Goal: Task Accomplishment & Management: Use online tool/utility

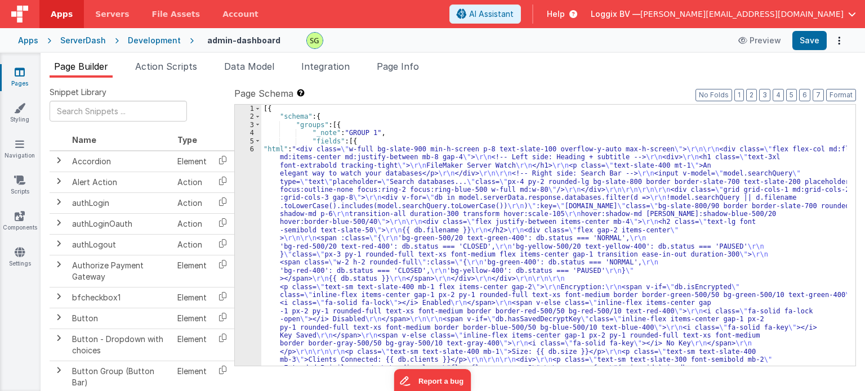
click at [252, 149] on div "6" at bounding box center [248, 275] width 26 height 260
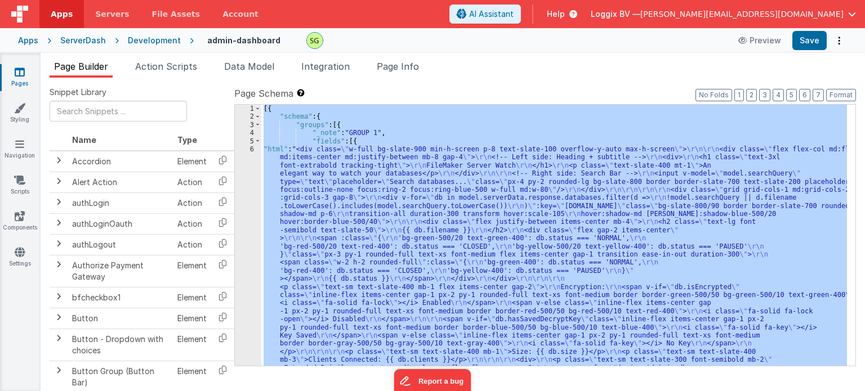
click at [252, 149] on div "6" at bounding box center [248, 275] width 26 height 260
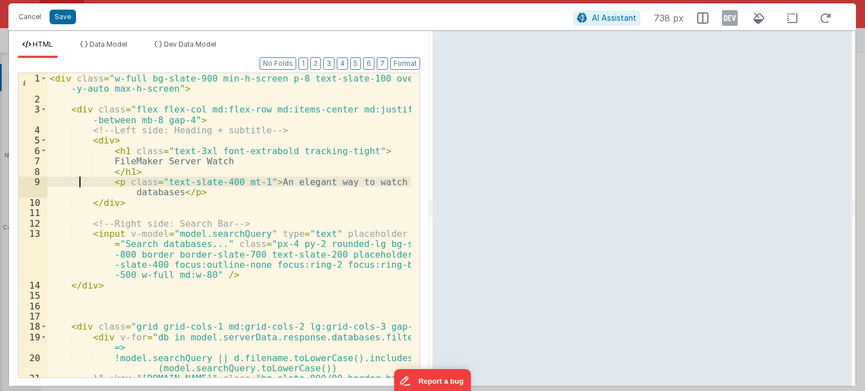
click at [78, 184] on div "< div class = "w-full bg-slate-900 min-h-screen p-8 text-slate-100 overflow -y-…" at bounding box center [229, 246] width 364 height 347
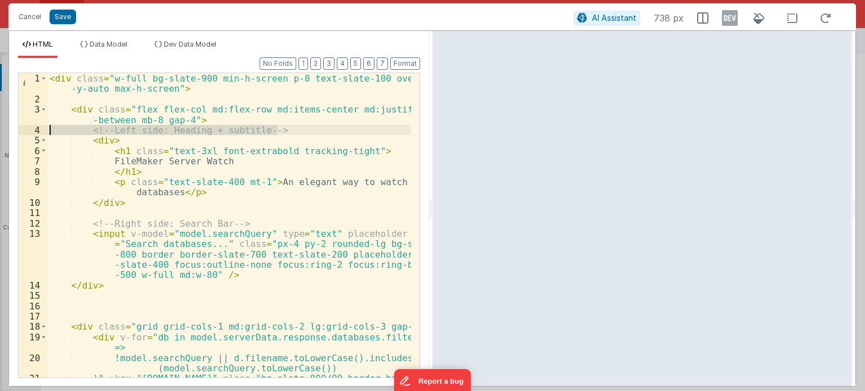
drag, startPoint x: 285, startPoint y: 133, endPoint x: 30, endPoint y: 132, distance: 254.5
click at [30, 132] on div "1 2 3 4 5 6 7 8 9 10 11 12 13 14 15 16 17 18 19 20 21 < div class = "w-full bg-…" at bounding box center [219, 226] width 402 height 306
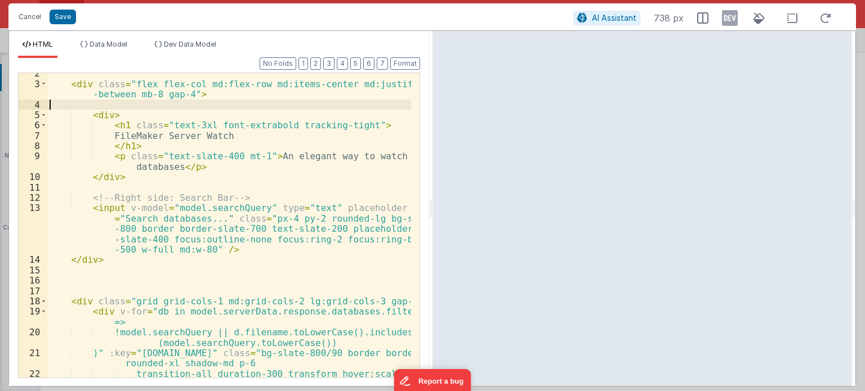
scroll to position [25, 0]
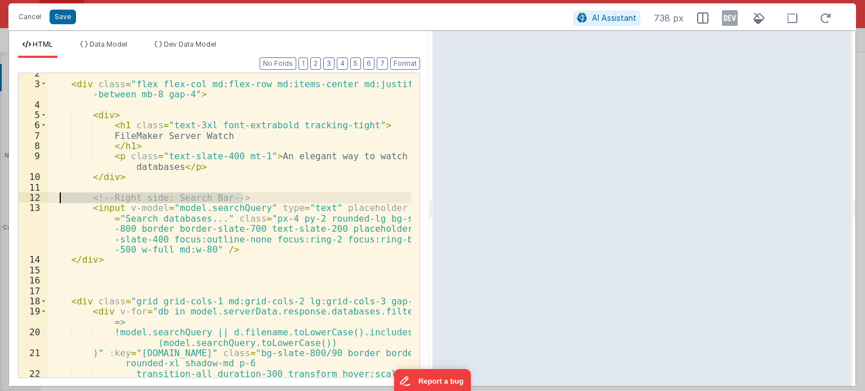
drag, startPoint x: 243, startPoint y: 194, endPoint x: 60, endPoint y: 200, distance: 183.6
click at [60, 200] on div "< div class = "flex flex-col md:flex-row md:items-center md:justify -between mb…" at bounding box center [229, 236] width 364 height 336
click at [213, 209] on div "< div class = "flex flex-col md:flex-row md:items-center md:justify -between mb…" at bounding box center [229, 236] width 364 height 336
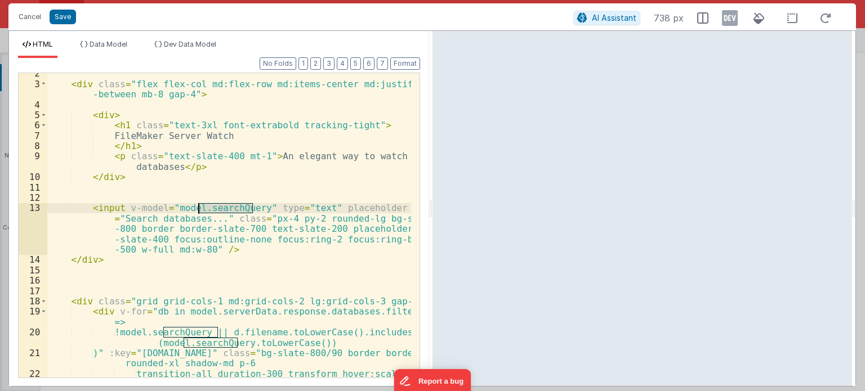
click at [213, 209] on div "< div class = "flex flex-col md:flex-row md:items-center md:justify -between mb…" at bounding box center [229, 236] width 364 height 336
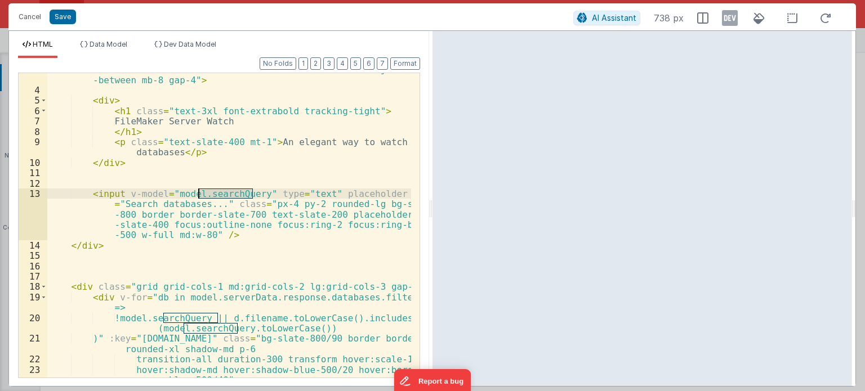
scroll to position [40, 0]
click at [192, 322] on div "< div class = "flex flex-col md:flex-row md:items-center md:justify -between mb…" at bounding box center [229, 237] width 364 height 347
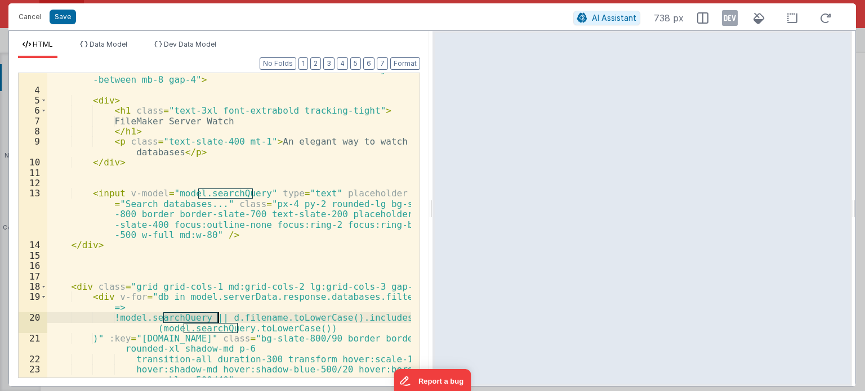
click at [192, 322] on div "< div class = "flex flex-col md:flex-row md:items-center md:justify -between mb…" at bounding box center [229, 237] width 364 height 347
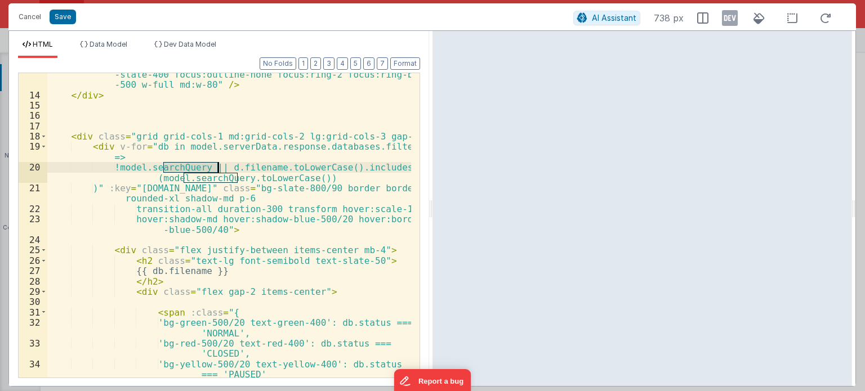
scroll to position [196, 0]
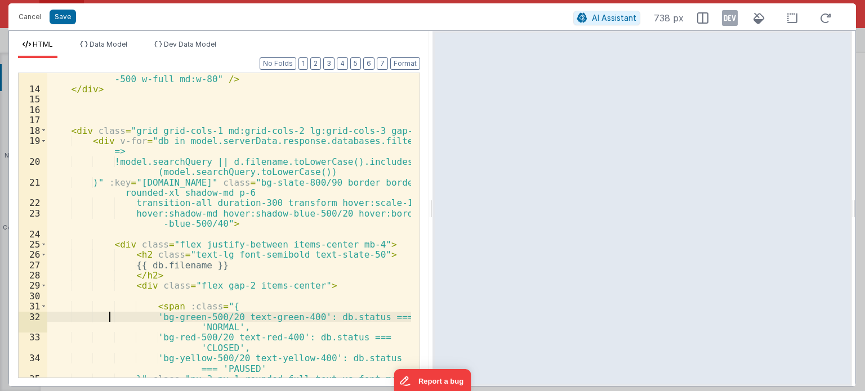
drag, startPoint x: 192, startPoint y: 322, endPoint x: 110, endPoint y: 318, distance: 81.7
click at [110, 318] on div "< input v-model = "model.searchQuery" type = "text" placeholder = "Search datab…" at bounding box center [229, 226] width 364 height 388
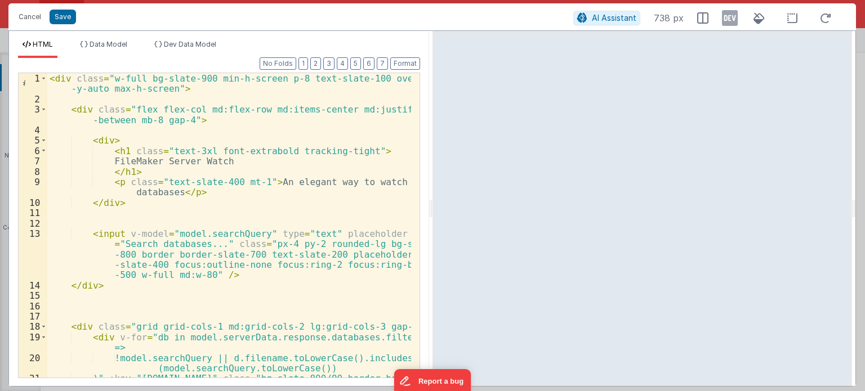
scroll to position [0, 0]
click at [56, 20] on button "Save" at bounding box center [63, 17] width 26 height 15
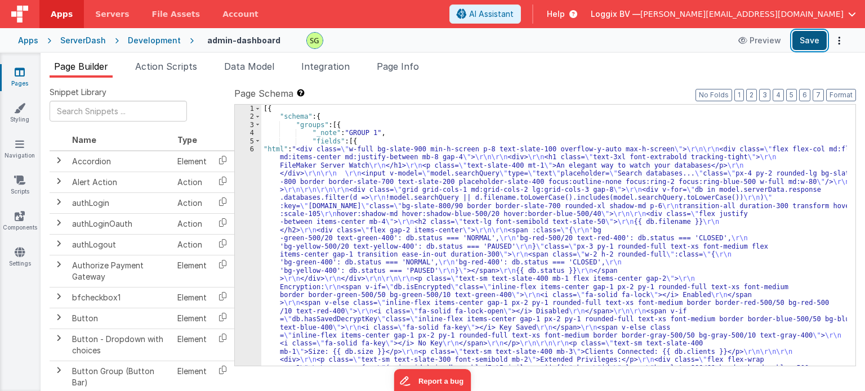
click at [814, 40] on button "Save" at bounding box center [809, 40] width 34 height 19
click at [252, 150] on div "6" at bounding box center [248, 275] width 26 height 260
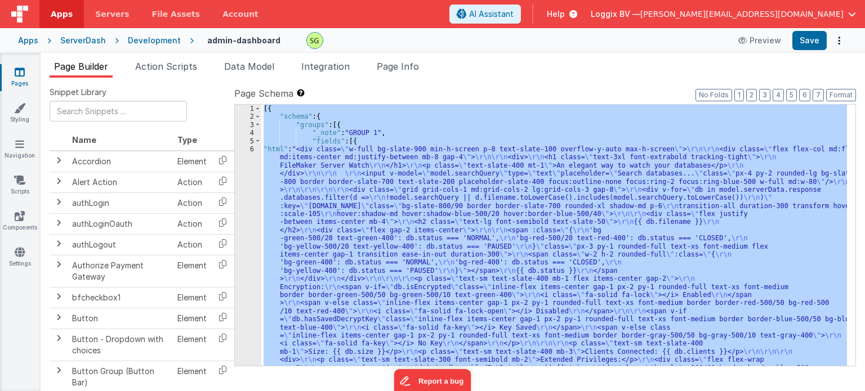
click at [252, 150] on div "6" at bounding box center [248, 275] width 26 height 260
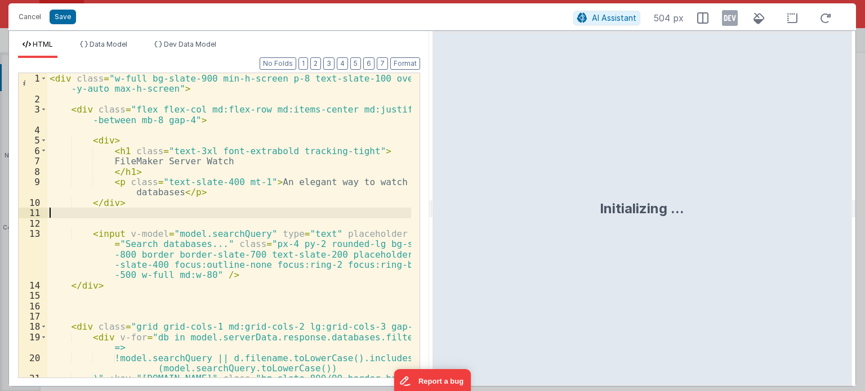
click at [281, 216] on div "< div class = "w-full bg-slate-900 min-h-screen p-8 text-slate-100 overflow -y-…" at bounding box center [229, 246] width 364 height 347
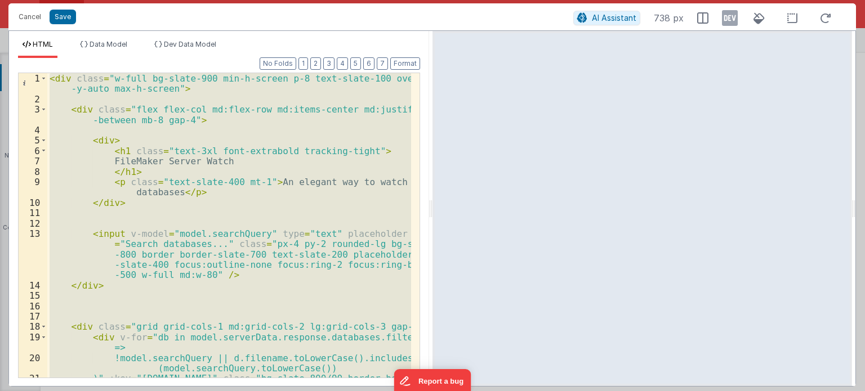
click at [289, 220] on div "< div class = "w-full bg-slate-900 min-h-screen p-8 text-slate-100 overflow -y-…" at bounding box center [229, 225] width 364 height 305
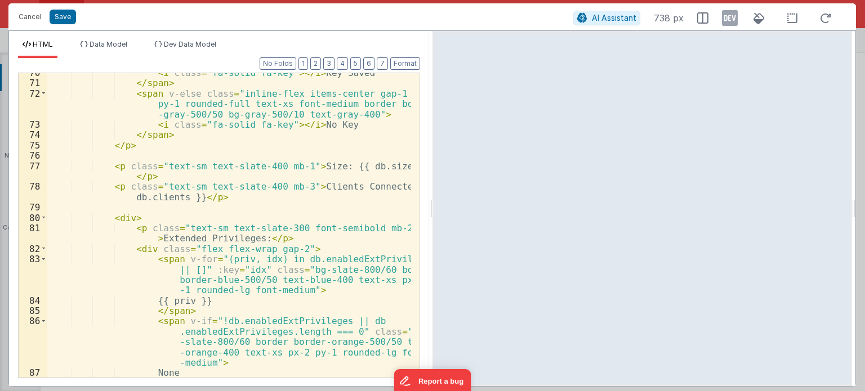
scroll to position [1011, 0]
click at [64, 10] on button "Save" at bounding box center [63, 17] width 26 height 15
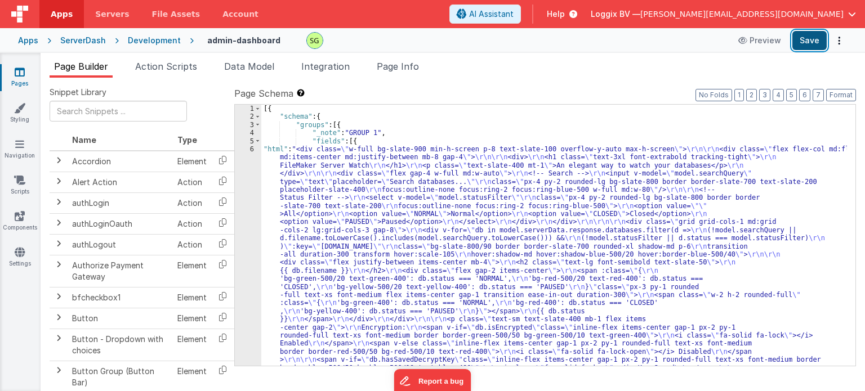
click at [821, 35] on button "Save" at bounding box center [809, 40] width 34 height 19
click at [250, 151] on div "6" at bounding box center [248, 295] width 26 height 300
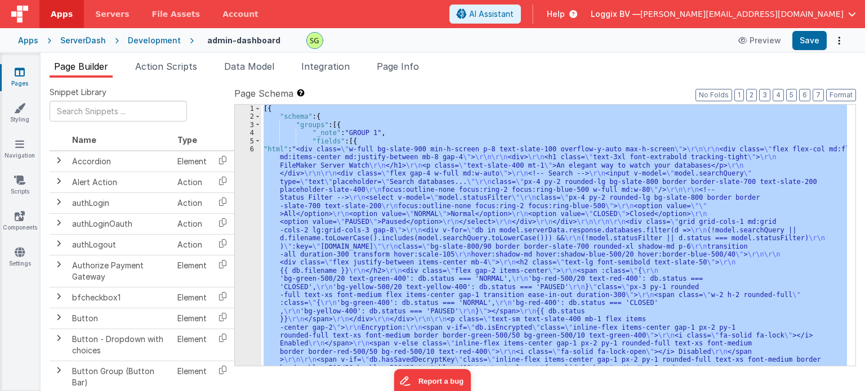
click at [250, 151] on div "6" at bounding box center [248, 295] width 26 height 300
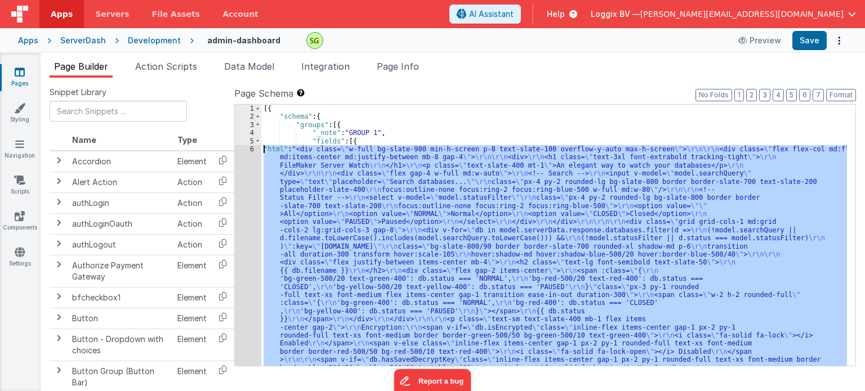
click at [250, 151] on div "6" at bounding box center [248, 295] width 26 height 300
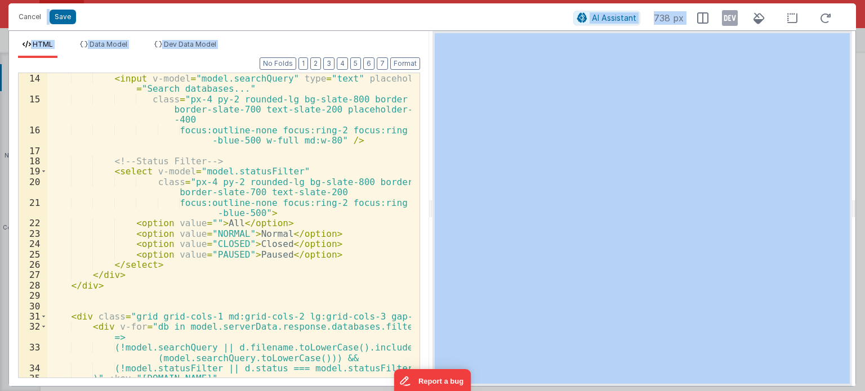
scroll to position [147, 0]
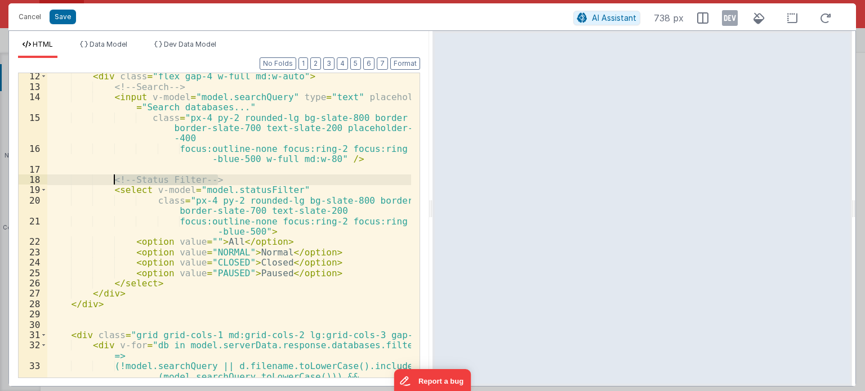
drag, startPoint x: 225, startPoint y: 179, endPoint x: 96, endPoint y: 178, distance: 128.9
click at [96, 178] on div "< div class = "flex gap-4 w-full md:w-auto" > <!-- Search --> < input v-model =…" at bounding box center [229, 234] width 364 height 326
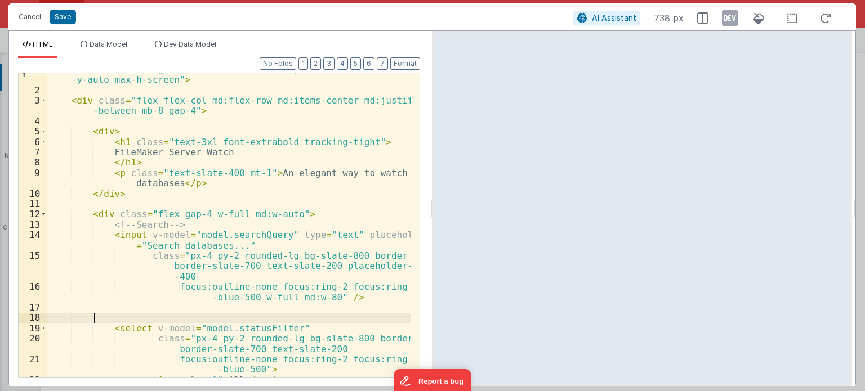
scroll to position [0, 0]
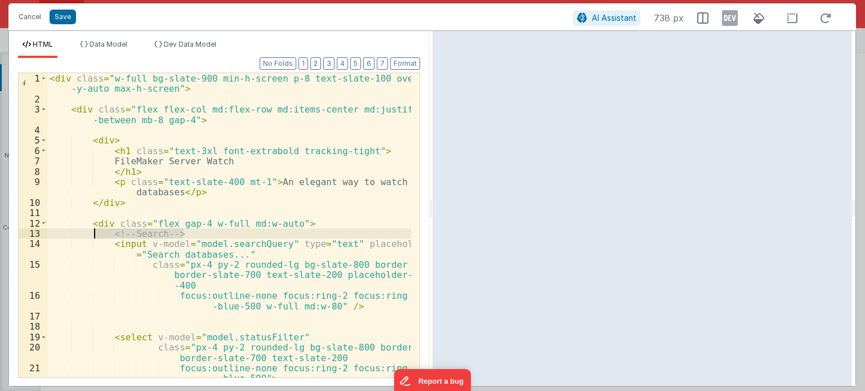
drag, startPoint x: 186, startPoint y: 234, endPoint x: 75, endPoint y: 227, distance: 111.1
click at [75, 227] on div "< div class = "w-full bg-slate-900 min-h-screen p-8 text-slate-100 overflow -y-…" at bounding box center [229, 241] width 364 height 336
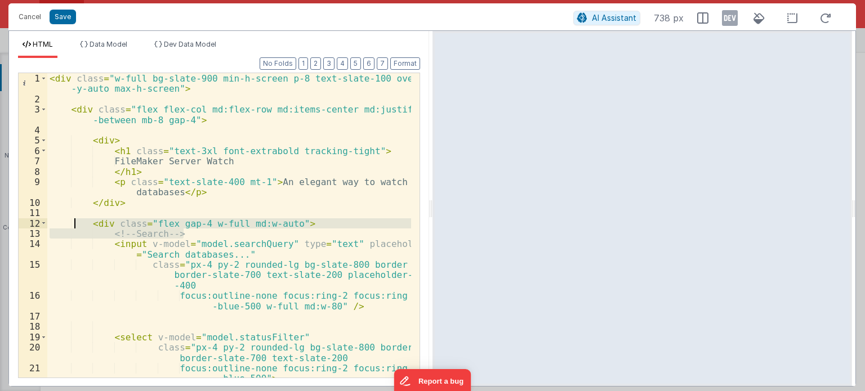
click at [199, 235] on div "< div class = "w-full bg-slate-900 min-h-screen p-8 text-slate-100 overflow -y-…" at bounding box center [229, 225] width 364 height 305
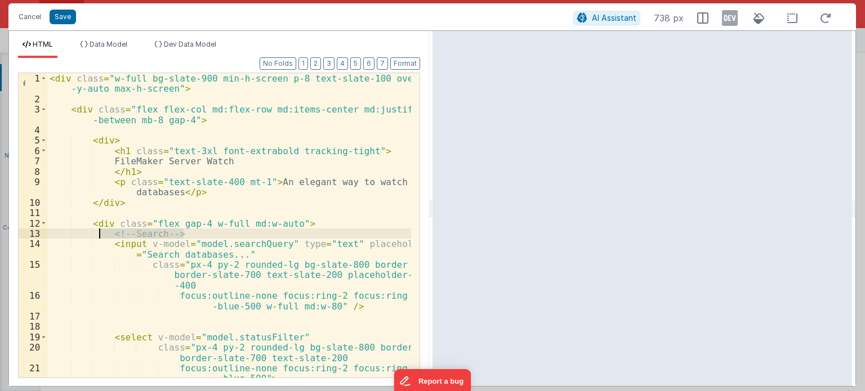
drag, startPoint x: 199, startPoint y: 235, endPoint x: 95, endPoint y: 234, distance: 104.7
click at [95, 234] on div "< div class = "w-full bg-slate-900 min-h-screen p-8 text-slate-100 overflow -y-…" at bounding box center [229, 241] width 364 height 336
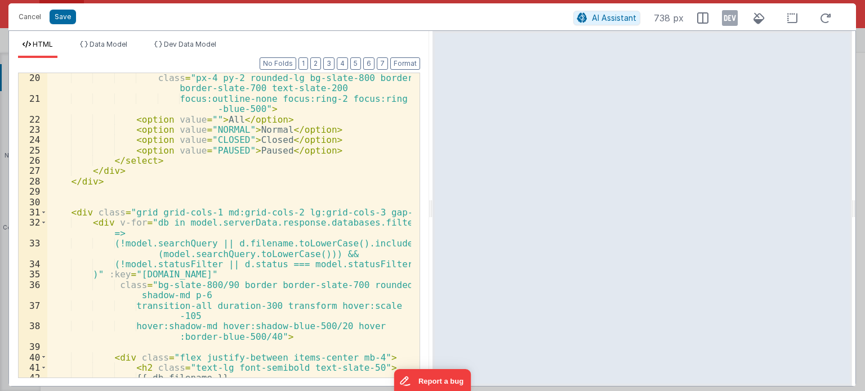
scroll to position [292, 0]
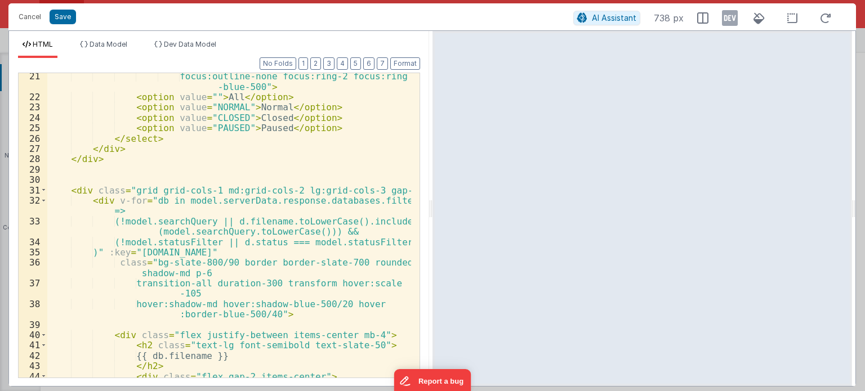
click at [203, 234] on div "focus:outline-none focus:ring-2 focus:ring -blue-500" > < option value = "" > A…" at bounding box center [229, 239] width 364 height 336
click at [272, 227] on div "focus:outline-none focus:ring-2 focus:ring -blue-500" > < option value = "" > A…" at bounding box center [229, 239] width 364 height 336
click at [191, 217] on div "focus:outline-none focus:ring-2 focus:ring -blue-500" > < option value = "" > A…" at bounding box center [229, 239] width 364 height 336
click at [52, 15] on button "Save" at bounding box center [63, 17] width 26 height 15
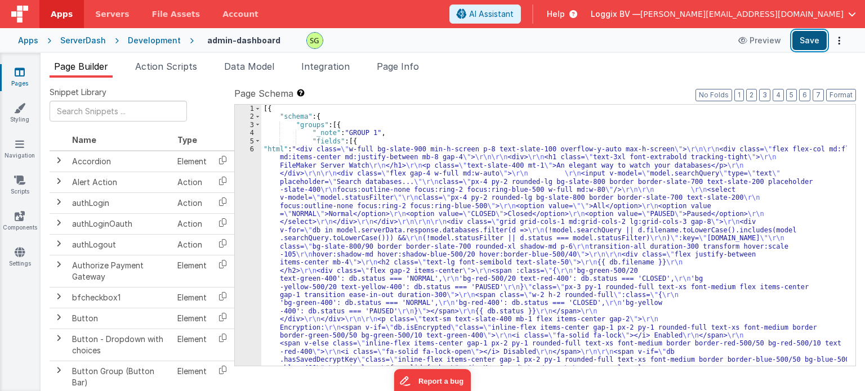
click at [815, 43] on button "Save" at bounding box center [809, 40] width 34 height 19
click at [251, 149] on div "6" at bounding box center [248, 295] width 26 height 300
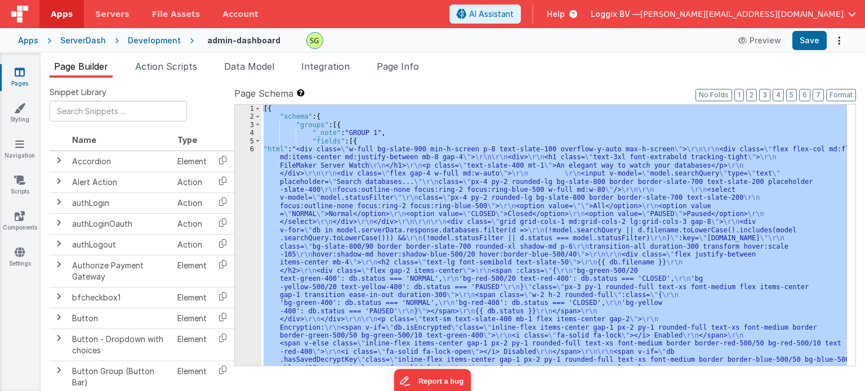
click at [251, 149] on div "6" at bounding box center [248, 295] width 26 height 300
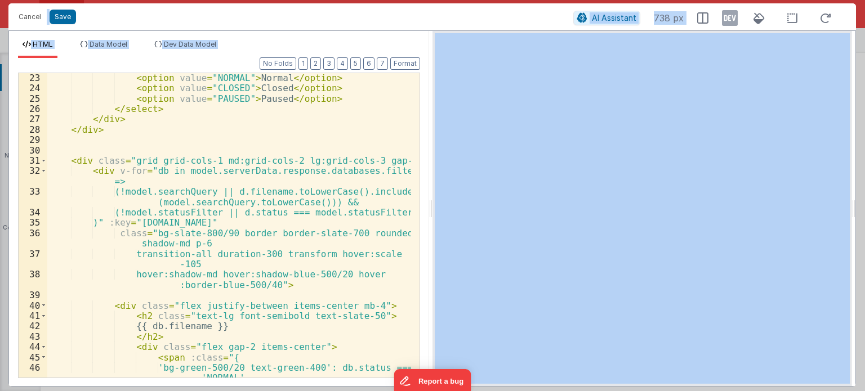
scroll to position [321, 0]
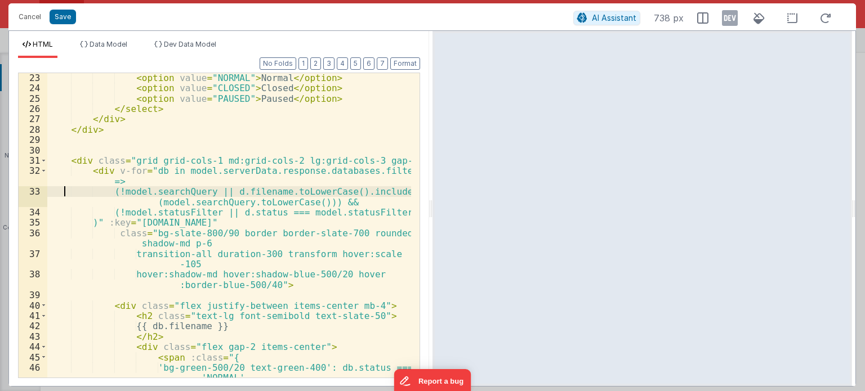
click at [65, 195] on div "< option value = "NORMAL" > Normal </ option > < option value = "CLOSED" > Clos…" at bounding box center [229, 241] width 364 height 336
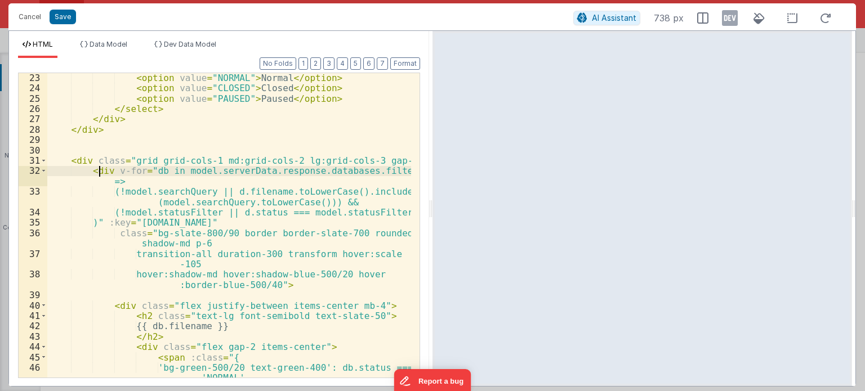
click at [97, 169] on div "< option value = "NORMAL" > Normal </ option > < option value = "CLOSED" > Clos…" at bounding box center [229, 241] width 364 height 336
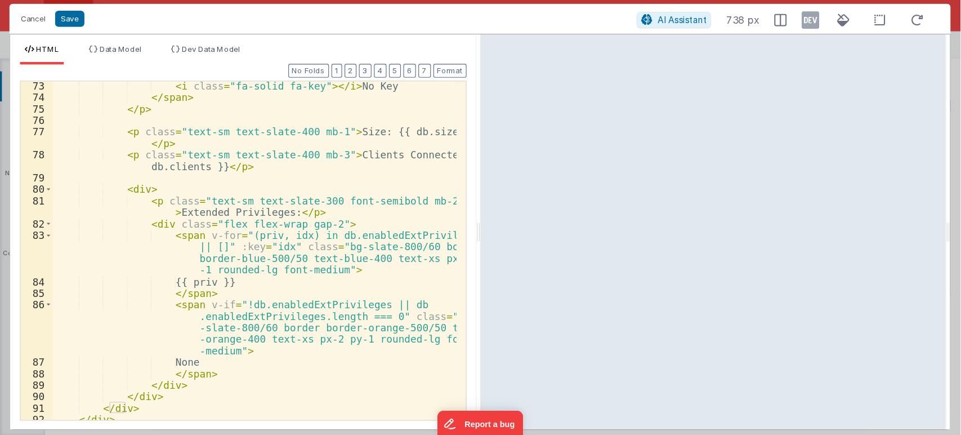
scroll to position [1083, 0]
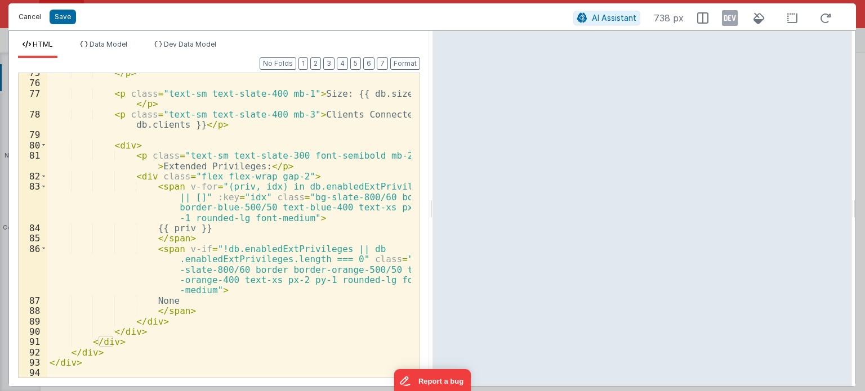
click at [27, 21] on button "Cancel" at bounding box center [30, 17] width 34 height 16
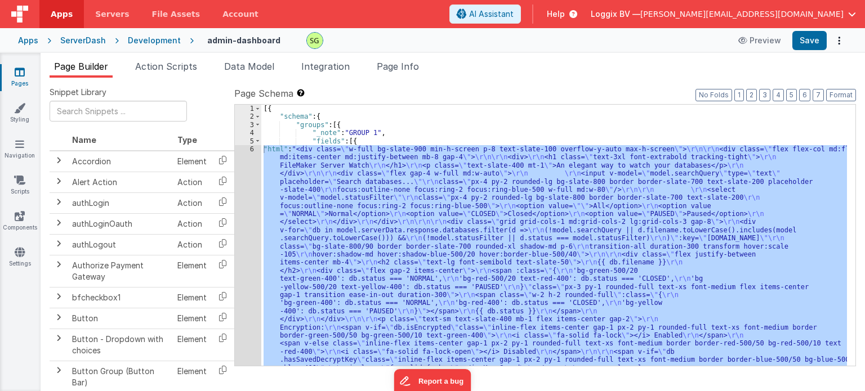
click at [546, 81] on div "Snippet Library Name Type Accordion Element Alert Action Action authLogin Actio…" at bounding box center [453, 244] width 824 height 332
click at [481, 175] on div "[{ "schema" : { "groups" : [{ "_note" : "GROUP 1" , "fields" : [{ "html" : "<di…" at bounding box center [554, 235] width 586 height 261
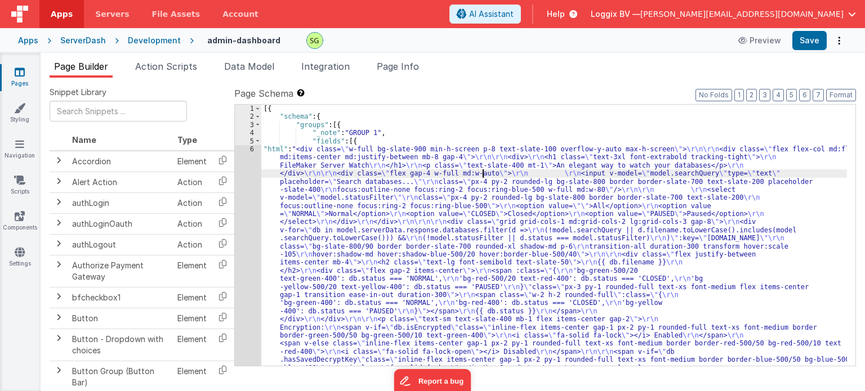
click at [194, 117] on div at bounding box center [142, 115] width 202 height 29
click at [155, 66] on span "Action Scripts" at bounding box center [166, 66] width 62 height 11
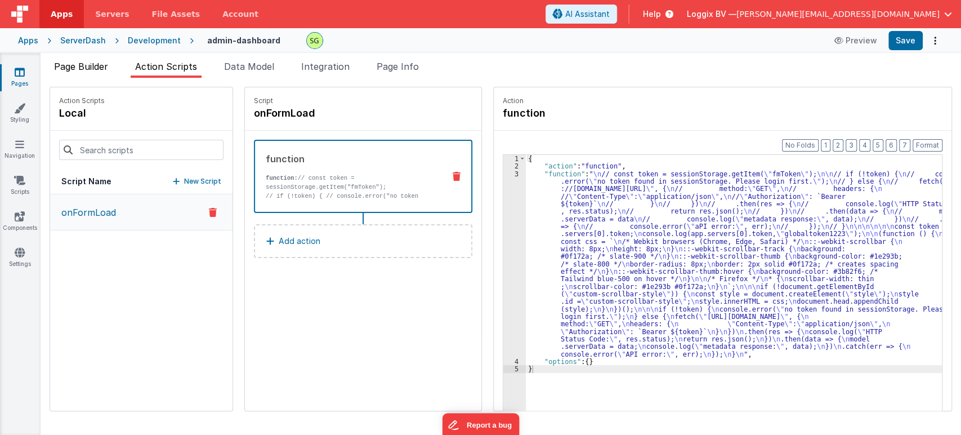
click at [79, 68] on span "Page Builder" at bounding box center [81, 66] width 54 height 11
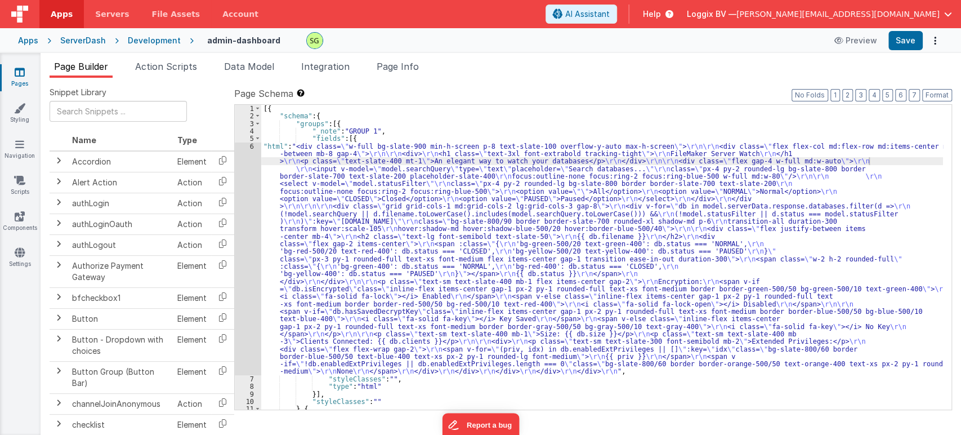
scroll to position [0, 0]
click at [167, 61] on span "Action Scripts" at bounding box center [166, 66] width 62 height 11
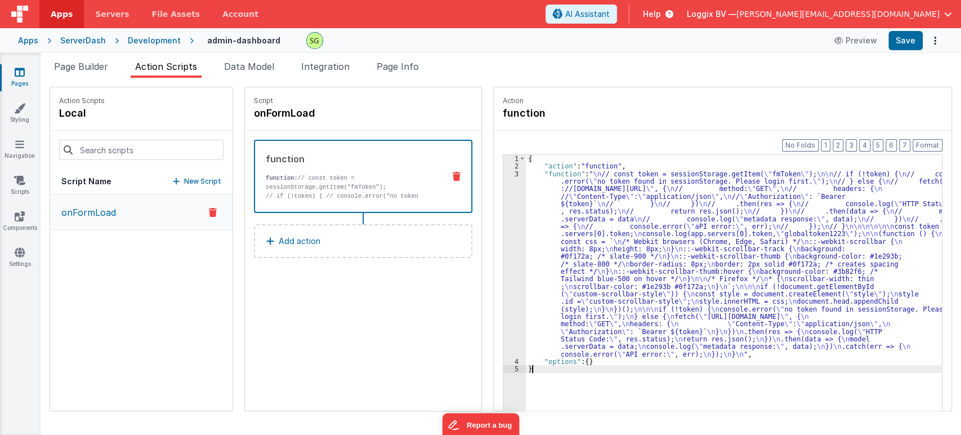
click at [504, 175] on div "3" at bounding box center [514, 263] width 23 height 187
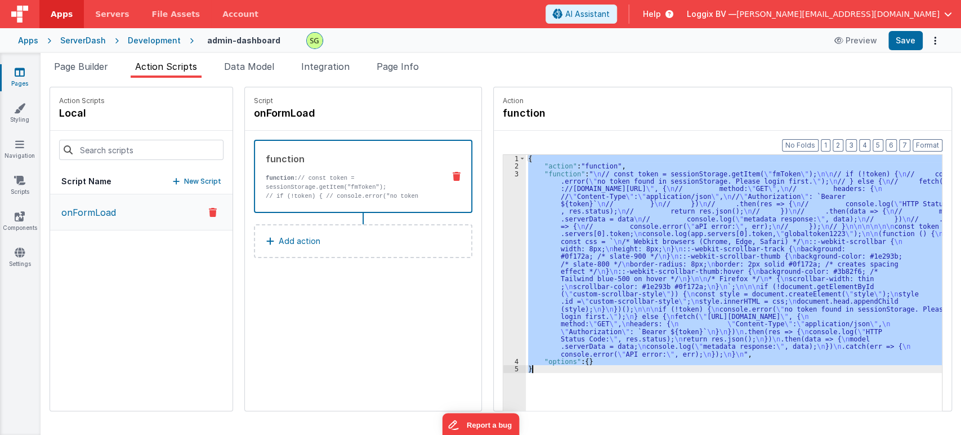
click at [504, 175] on div "3" at bounding box center [514, 263] width 23 height 187
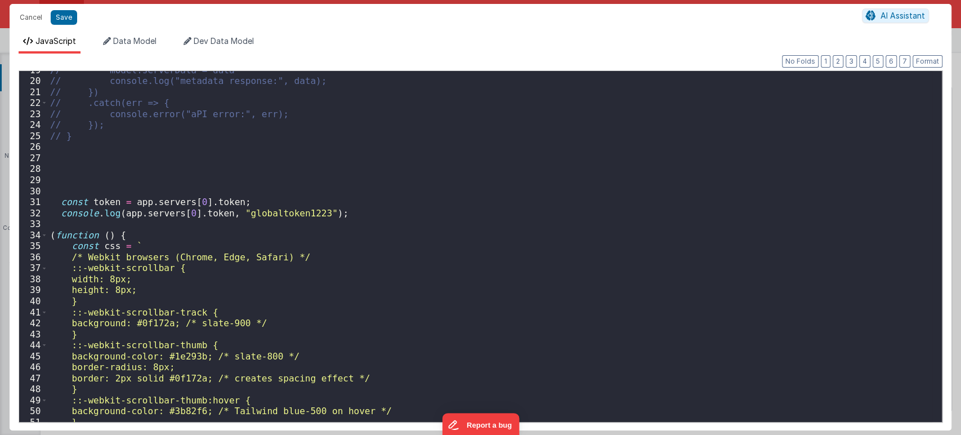
scroll to position [194, 0]
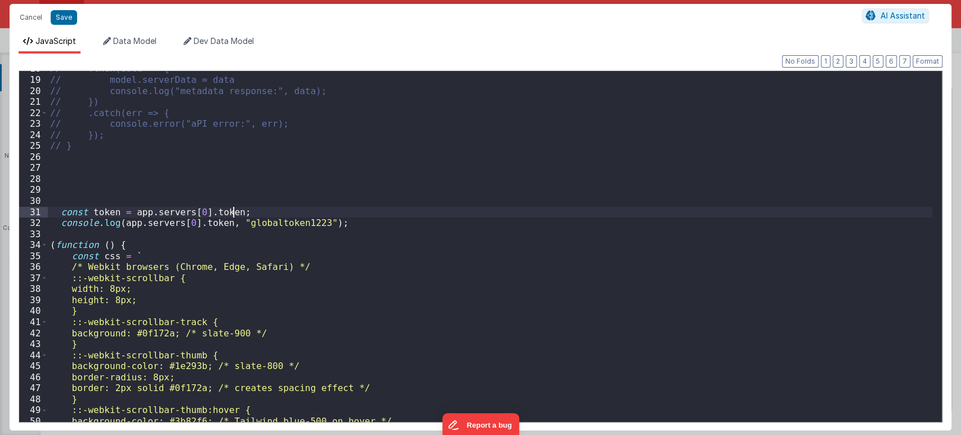
click at [243, 212] on div "// .then(data => { // model.serverData = data // console.log("metadata response…" at bounding box center [490, 249] width 884 height 373
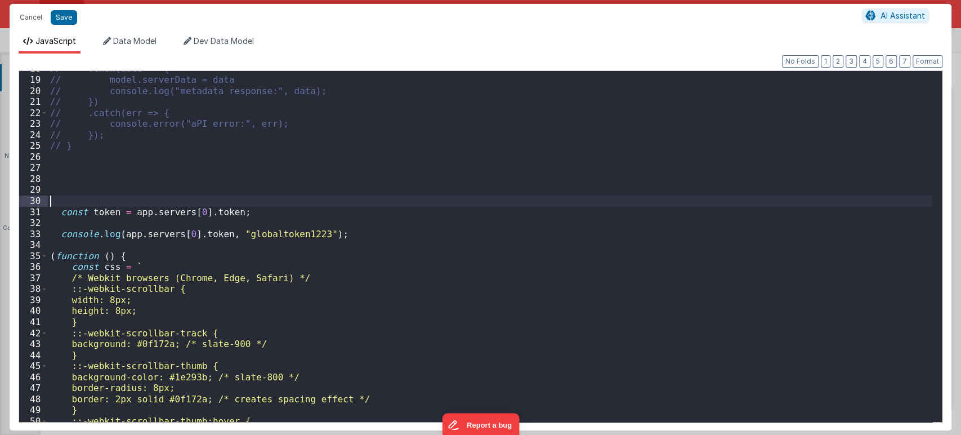
click at [70, 199] on div "// .then(data => { // model.serverData = data // console.log("metadata response…" at bounding box center [490, 249] width 884 height 373
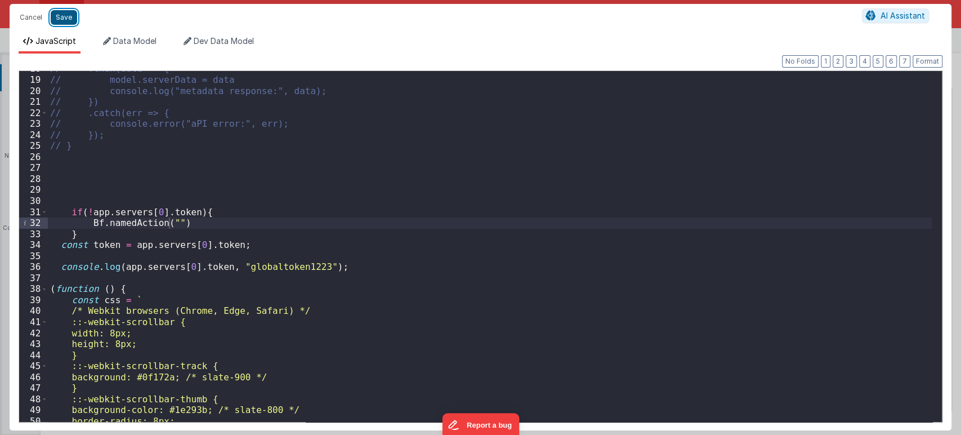
click at [54, 18] on button "Save" at bounding box center [64, 17] width 26 height 15
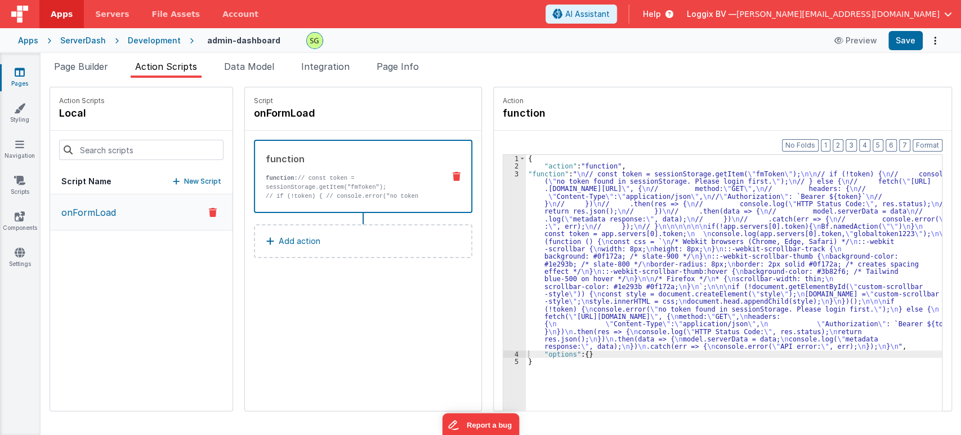
click at [190, 176] on p "New Script" at bounding box center [202, 181] width 37 height 11
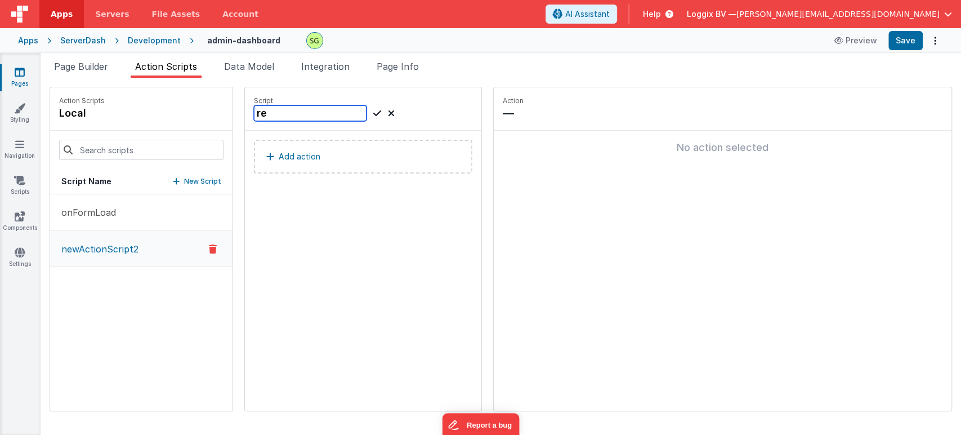
type input "r"
type input "toLogin"
click at [345, 166] on button "Add action" at bounding box center [363, 157] width 218 height 34
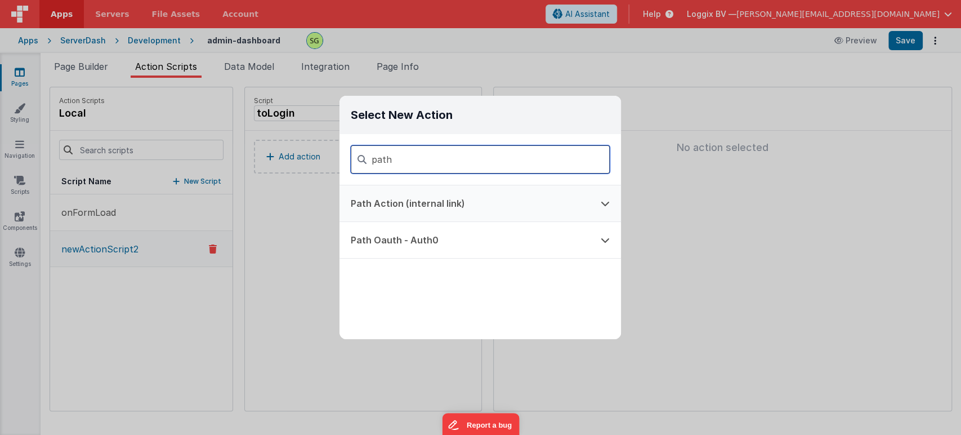
type input "path"
click at [397, 209] on button "Path Action (internal link)" at bounding box center [464, 203] width 250 height 36
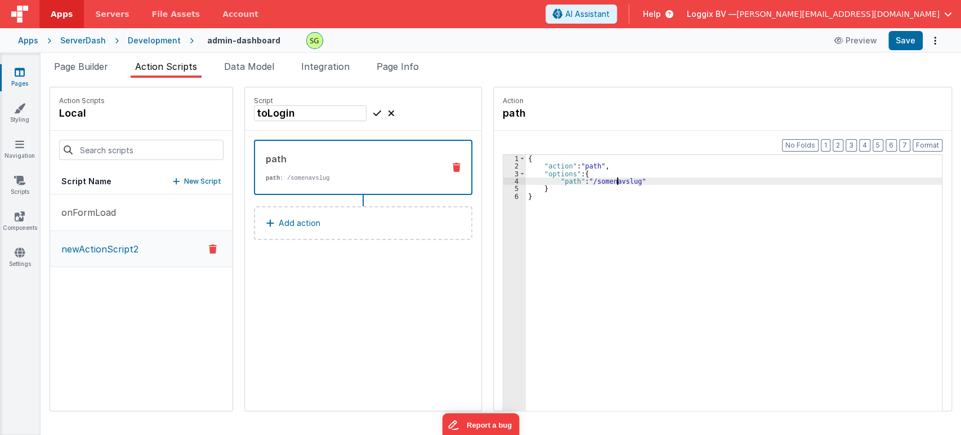
click at [606, 184] on div "{ "action" : "path" , "options" : { "path" : "/somenavslug" } }" at bounding box center [739, 308] width 427 height 306
click at [319, 259] on div "path path : /login Add action" at bounding box center [363, 195] width 236 height 129
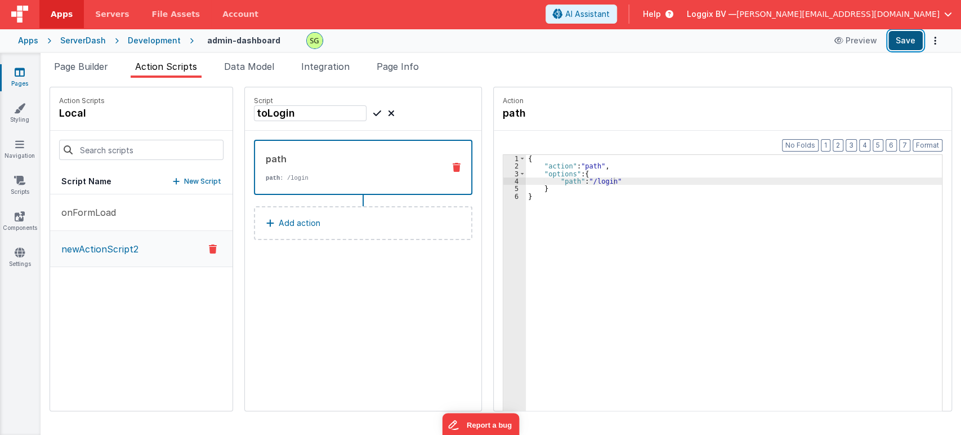
click at [864, 36] on button "Save" at bounding box center [905, 40] width 34 height 19
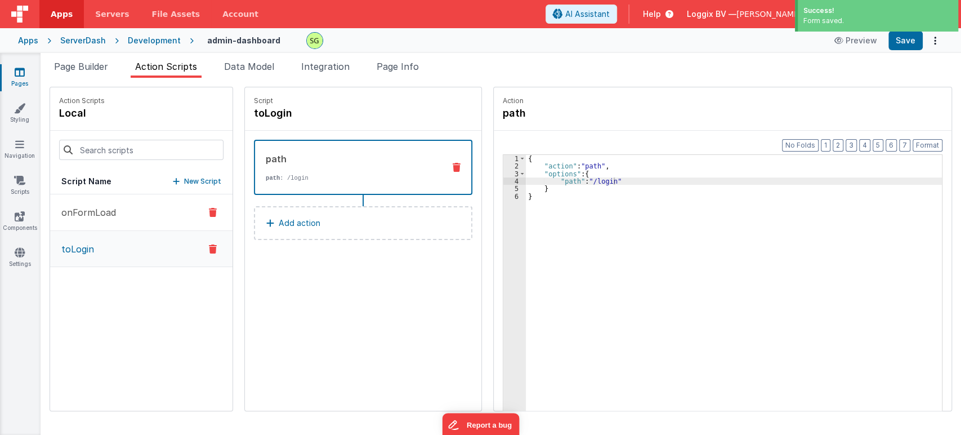
click at [97, 217] on p "onFormLoad" at bounding box center [85, 212] width 61 height 14
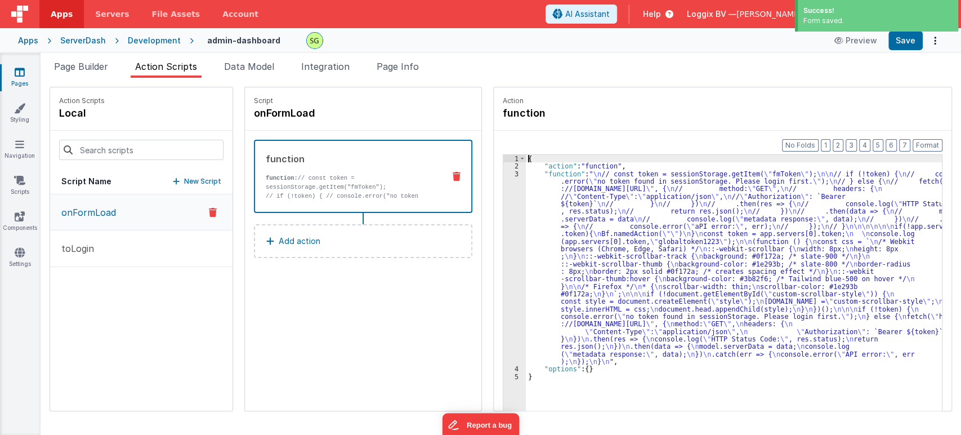
click at [507, 171] on div "3" at bounding box center [514, 267] width 23 height 195
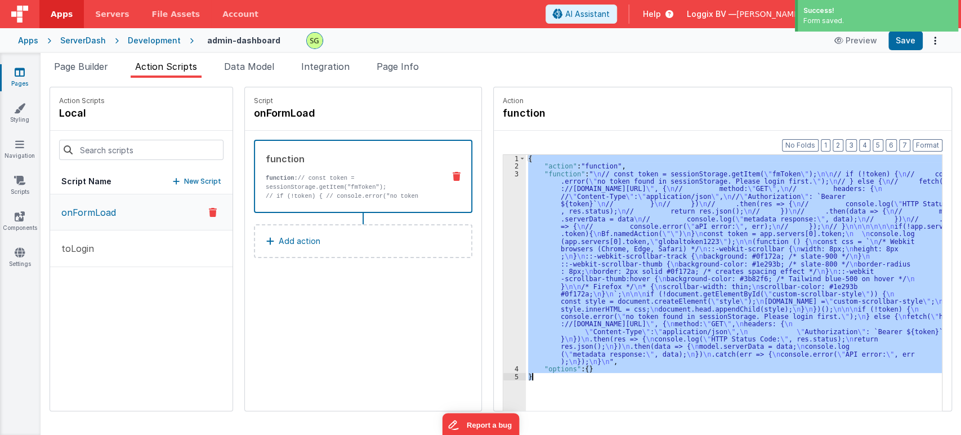
click at [507, 171] on div "3" at bounding box center [514, 267] width 23 height 195
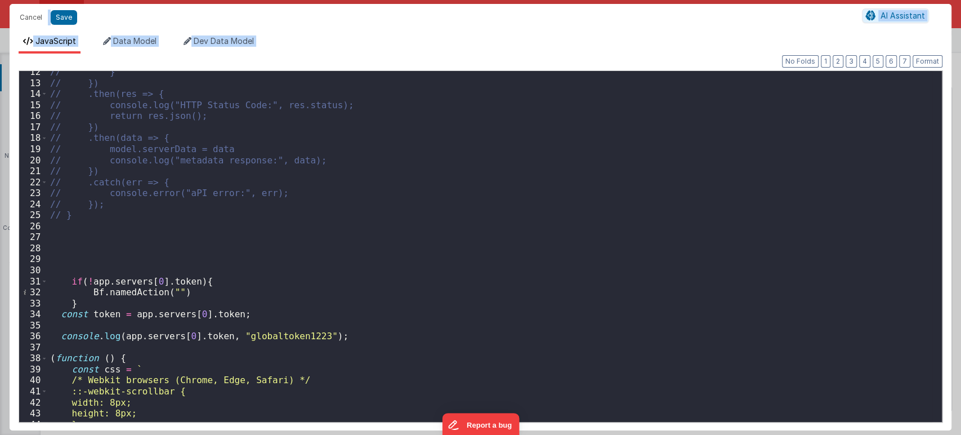
scroll to position [130, 0]
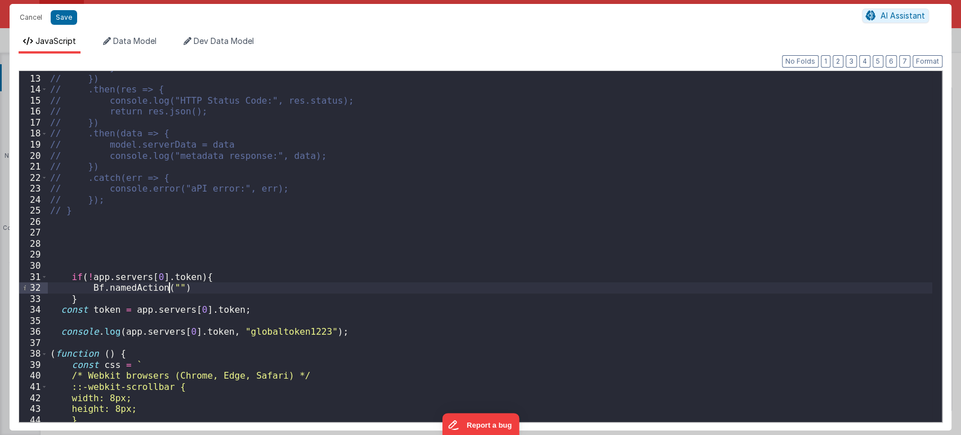
click at [168, 283] on div "// } // }) // .then(res => { // console.log("HTTP Status Code:", res.status); /…" at bounding box center [490, 248] width 884 height 373
click at [209, 285] on div "// } // }) // .then(res => { // console.log("HTTP Status Code:", res.status); /…" at bounding box center [490, 248] width 884 height 373
click at [170, 288] on div "// } // }) // .then(res => { // console.log("HTTP Status Code:", res.status); /…" at bounding box center [490, 248] width 884 height 373
click at [245, 287] on div "// } // }) // .then(res => { // console.log("HTTP Status Code:", res.status); /…" at bounding box center [490, 248] width 884 height 373
click at [83, 301] on div "// } // }) // .then(res => { // console.log("HTTP Status Code:", res.status); /…" at bounding box center [490, 248] width 884 height 373
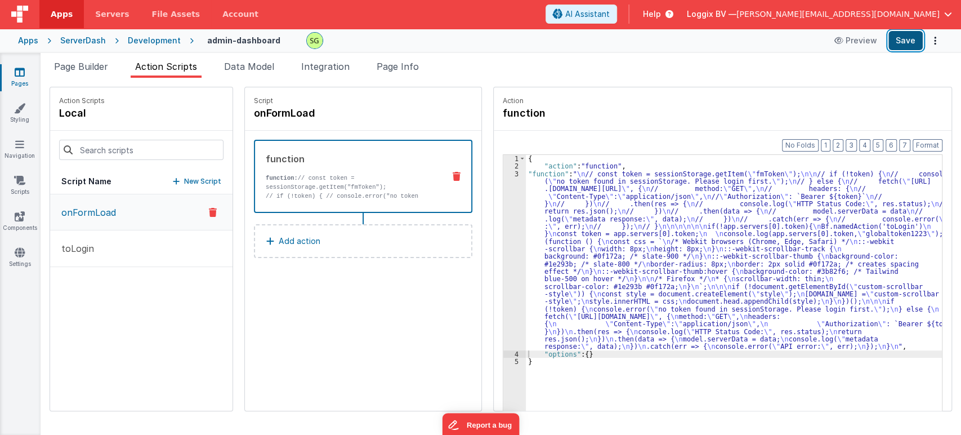
click at [864, 37] on button "Save" at bounding box center [905, 40] width 34 height 19
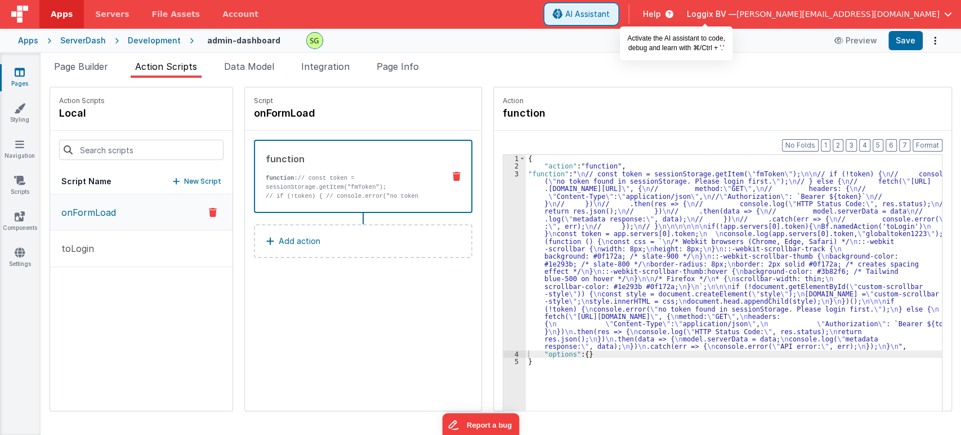
click at [610, 16] on span "AI Assistant" at bounding box center [587, 13] width 44 height 11
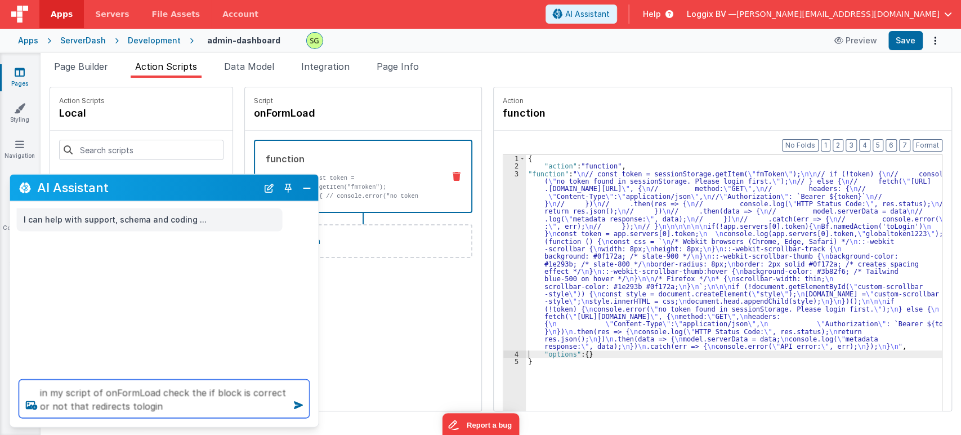
type textarea "in my script of onFormLoad check the if block is correct or not that redirects …"
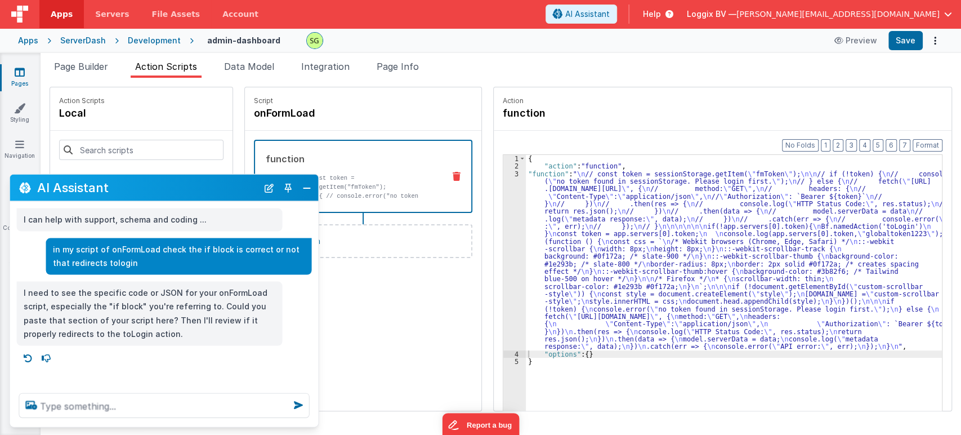
click at [504, 174] on div "3" at bounding box center [514, 260] width 23 height 180
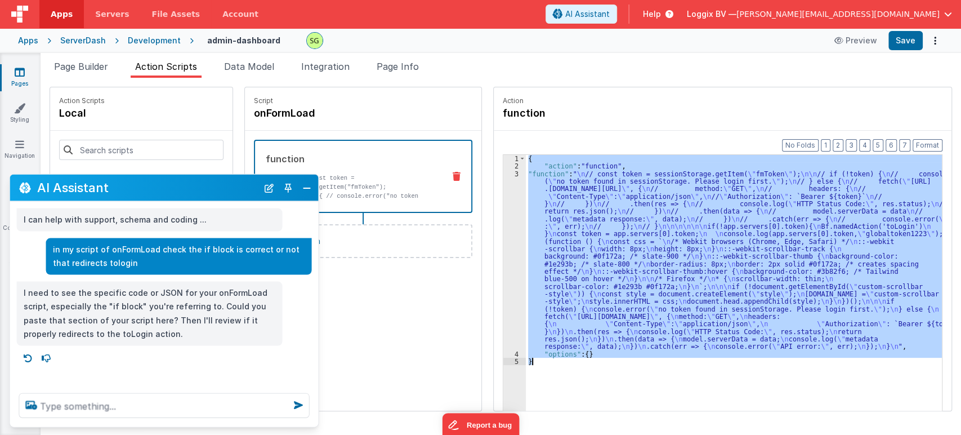
click at [504, 174] on div "3" at bounding box center [514, 260] width 23 height 180
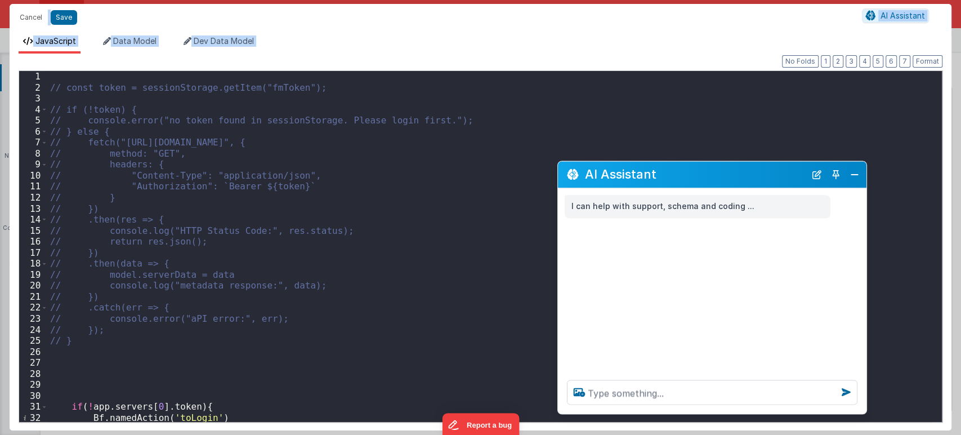
drag, startPoint x: 113, startPoint y: 189, endPoint x: 661, endPoint y: 176, distance: 548.0
click at [661, 176] on h2 "AI Assistant" at bounding box center [695, 175] width 221 height 14
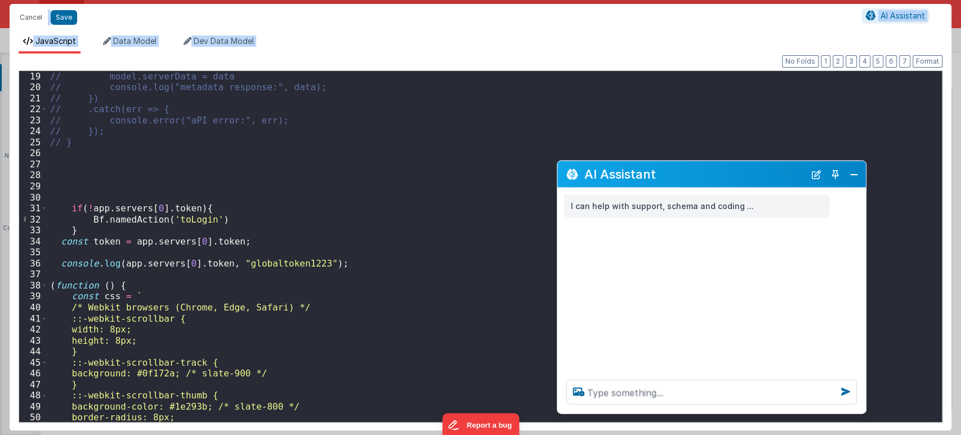
scroll to position [198, 0]
click at [329, 234] on div "// model.serverData = data // console.log("metadata response:", data); // }) //…" at bounding box center [490, 257] width 884 height 373
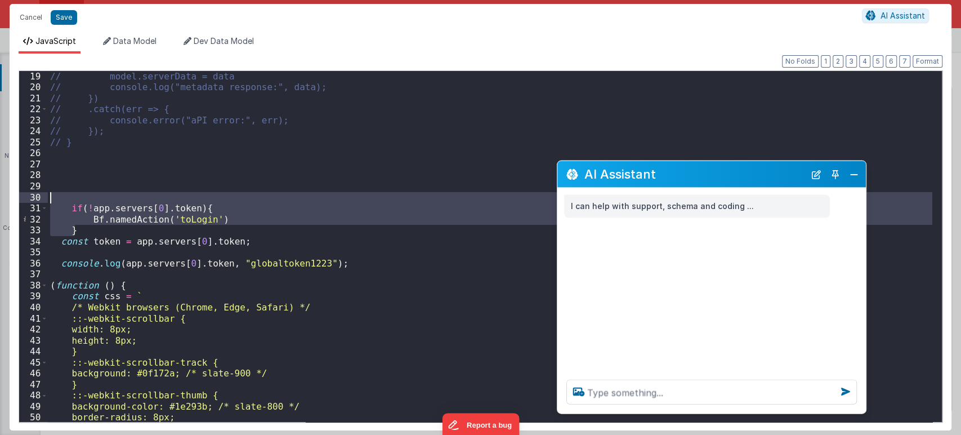
drag, startPoint x: 88, startPoint y: 225, endPoint x: 43, endPoint y: 200, distance: 51.7
click at [43, 200] on div "19 20 21 22 23 24 25 26 27 28 29 30 31 32 33 34 35 36 37 38 39 40 41 42 43 44 4…" at bounding box center [481, 246] width 924 height 352
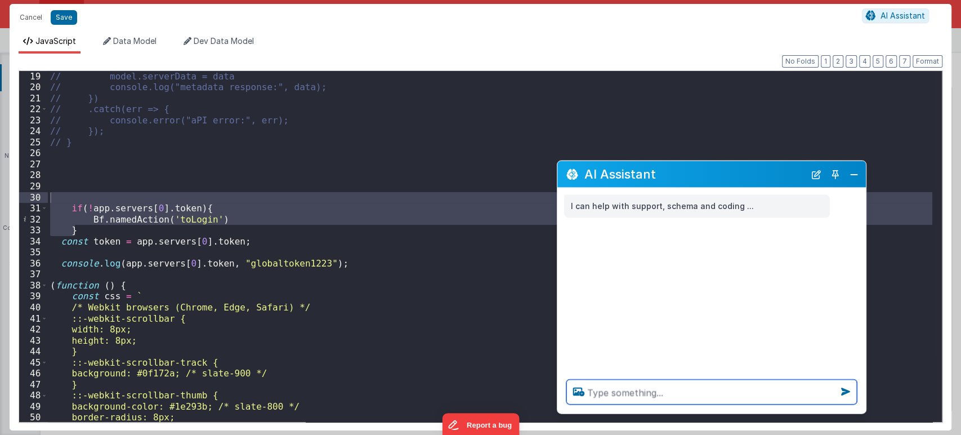
click at [616, 391] on textarea at bounding box center [711, 391] width 291 height 25
paste textarea "if(!app.servers[0].token){ Bf.namedAction('toLogin') }"
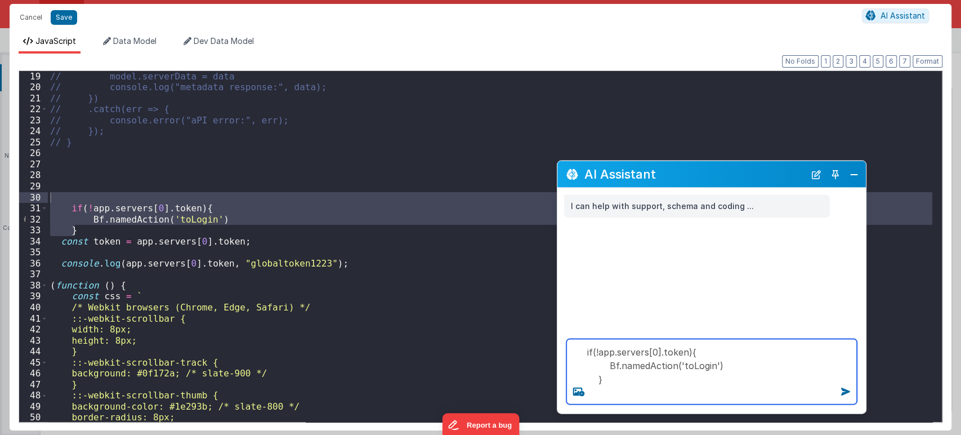
type textarea "if(!app.servers[0].token){ Bf.namedAction('toLogin') }"
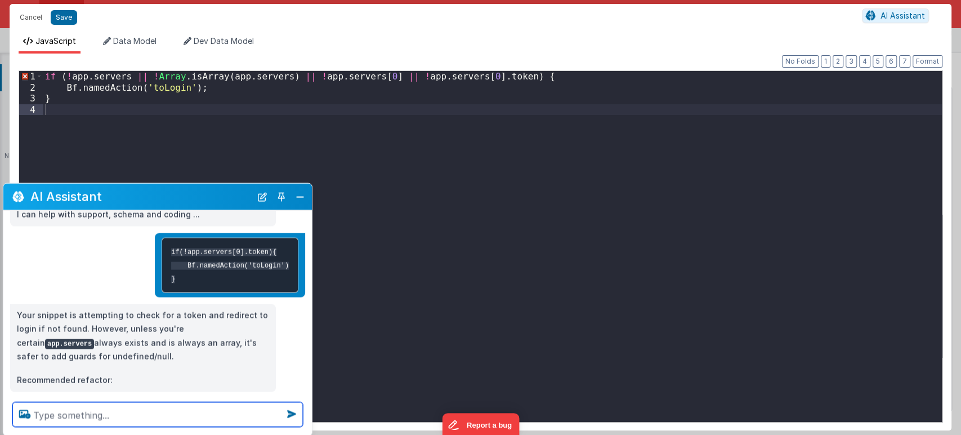
scroll to position [33, 0]
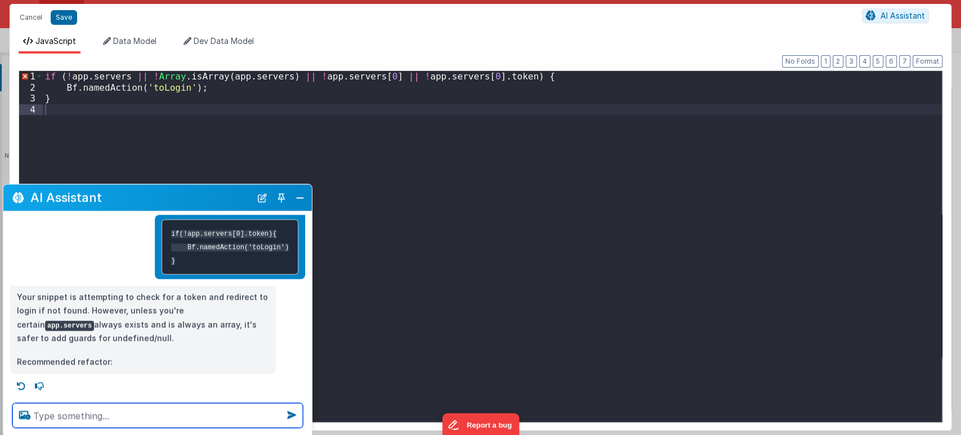
drag, startPoint x: 712, startPoint y: 171, endPoint x: 158, endPoint y: 195, distance: 554.5
click at [158, 195] on h2 "AI Assistant" at bounding box center [140, 198] width 221 height 14
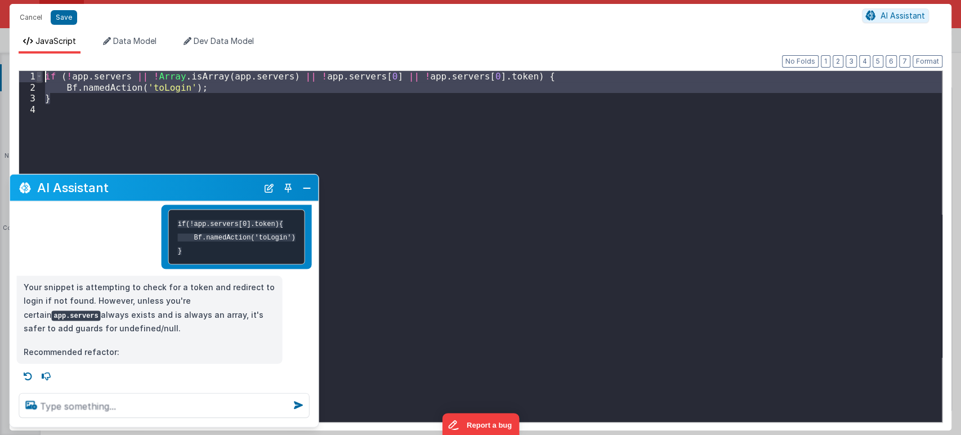
drag, startPoint x: 60, startPoint y: 100, endPoint x: 40, endPoint y: 77, distance: 30.3
click at [40, 77] on div "1 2 3 4 if ( ! app . servers || ! [GEOGRAPHIC_DATA] . isArray ( app . servers )…" at bounding box center [481, 246] width 924 height 352
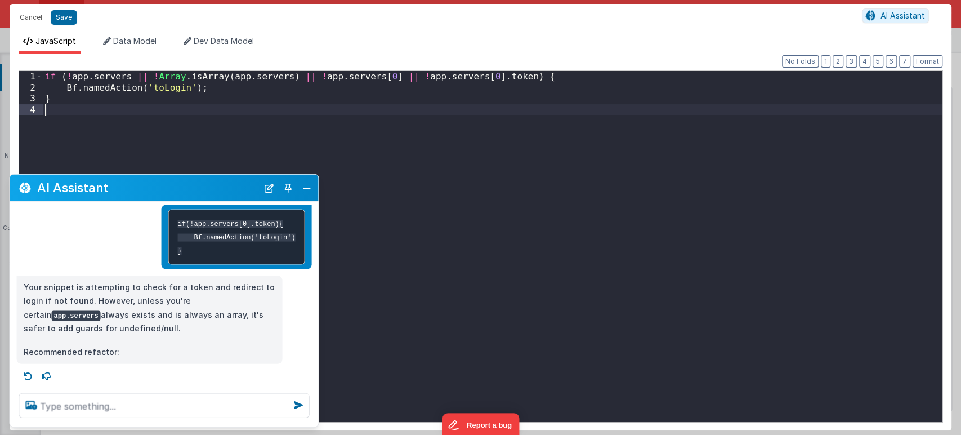
click at [511, 202] on div "if ( ! app . servers || ! [GEOGRAPHIC_DATA] . isArray ( app . servers ) || ! ap…" at bounding box center [492, 257] width 899 height 373
click at [31, 14] on button "Cancel" at bounding box center [31, 18] width 34 height 16
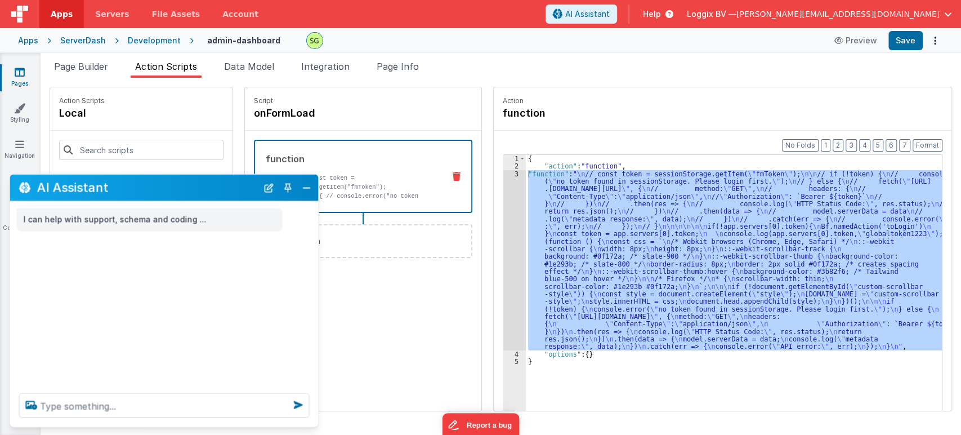
scroll to position [0, 0]
click at [504, 175] on div "3" at bounding box center [514, 260] width 23 height 180
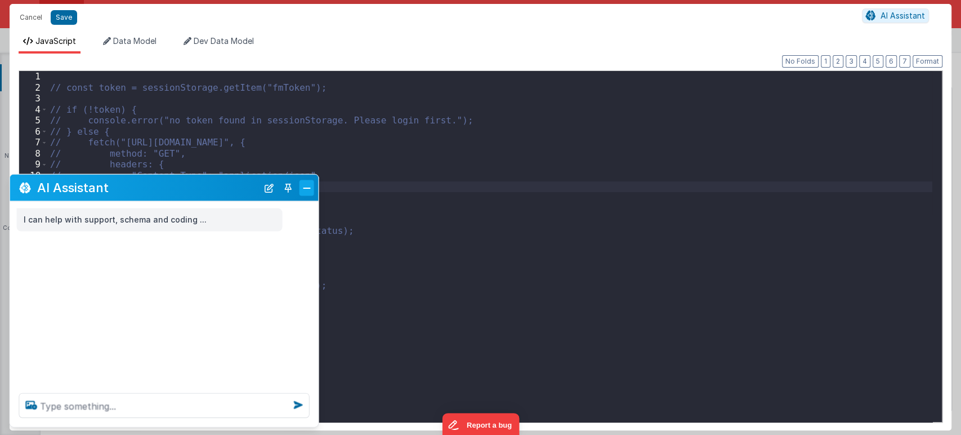
click at [306, 188] on button "Close" at bounding box center [307, 188] width 15 height 16
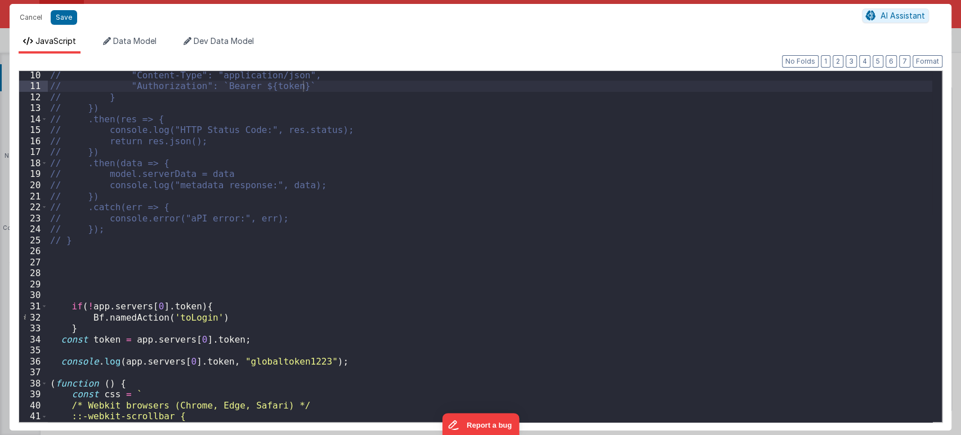
scroll to position [101, 0]
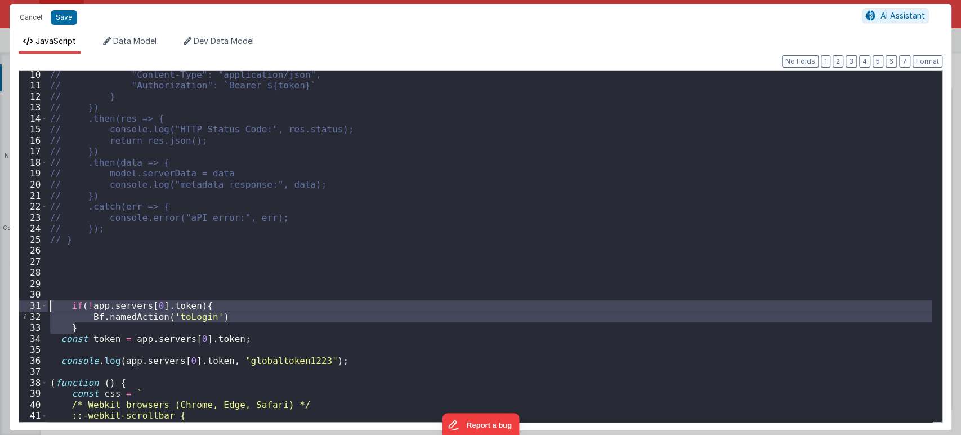
drag, startPoint x: 89, startPoint y: 330, endPoint x: 32, endPoint y: 300, distance: 65.0
click at [32, 300] on div "10 11 12 13 14 15 16 17 18 19 20 21 22 23 24 25 26 27 28 29 30 31 32 33 34 35 3…" at bounding box center [481, 246] width 924 height 352
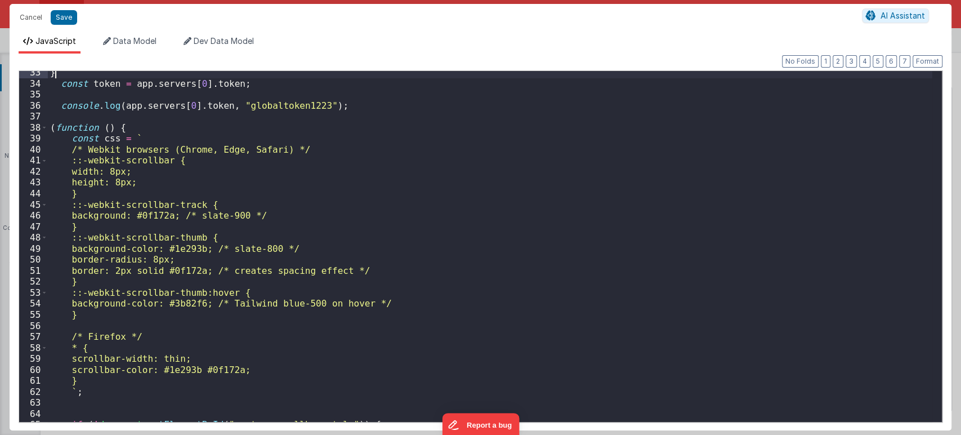
scroll to position [338, 0]
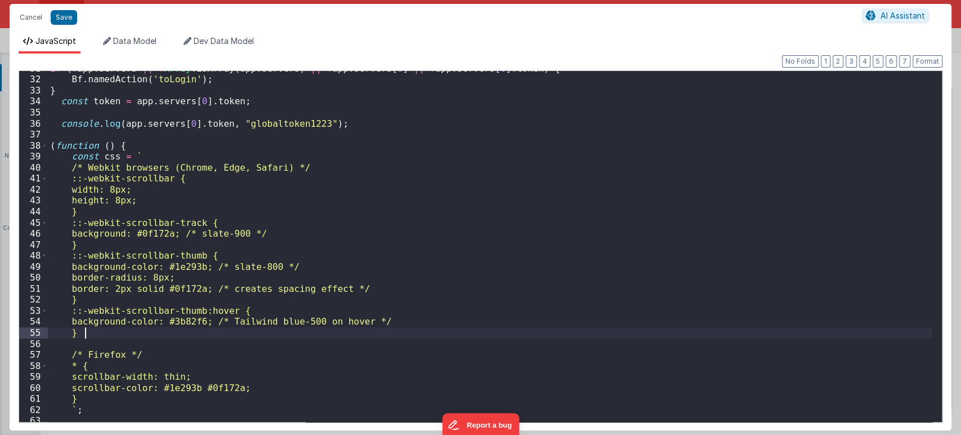
click at [466, 332] on div "if ( ! app . servers || ! [GEOGRAPHIC_DATA] . isArray ( app . servers ) || ! ap…" at bounding box center [490, 249] width 884 height 373
click at [864, 57] on button "Format" at bounding box center [928, 61] width 30 height 12
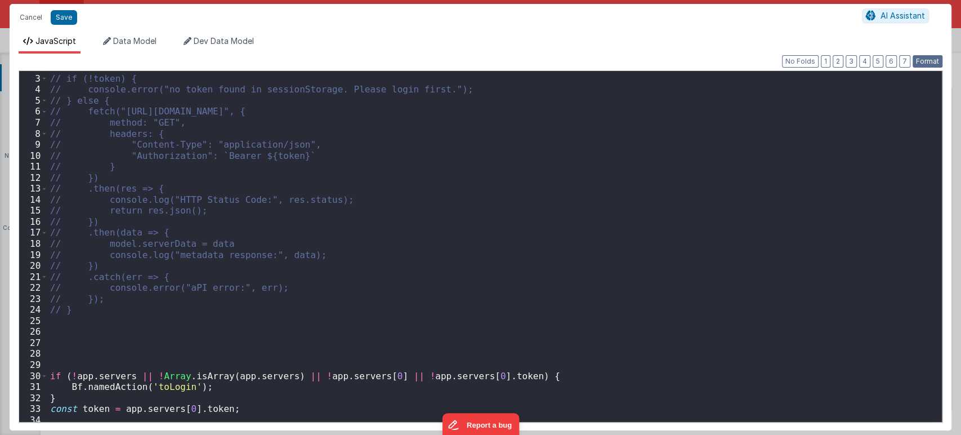
scroll to position [14, 0]
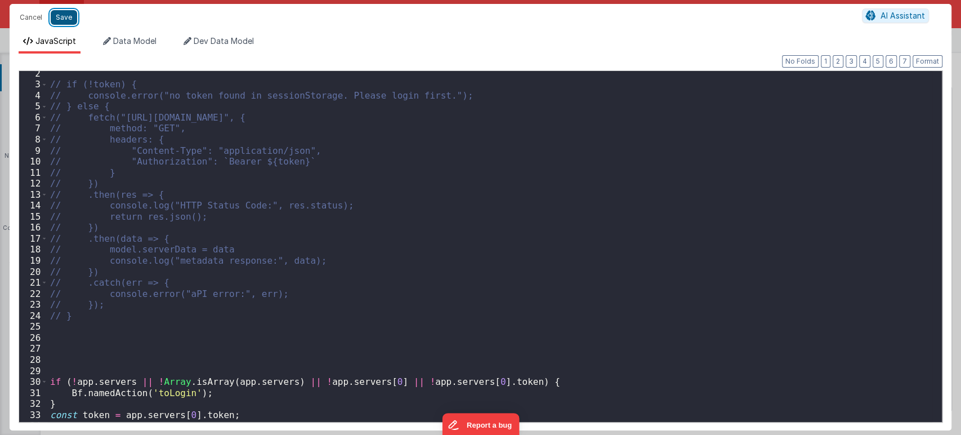
click at [65, 21] on button "Save" at bounding box center [64, 17] width 26 height 15
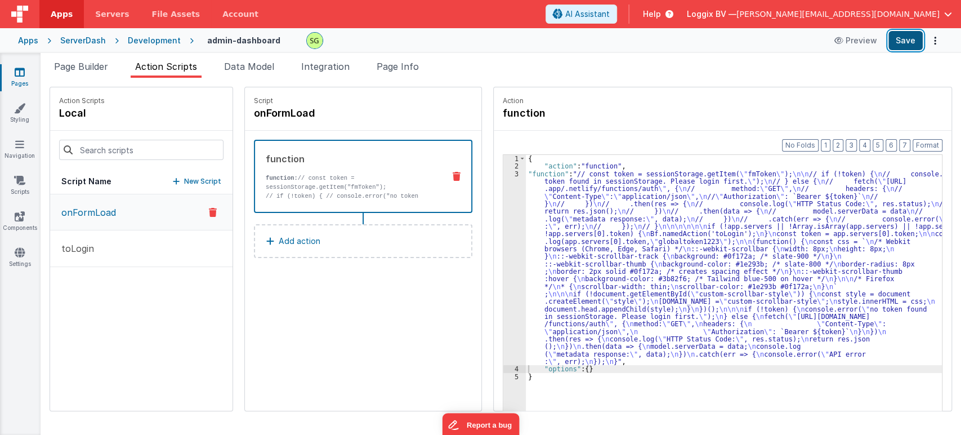
click at [864, 35] on button "Save" at bounding box center [905, 40] width 34 height 19
click at [505, 173] on div "3" at bounding box center [514, 267] width 23 height 195
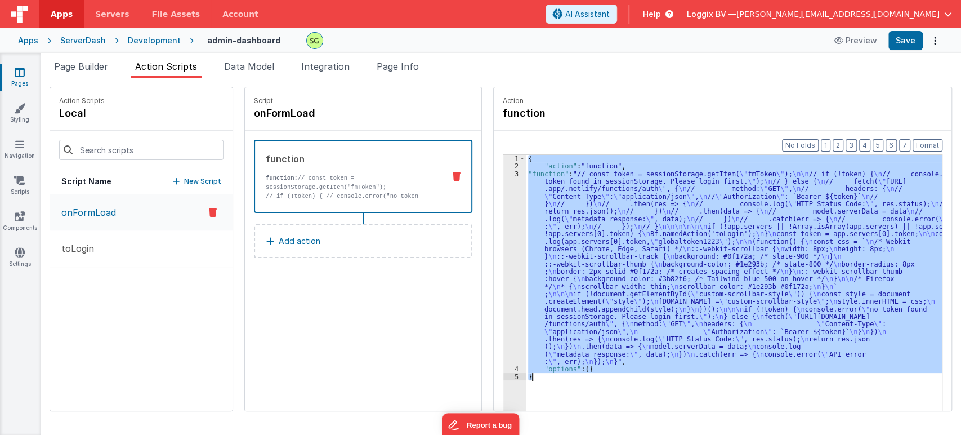
click at [505, 173] on div "3" at bounding box center [514, 267] width 23 height 195
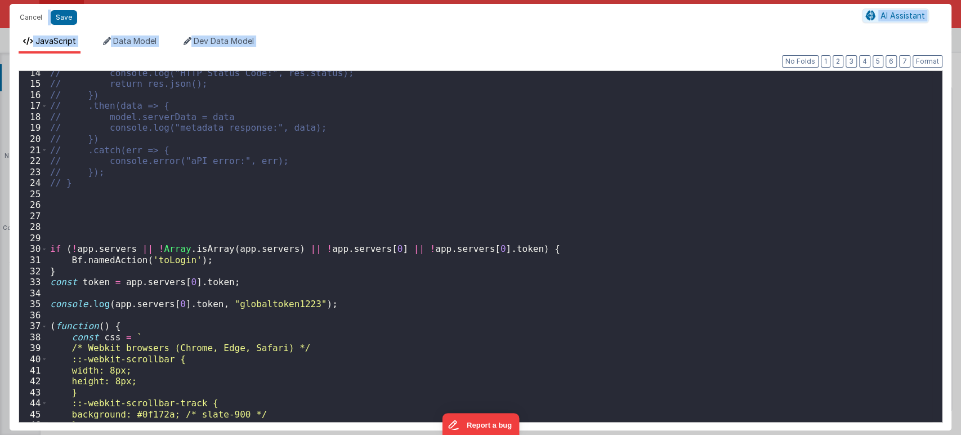
scroll to position [146, 0]
click at [864, 21] on button "AI Assistant" at bounding box center [895, 15] width 67 height 15
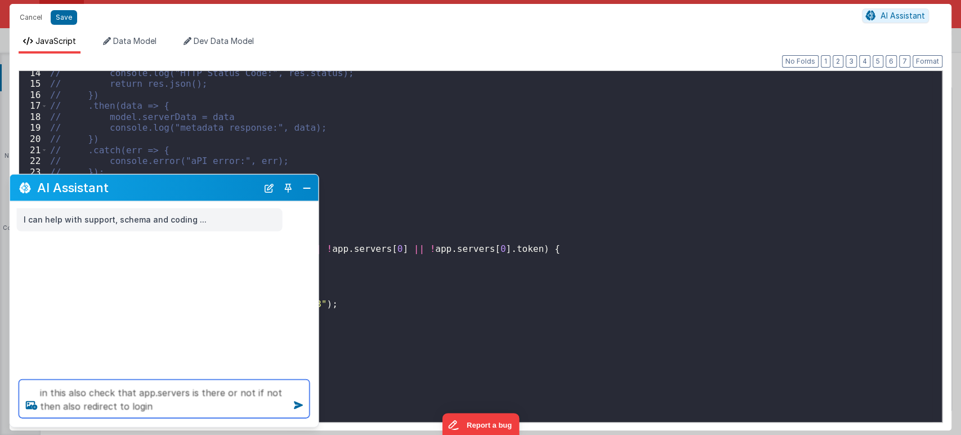
type textarea "in this also check that app.servers is there or not if not then also redirect t…"
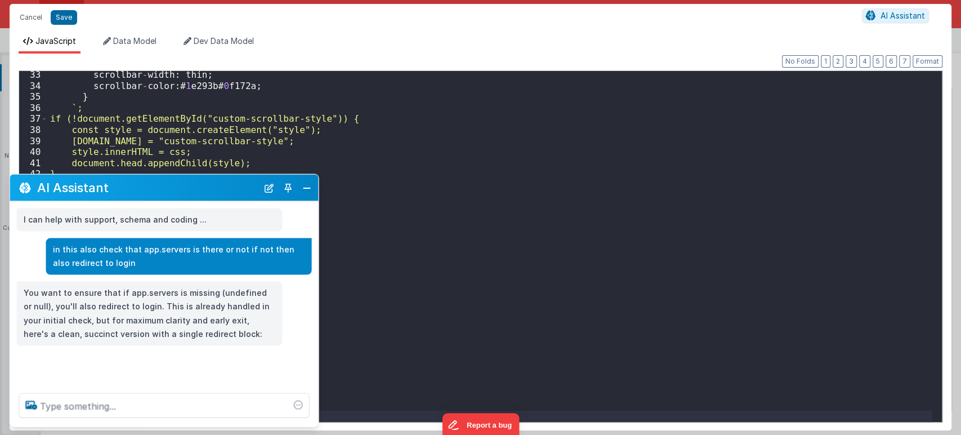
scroll to position [354, 0]
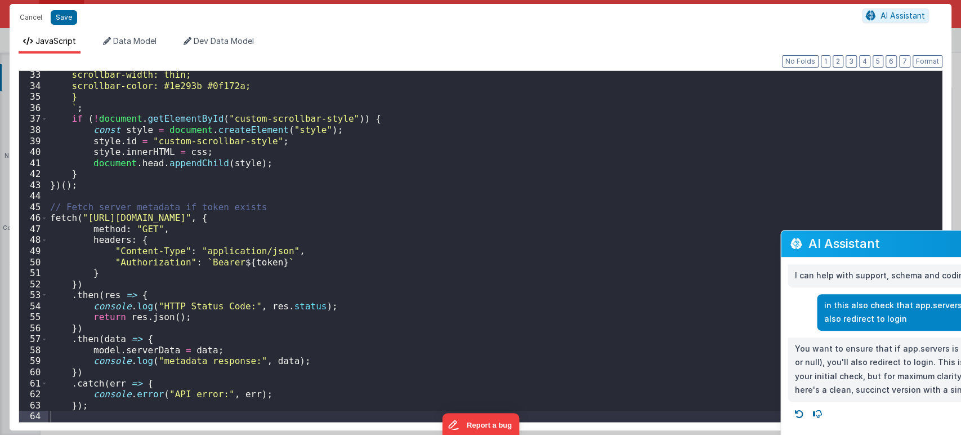
drag, startPoint x: 133, startPoint y: 187, endPoint x: 904, endPoint y: 243, distance: 772.8
click at [864, 243] on h2 "AI Assistant" at bounding box center [918, 243] width 221 height 14
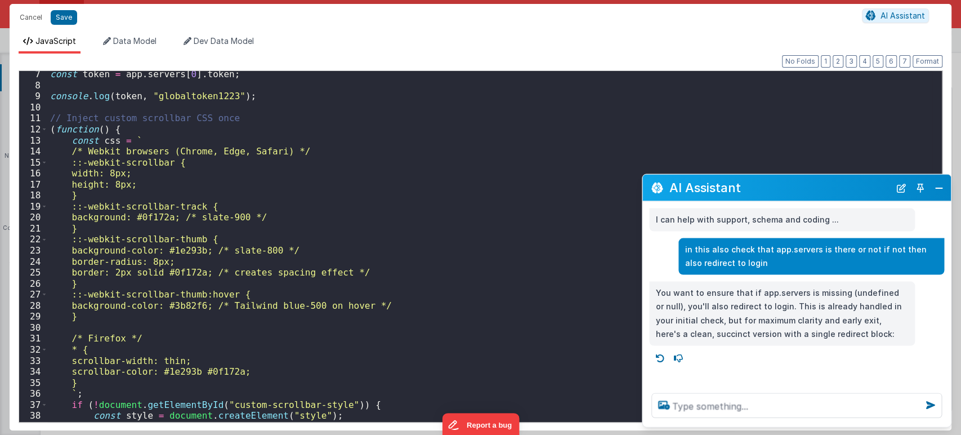
scroll to position [0, 0]
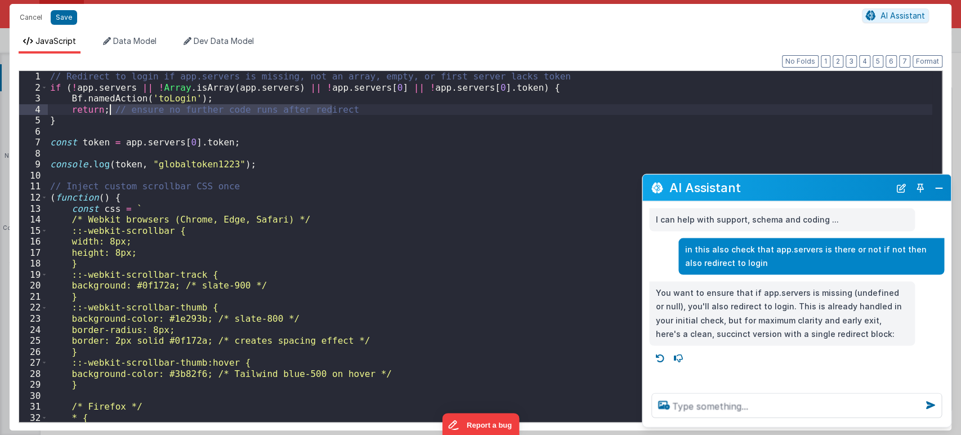
drag, startPoint x: 335, startPoint y: 110, endPoint x: 109, endPoint y: 112, distance: 226.3
click at [109, 112] on div "// Redirect to login if app.servers is missing, not an array, empty, or first s…" at bounding box center [490, 257] width 884 height 373
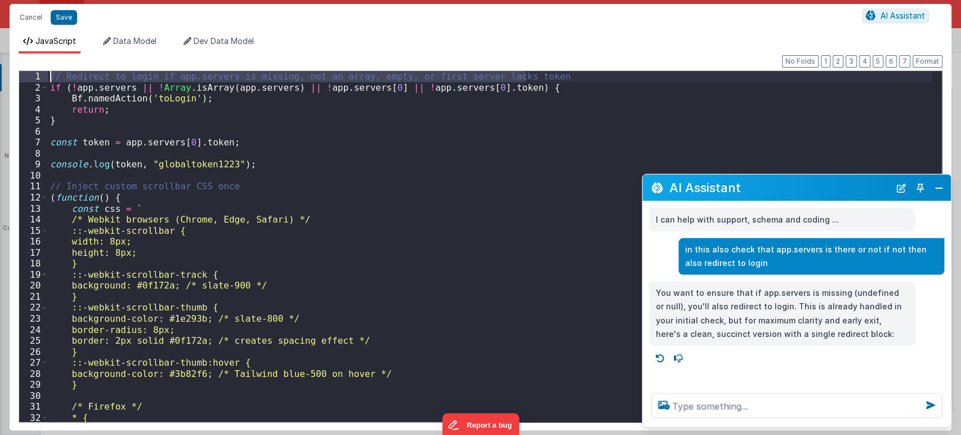
drag, startPoint x: 535, startPoint y: 75, endPoint x: 42, endPoint y: 75, distance: 493.7
click at [42, 75] on div "1 2 3 4 5 6 7 8 9 10 11 12 13 14 15 16 17 18 19 20 21 22 23 24 25 26 27 28 29 3…" at bounding box center [481, 246] width 924 height 352
click at [864, 188] on button "Close" at bounding box center [939, 188] width 15 height 16
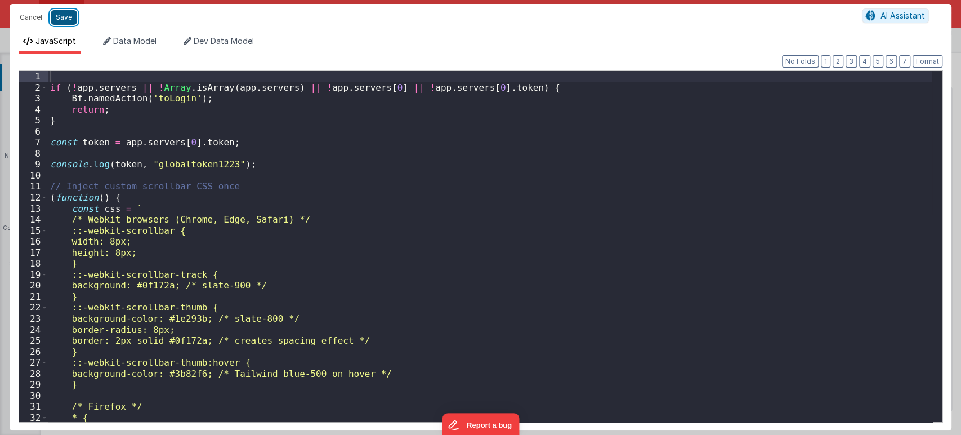
click at [52, 14] on button "Save" at bounding box center [64, 17] width 26 height 15
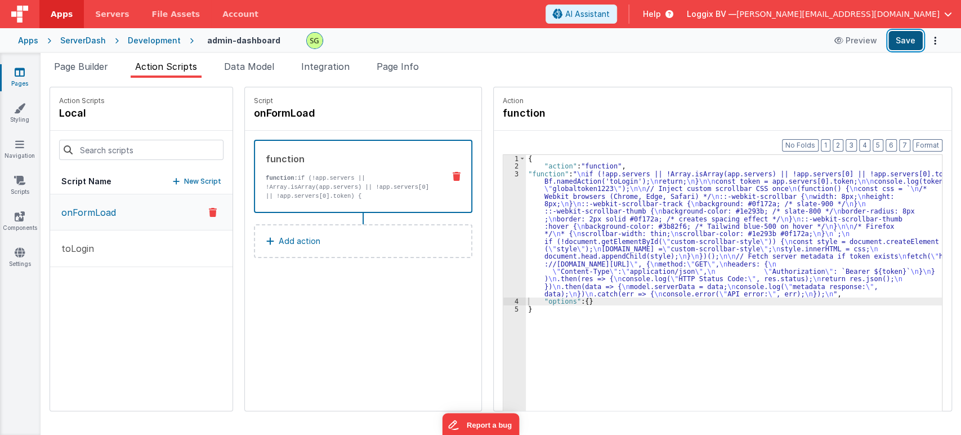
click at [864, 43] on button "Save" at bounding box center [905, 40] width 34 height 19
click at [93, 257] on button "toLogin" at bounding box center [141, 248] width 182 height 37
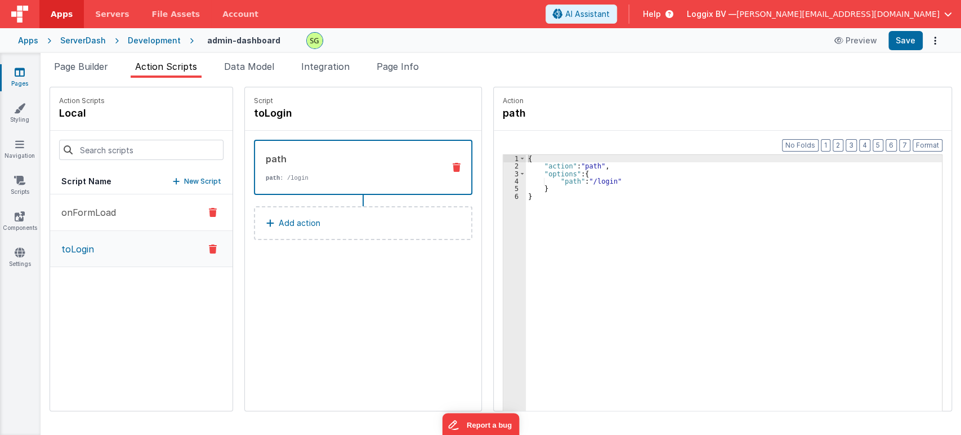
click at [138, 202] on button "onFormLoad" at bounding box center [141, 212] width 182 height 37
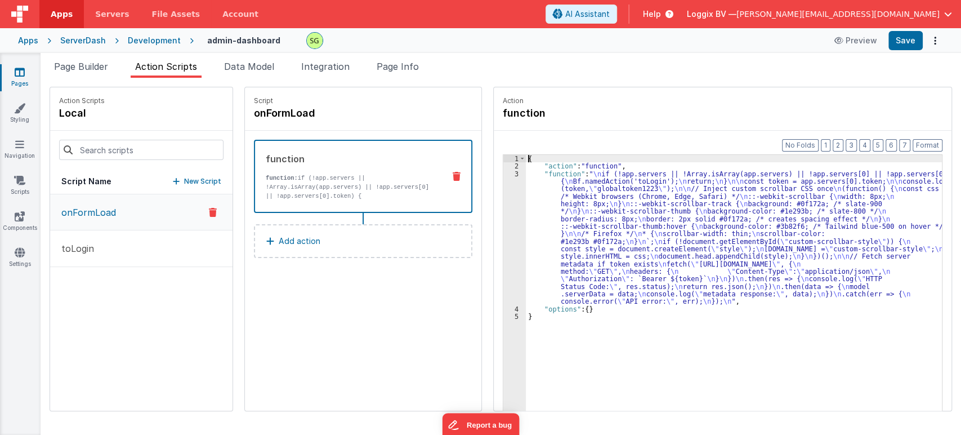
click at [505, 172] on div "3" at bounding box center [514, 237] width 23 height 135
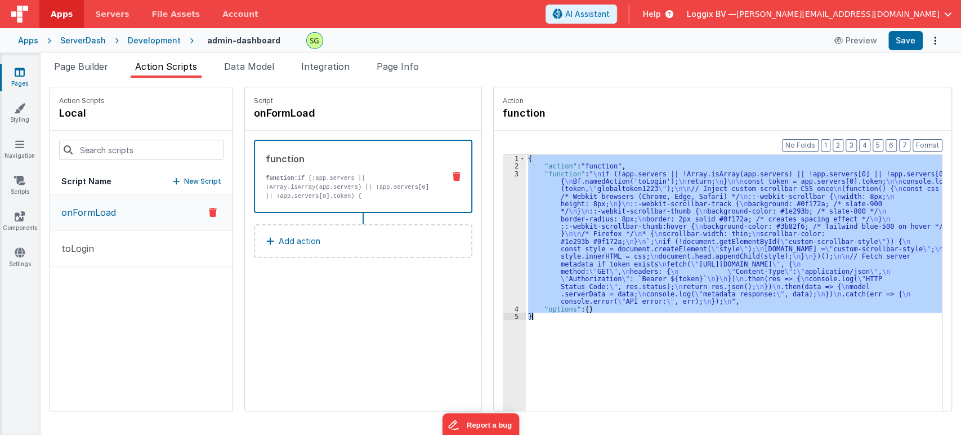
click at [505, 172] on div "3" at bounding box center [514, 237] width 23 height 135
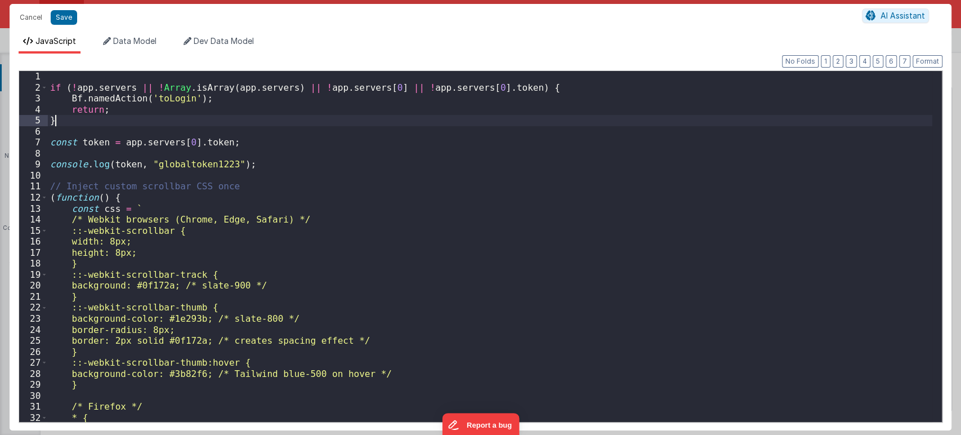
click at [172, 119] on div "if ( ! app . servers || ! [GEOGRAPHIC_DATA] . isArray ( app . servers ) || ! ap…" at bounding box center [490, 257] width 884 height 373
click at [864, 11] on span "AI Assistant" at bounding box center [903, 16] width 44 height 10
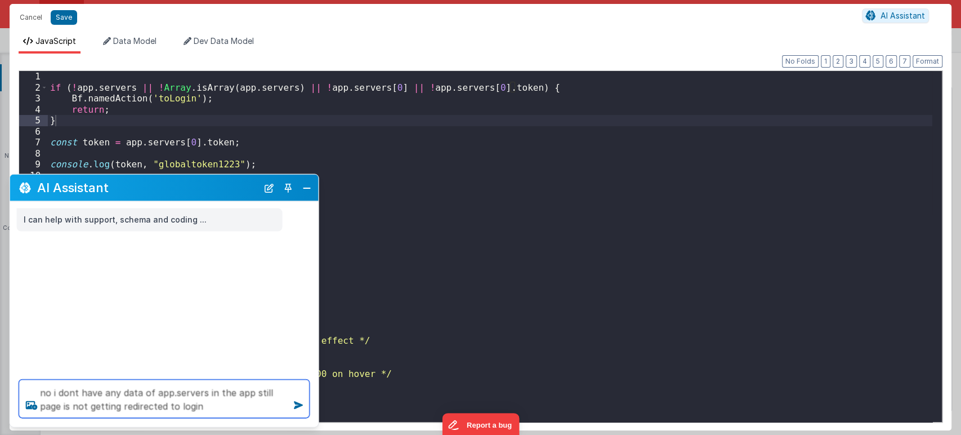
type textarea "no i dont have any data of app.servers in the app still page is not getting red…"
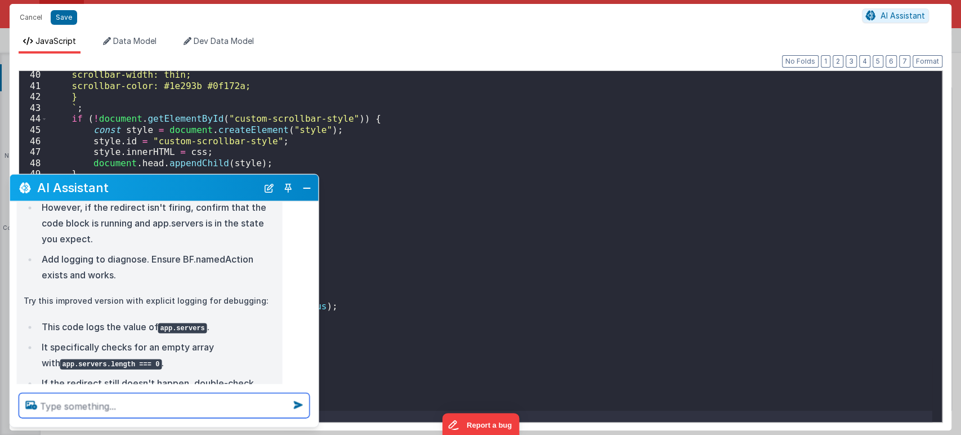
scroll to position [356, 0]
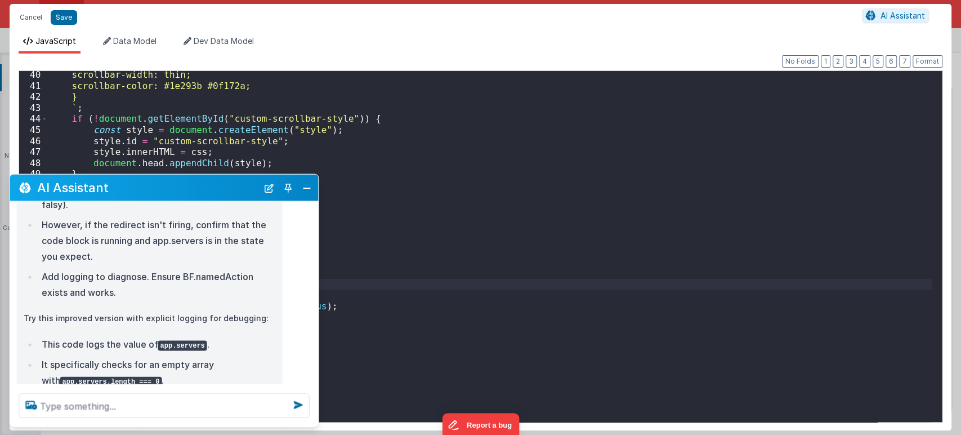
click at [456, 288] on div "scrollbar-width: thin; scrollbar-color: #1e293b #0f172a; } ` ; if ( ! document …" at bounding box center [490, 255] width 884 height 373
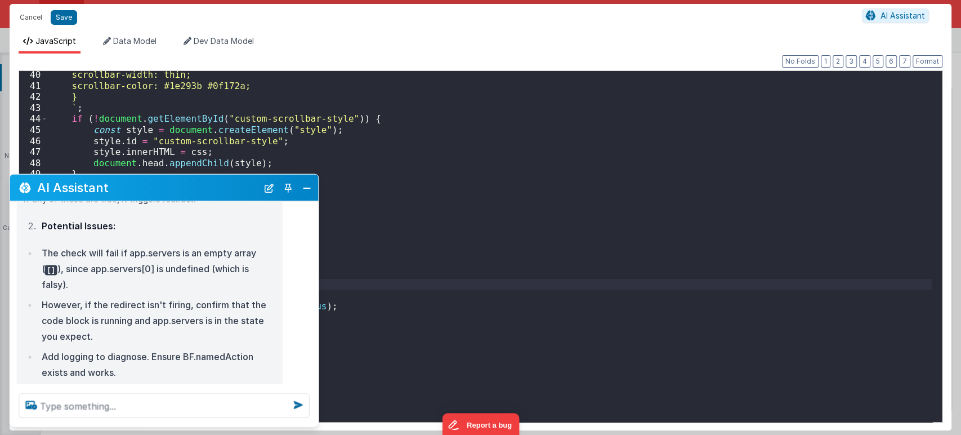
scroll to position [296, 0]
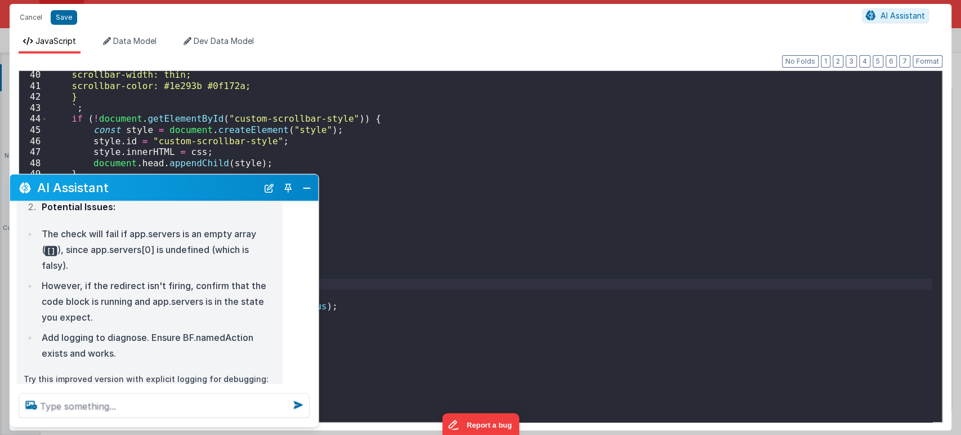
click at [307, 196] on div "AI Assistant" at bounding box center [164, 188] width 309 height 26
click at [308, 188] on button "Close" at bounding box center [307, 188] width 15 height 16
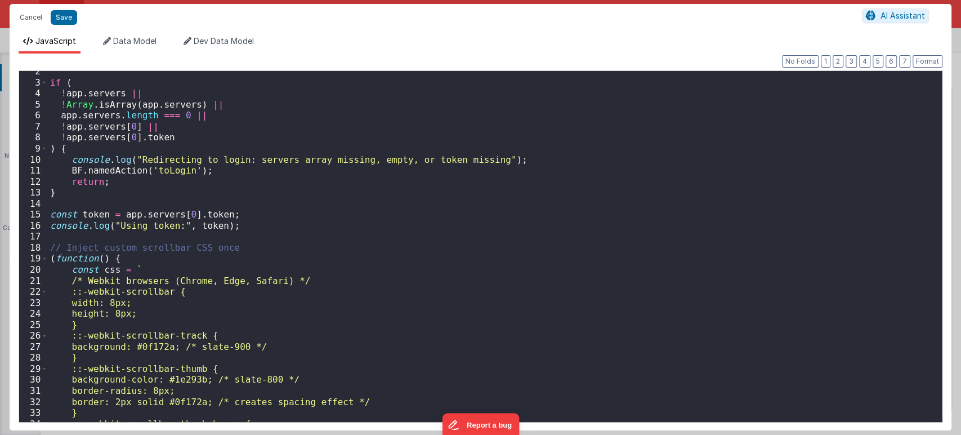
scroll to position [0, 0]
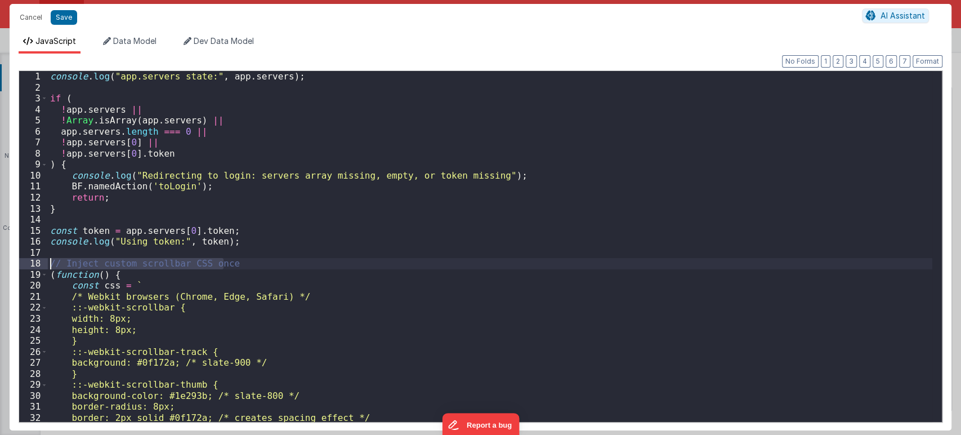
drag, startPoint x: 243, startPoint y: 267, endPoint x: 35, endPoint y: 259, distance: 207.9
click at [35, 259] on div "1 2 3 4 5 6 7 8 9 10 11 12 13 14 15 16 17 18 19 20 21 22 23 24 25 26 27 28 29 3…" at bounding box center [481, 246] width 924 height 352
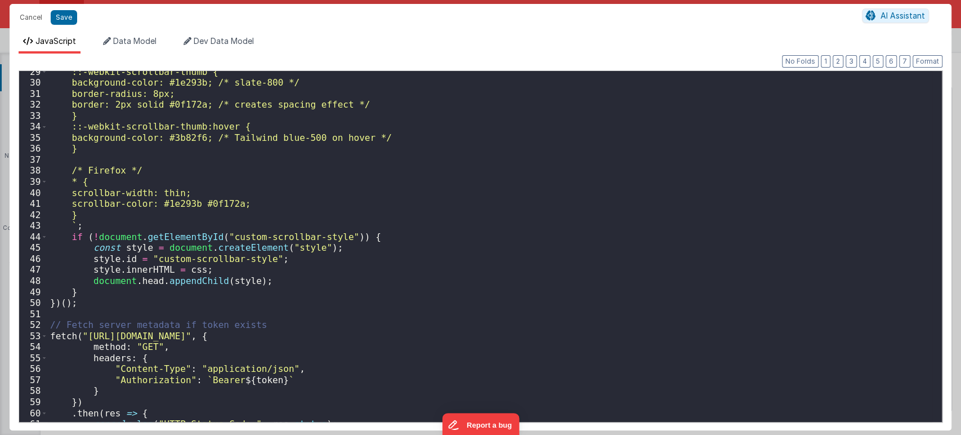
scroll to position [315, 0]
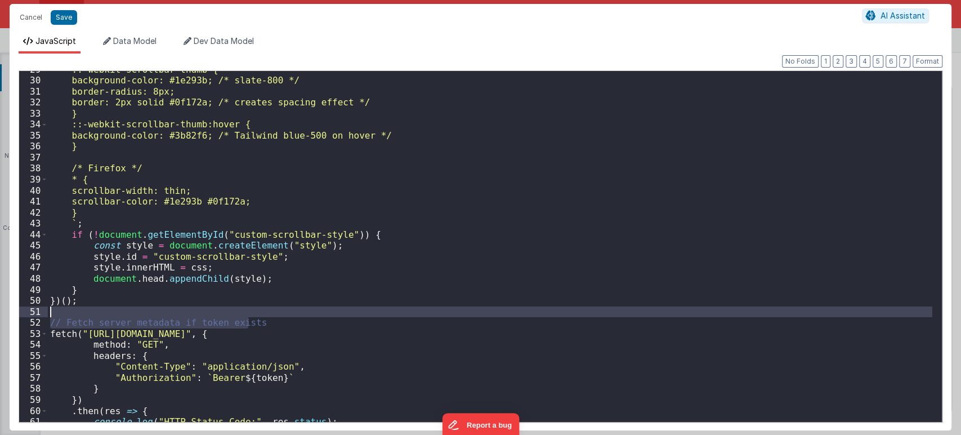
drag, startPoint x: 256, startPoint y: 322, endPoint x: 9, endPoint y: 314, distance: 247.3
click at [10, 314] on div "Format 7 6 5 4 3 2 1 No Folds 29 30 31 32 33 34 35 36 37 38 39 40 41 42 43 44 4…" at bounding box center [481, 241] width 942 height 377
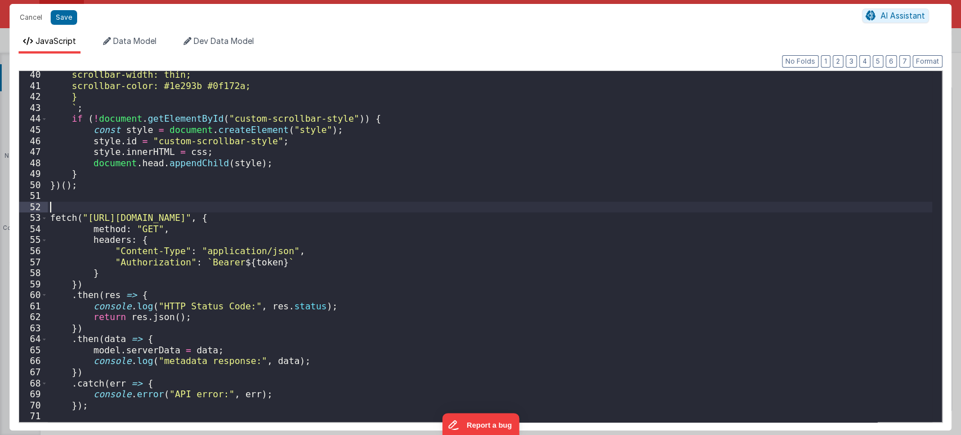
scroll to position [431, 0]
click at [59, 17] on button "Save" at bounding box center [64, 17] width 26 height 15
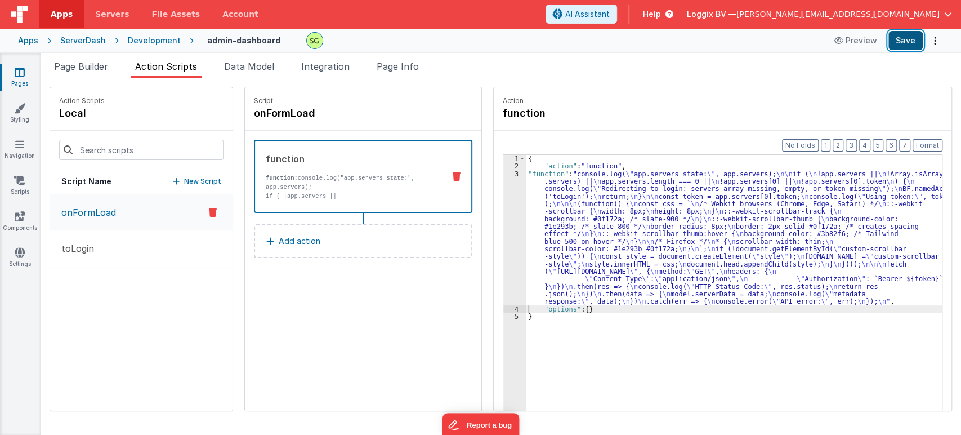
click at [864, 40] on button "Save" at bounding box center [905, 40] width 34 height 19
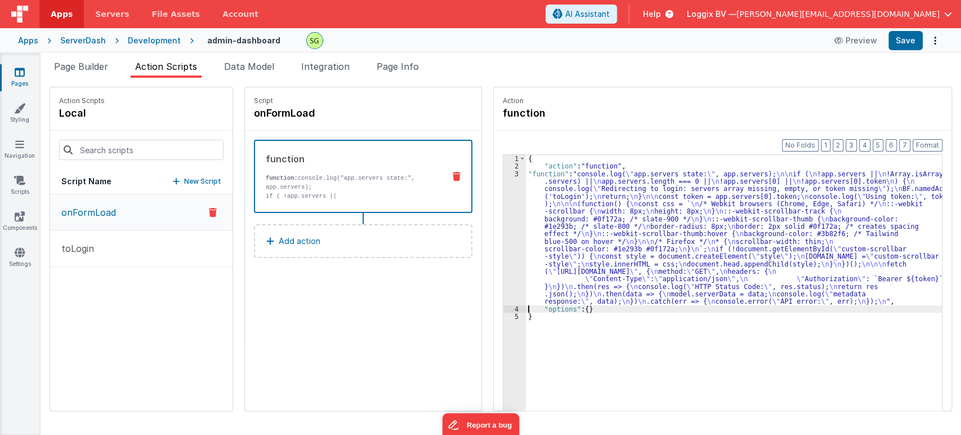
click at [503, 171] on div "3" at bounding box center [514, 237] width 23 height 135
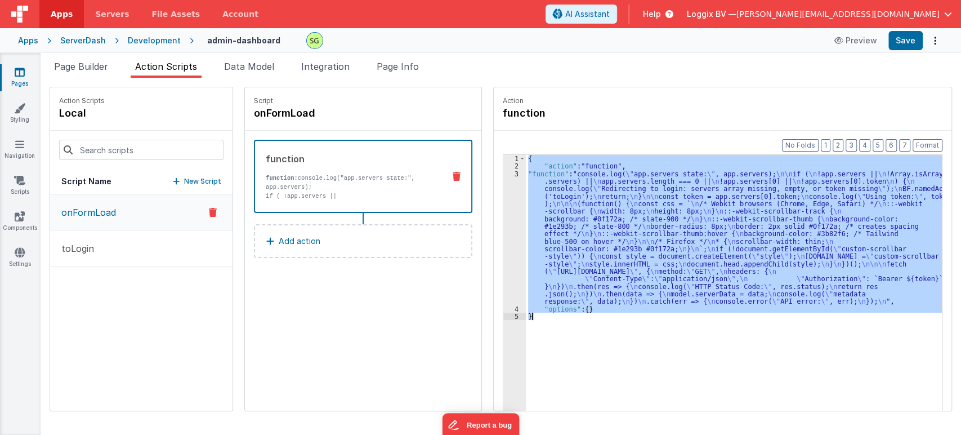
click at [503, 171] on div "3" at bounding box center [514, 237] width 23 height 135
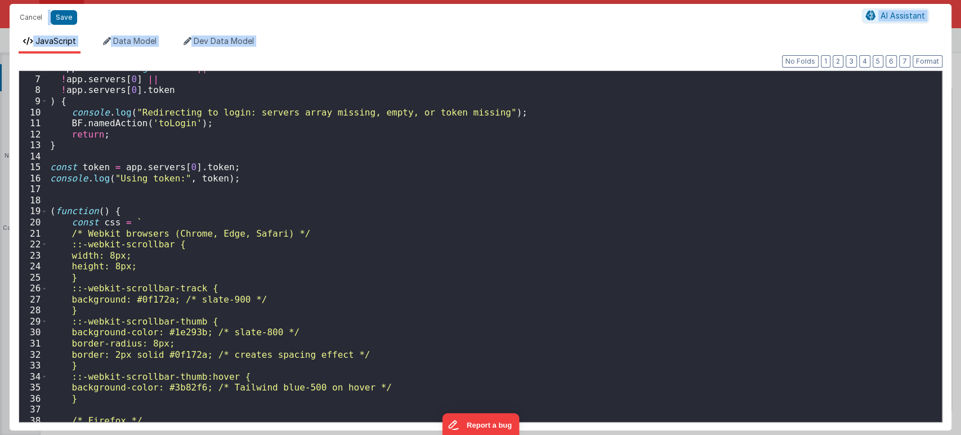
scroll to position [0, 0]
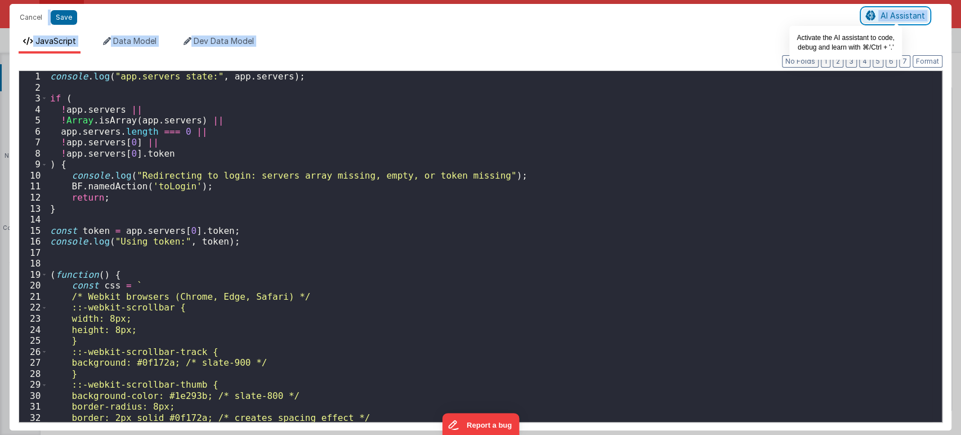
click at [864, 14] on span "AI Assistant" at bounding box center [903, 16] width 44 height 10
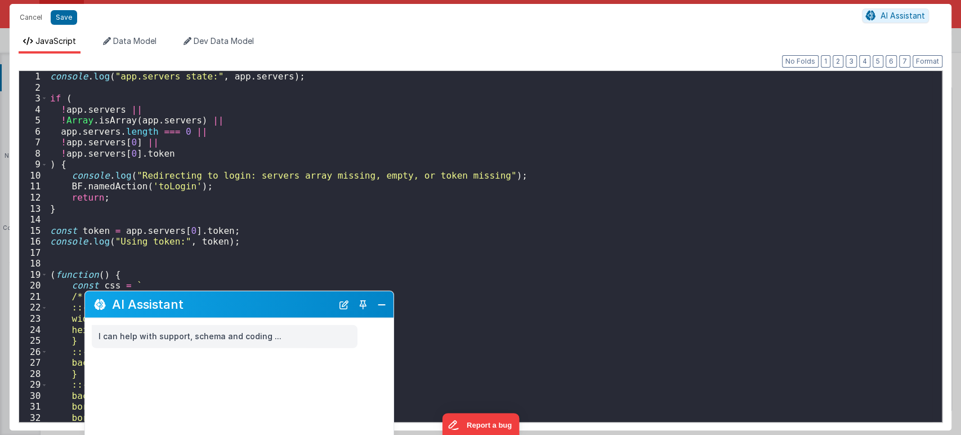
drag, startPoint x: 233, startPoint y: 191, endPoint x: 308, endPoint y: 307, distance: 137.6
click at [308, 307] on h2 "AI Assistant" at bounding box center [222, 304] width 221 height 14
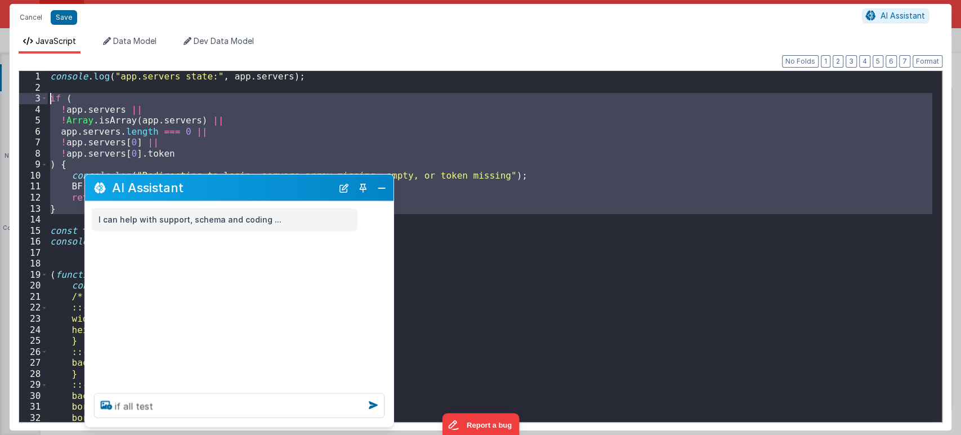
drag, startPoint x: 68, startPoint y: 214, endPoint x: 48, endPoint y: 101, distance: 114.9
click at [48, 101] on div "console . log ( "app.servers state:" , app . servers ) ; if ( ! app . servers |…" at bounding box center [490, 257] width 884 height 373
click at [169, 391] on textarea "if all test" at bounding box center [239, 405] width 291 height 25
type textarea "i"
paste textarea "if ( !app.servers || !Array.isArray(app.servers) || app.servers.length === 0 ||…"
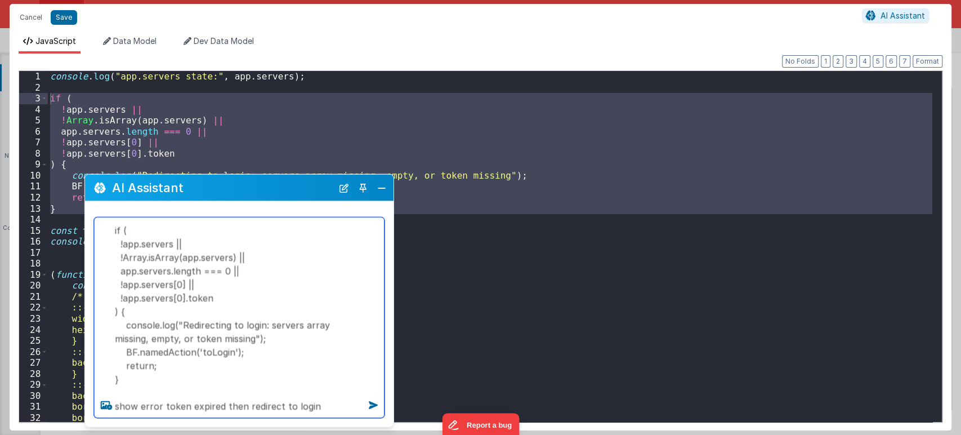
type textarea "if ( !app.servers || !Array.isArray(app.servers) || app.servers.length === 0 ||…"
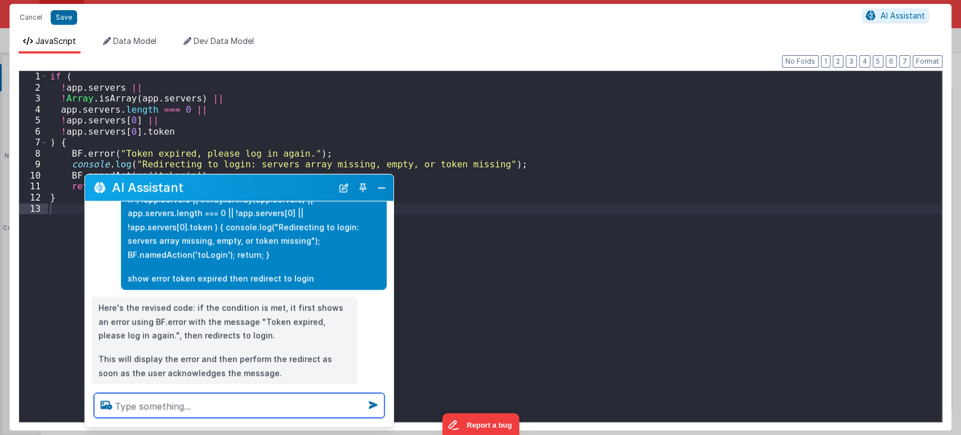
scroll to position [71, 0]
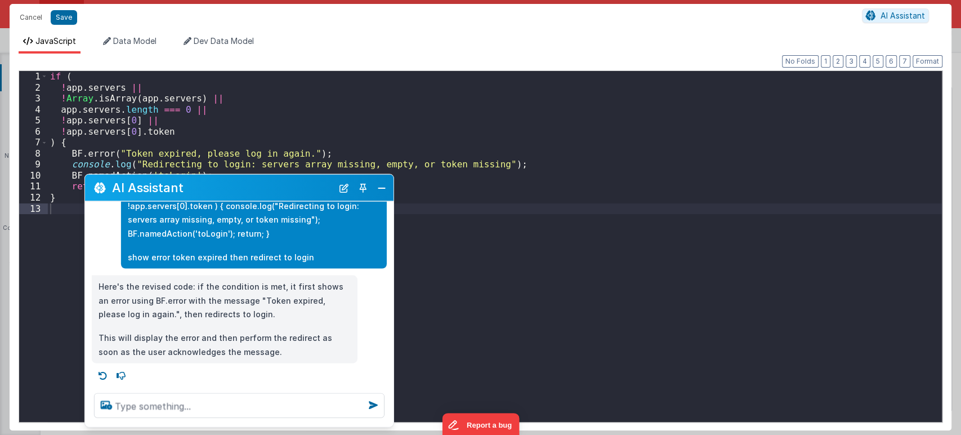
click at [502, 343] on div "if ( ! app . servers || ! [GEOGRAPHIC_DATA] . isArray ( app . servers ) || app …" at bounding box center [495, 257] width 894 height 373
click at [381, 189] on button "Close" at bounding box center [381, 188] width 15 height 16
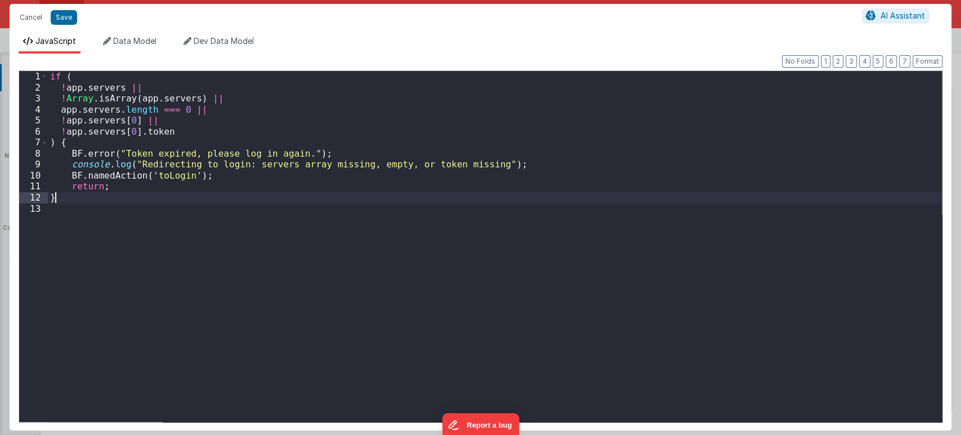
click at [288, 202] on div "if ( ! app . servers || ! [GEOGRAPHIC_DATA] . isArray ( app . servers ) || app …" at bounding box center [495, 257] width 894 height 373
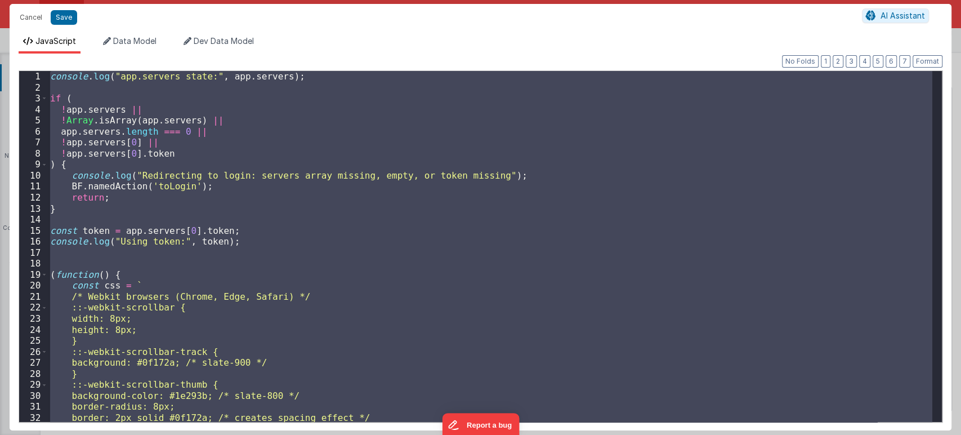
scroll to position [0, 0]
click at [334, 234] on div "console . log ( "app.servers state:" , app . servers ) ; if ( ! app . servers |…" at bounding box center [490, 246] width 884 height 351
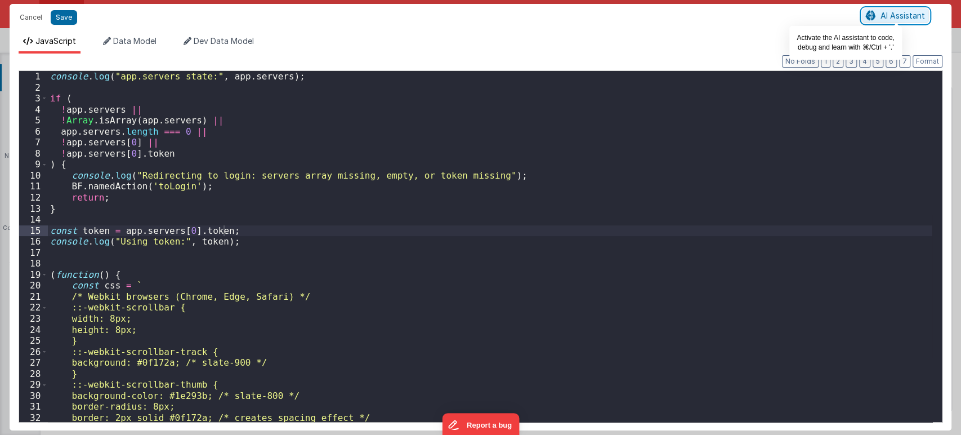
click at [864, 14] on span "AI Assistant" at bounding box center [903, 16] width 44 height 10
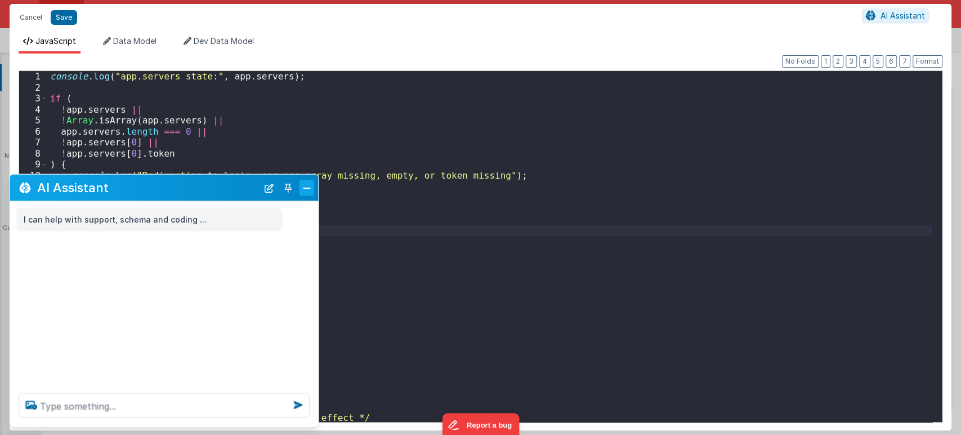
click at [301, 191] on button "Close" at bounding box center [307, 188] width 15 height 16
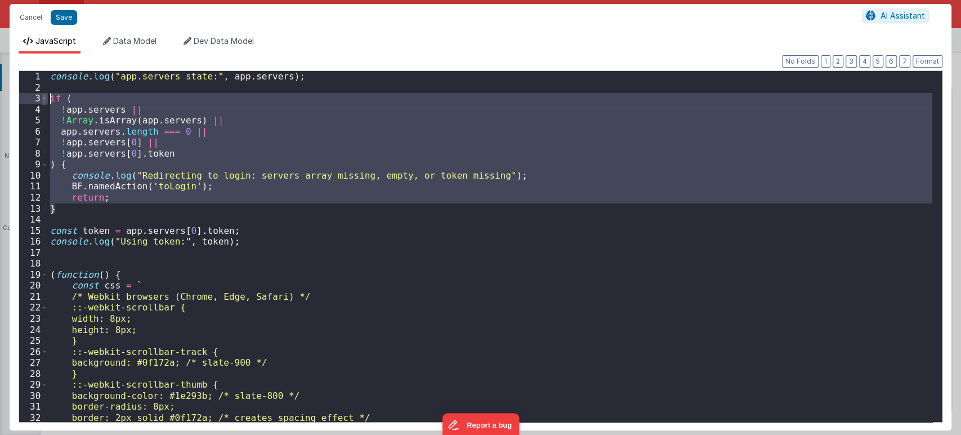
drag, startPoint x: 65, startPoint y: 207, endPoint x: 45, endPoint y: 98, distance: 110.5
click at [45, 98] on div "1 2 3 4 5 6 7 8 9 10 11 12 13 14 15 16 17 18 19 20 21 22 23 24 25 26 27 28 29 3…" at bounding box center [481, 246] width 924 height 352
click at [864, 19] on span "AI Assistant" at bounding box center [903, 16] width 44 height 10
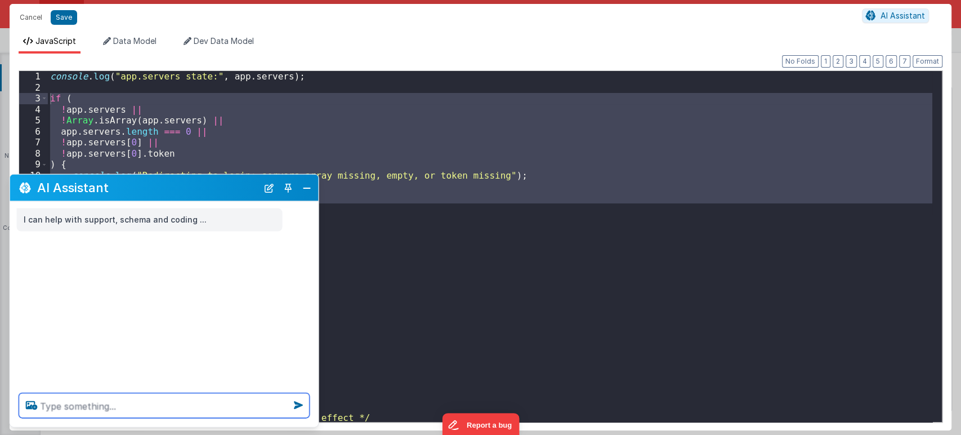
drag, startPoint x: 888, startPoint y: 20, endPoint x: 123, endPoint y: 403, distance: 855.5
click at [123, 391] on div "Cancel Save AI Assistant JavaScript Data Model Dev Data Model Format 7 6 5 4 3 …" at bounding box center [480, 217] width 961 height 435
click at [123, 391] on textarea at bounding box center [164, 405] width 291 height 25
paste textarea "if ( !app.servers || !Array.isArray(app.servers) || app.servers.length === 0 ||…"
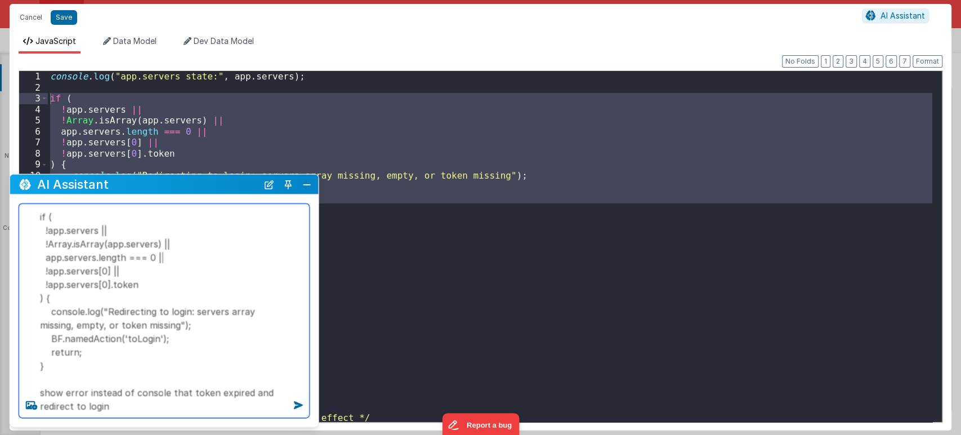
type textarea "if ( !app.servers || !Array.isArray(app.servers) || app.servers.length === 0 ||…"
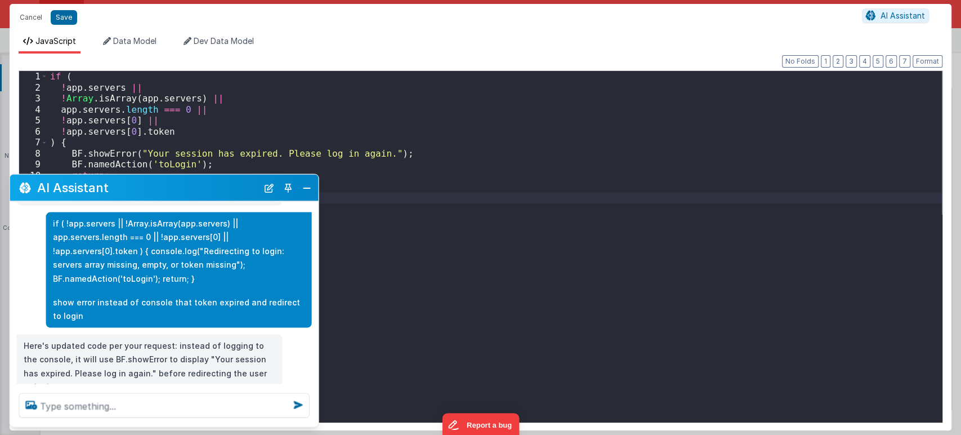
scroll to position [47, 0]
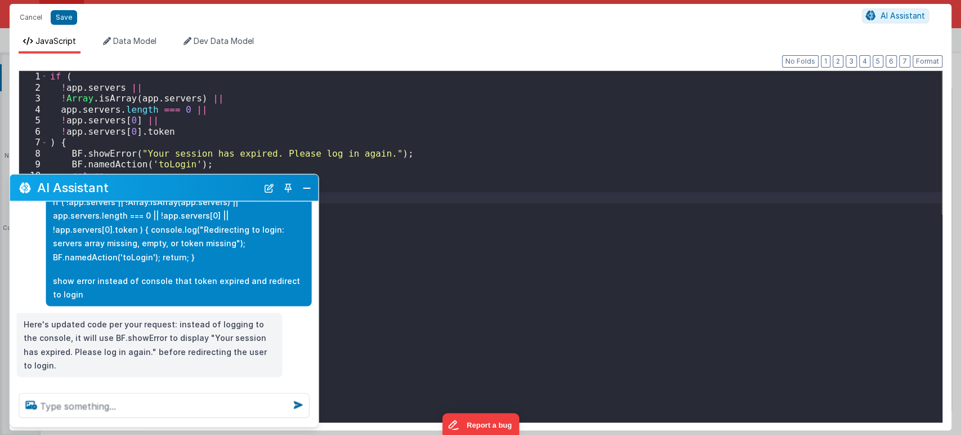
click at [410, 287] on div "if ( ! app . servers || ! [GEOGRAPHIC_DATA] . isArray ( app . servers ) || app …" at bounding box center [495, 257] width 894 height 373
click at [309, 191] on button "Close" at bounding box center [307, 188] width 15 height 16
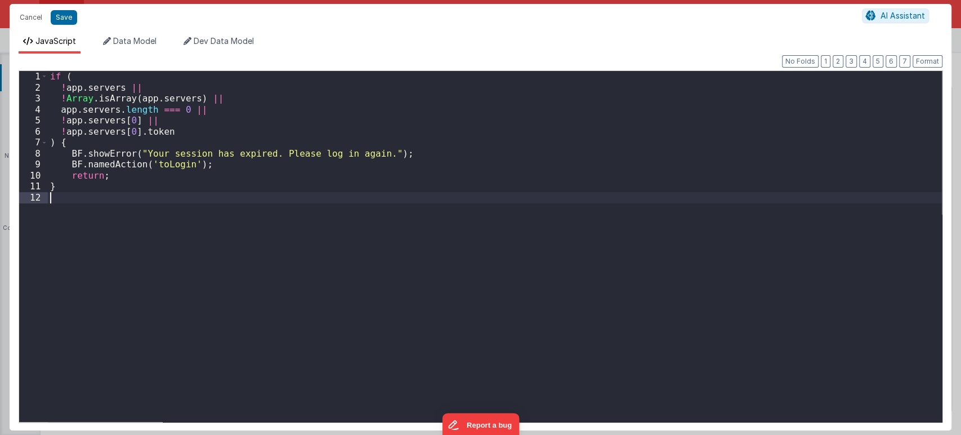
click at [265, 281] on div "if ( ! app . servers || ! [GEOGRAPHIC_DATA] . isArray ( app . servers ) || app …" at bounding box center [495, 257] width 894 height 373
click at [390, 157] on div "if ( ! app . servers || ! [GEOGRAPHIC_DATA] . isArray ( app . servers ) || app …" at bounding box center [495, 257] width 894 height 373
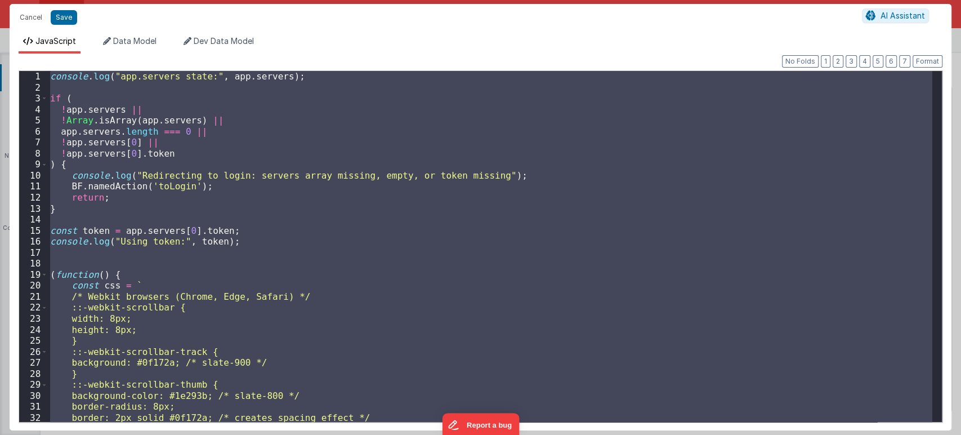
scroll to position [0, 0]
click at [298, 302] on div "console . log ( "app.servers state:" , app . servers ) ; if ( ! app . servers |…" at bounding box center [490, 246] width 884 height 351
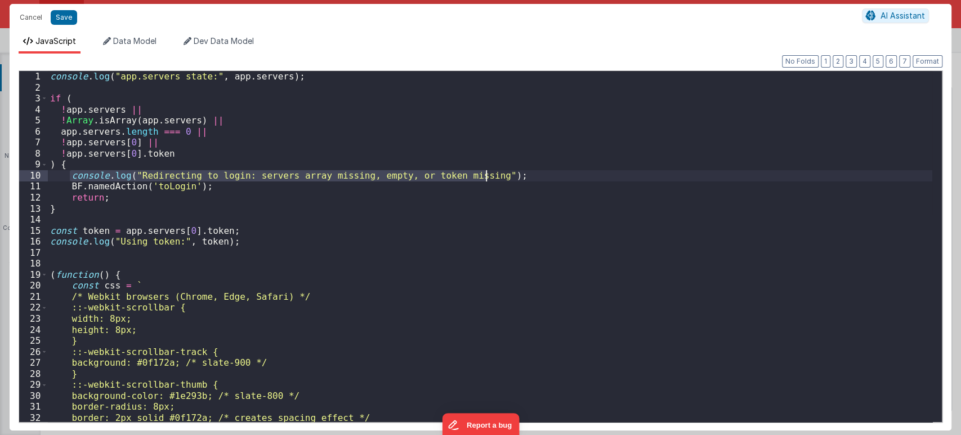
drag, startPoint x: 69, startPoint y: 176, endPoint x: 491, endPoint y: 179, distance: 421.7
click at [491, 179] on div "console . log ( "app.servers state:" , app . servers ) ; if ( ! app . servers |…" at bounding box center [490, 257] width 884 height 373
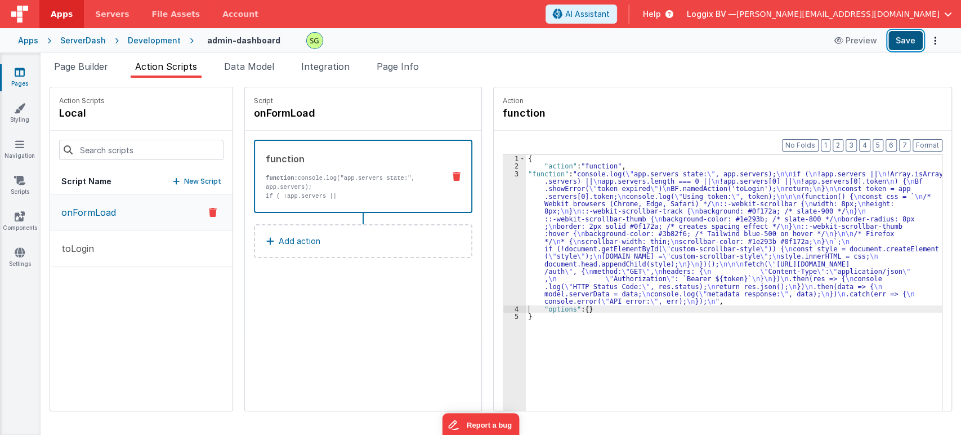
click at [864, 42] on button "Save" at bounding box center [905, 40] width 34 height 19
click at [25, 180] on icon at bounding box center [19, 180] width 11 height 11
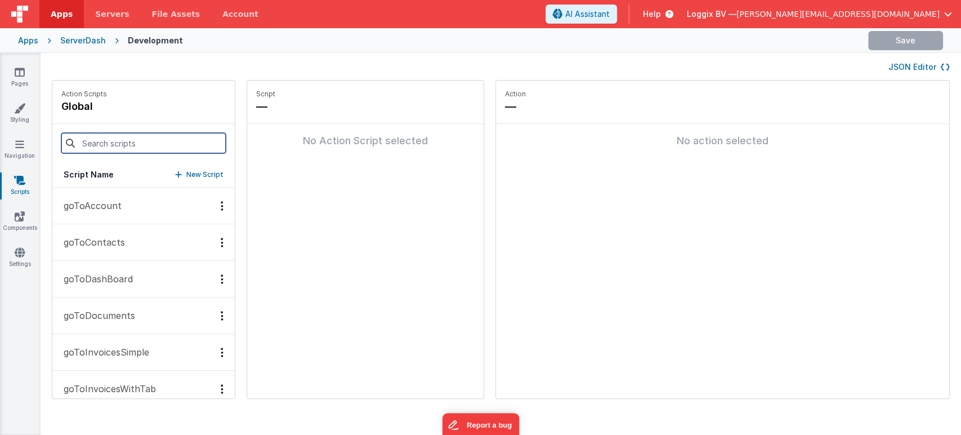
click at [124, 137] on input at bounding box center [143, 143] width 164 height 20
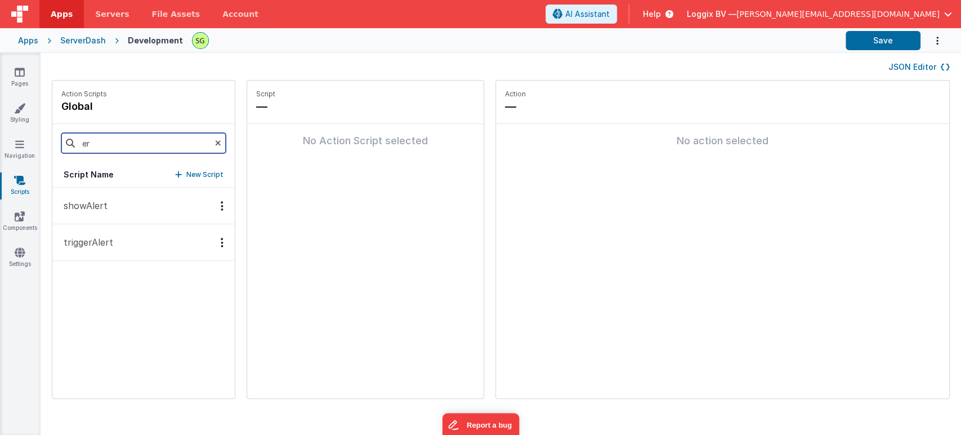
type input "e"
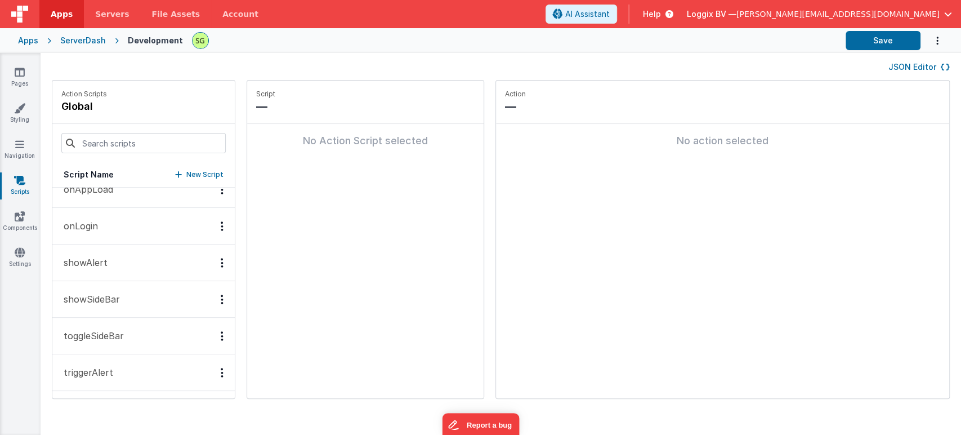
click at [113, 365] on button "triggerAlert" at bounding box center [143, 372] width 182 height 37
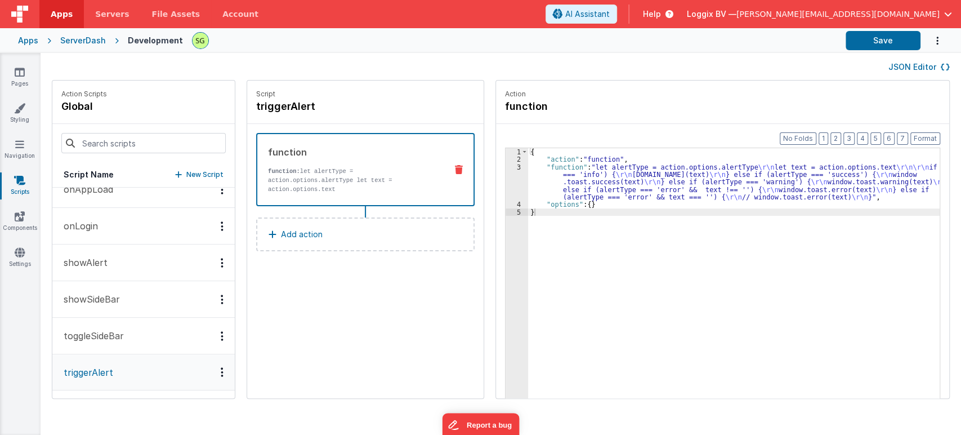
scroll to position [345, 0]
click at [506, 165] on div "3" at bounding box center [517, 182] width 23 height 38
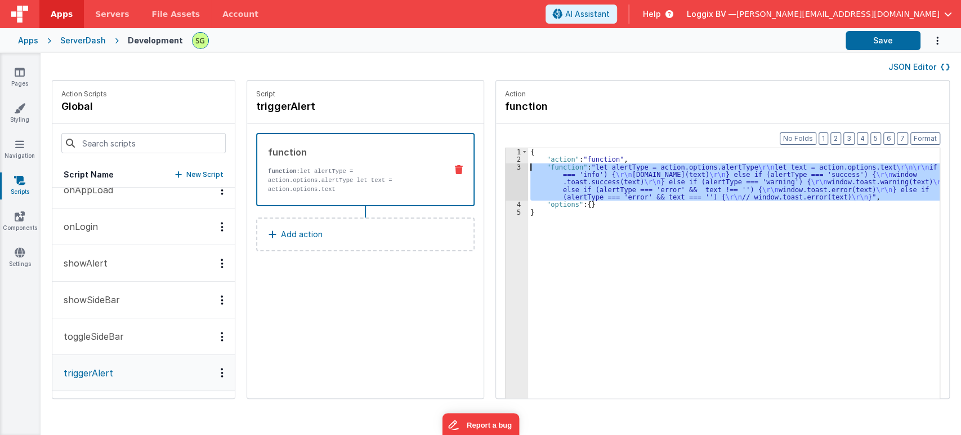
click at [506, 165] on div "3" at bounding box center [517, 182] width 23 height 38
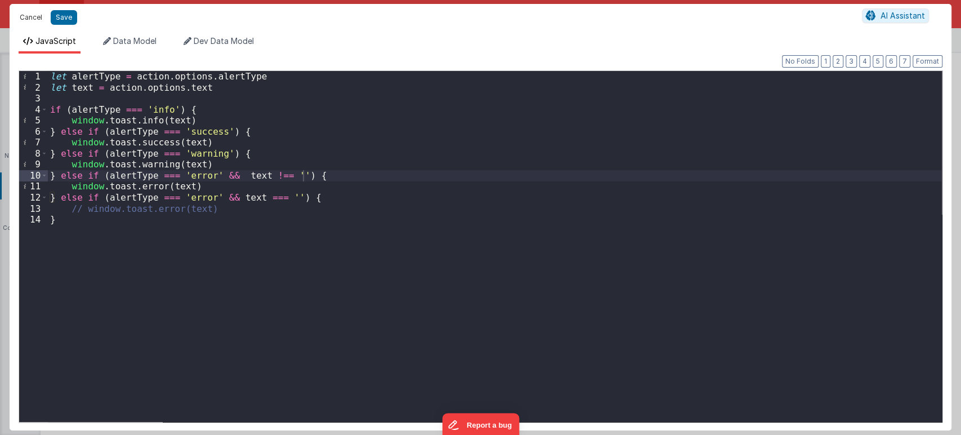
click at [32, 17] on button "Cancel" at bounding box center [31, 18] width 34 height 16
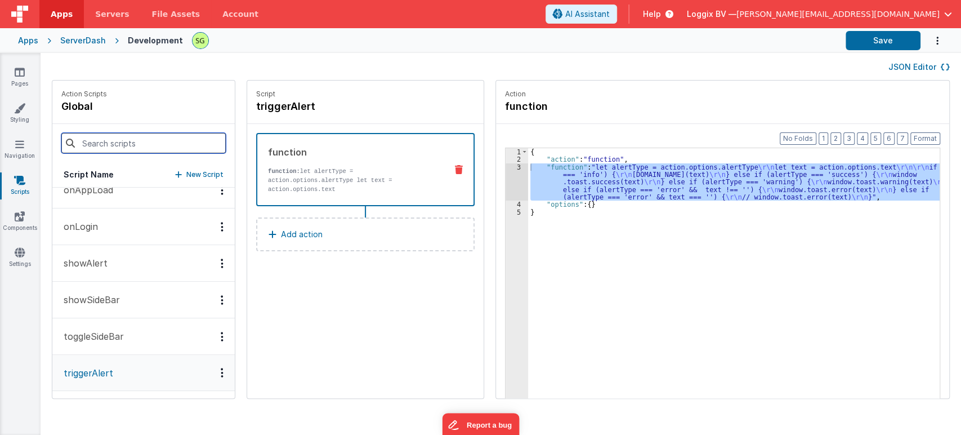
click at [168, 141] on input at bounding box center [143, 143] width 164 height 20
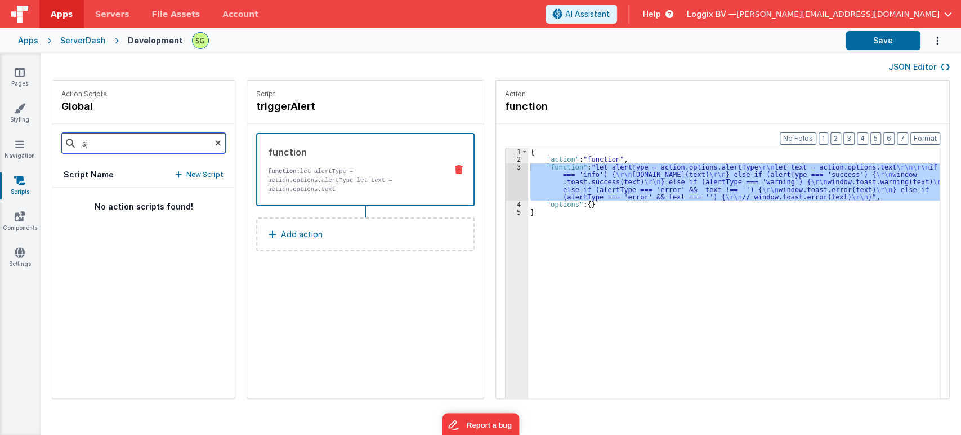
scroll to position [0, 0]
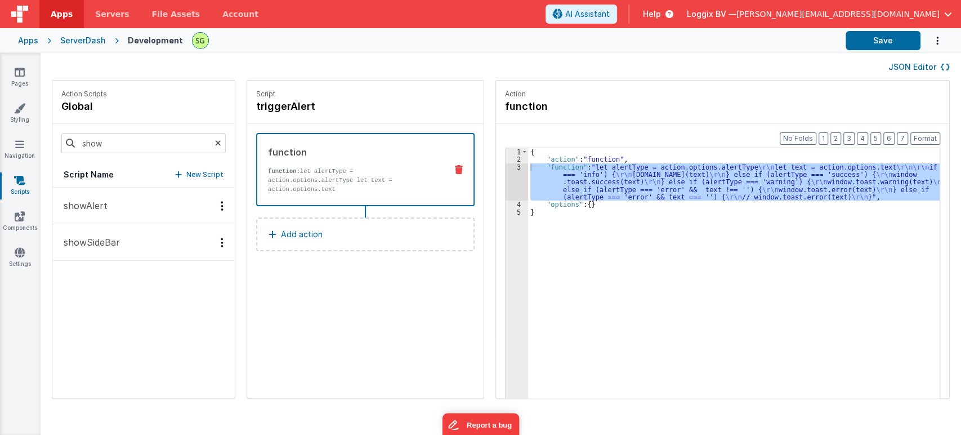
click at [121, 217] on button "showAlert" at bounding box center [143, 205] width 182 height 37
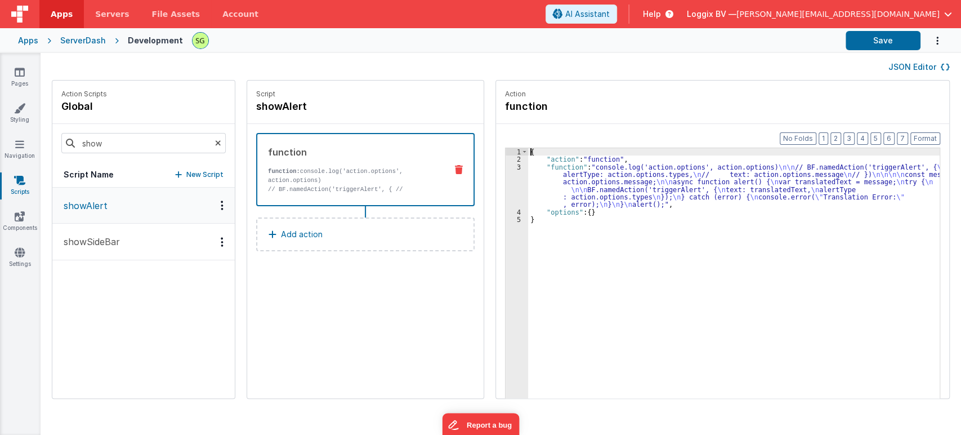
click at [506, 166] on div "3" at bounding box center [517, 185] width 23 height 45
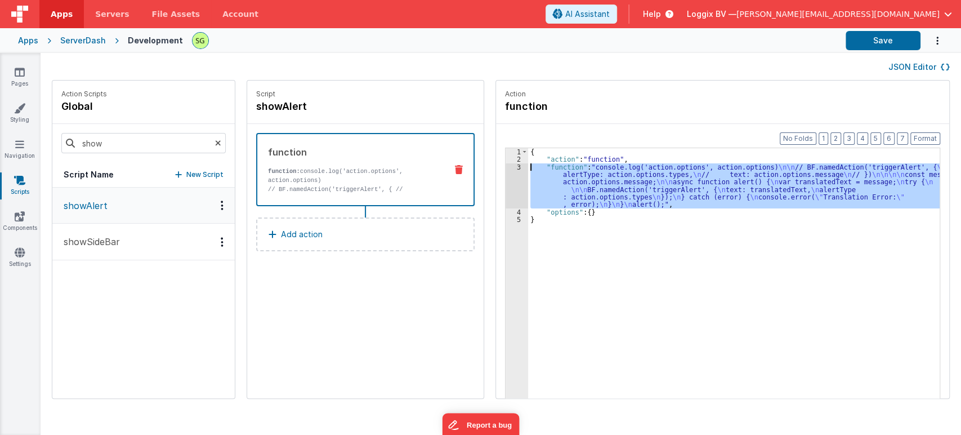
click at [506, 166] on div "3" at bounding box center [517, 185] width 23 height 45
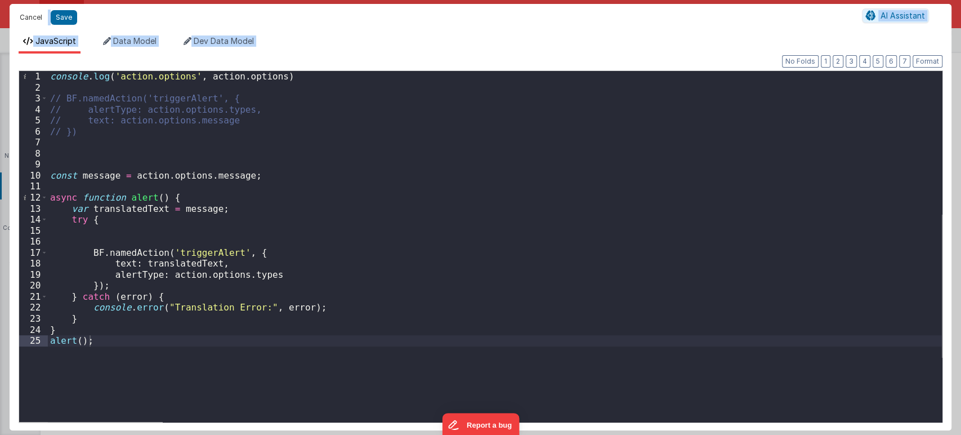
click at [30, 17] on button "Cancel" at bounding box center [31, 18] width 34 height 16
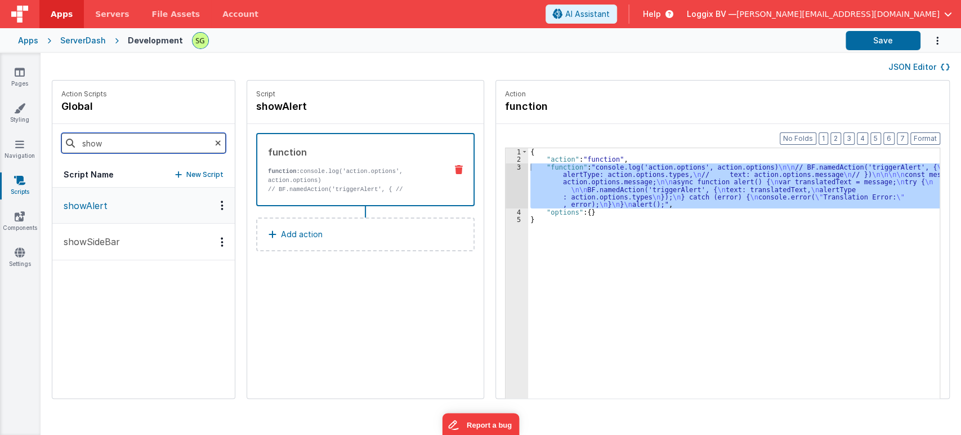
click at [126, 143] on input "show" at bounding box center [143, 143] width 164 height 20
type input "s"
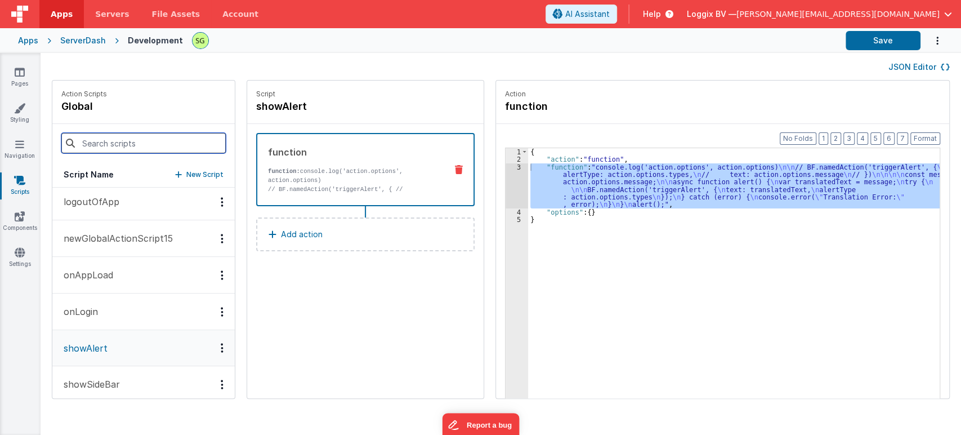
scroll to position [182, 0]
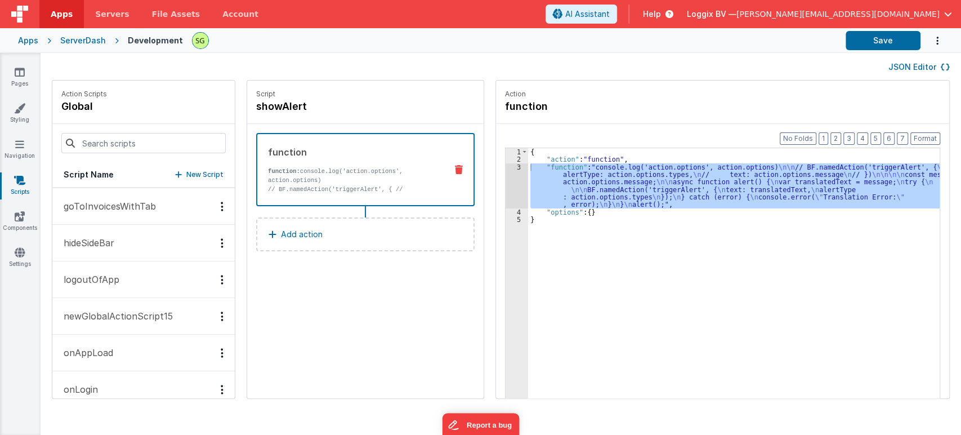
click at [214, 317] on div "Options" at bounding box center [222, 316] width 16 height 10
click at [194, 350] on div "Delete" at bounding box center [180, 356] width 99 height 20
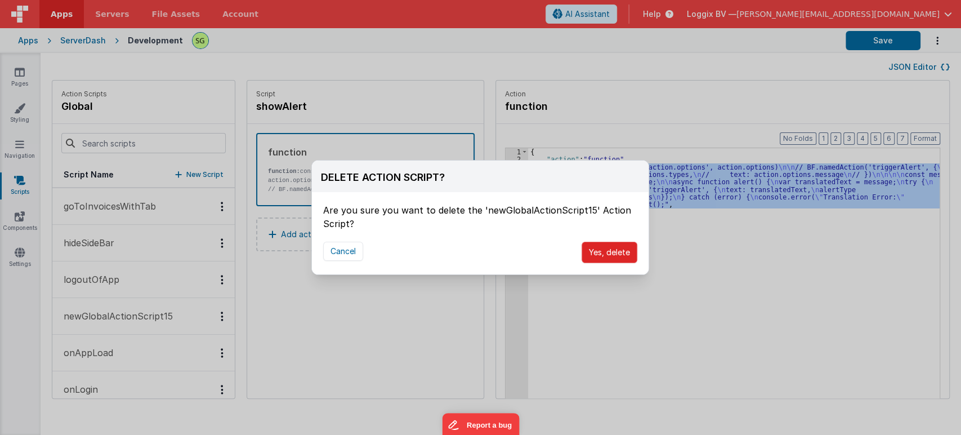
click at [601, 260] on button "Yes, delete" at bounding box center [610, 252] width 56 height 21
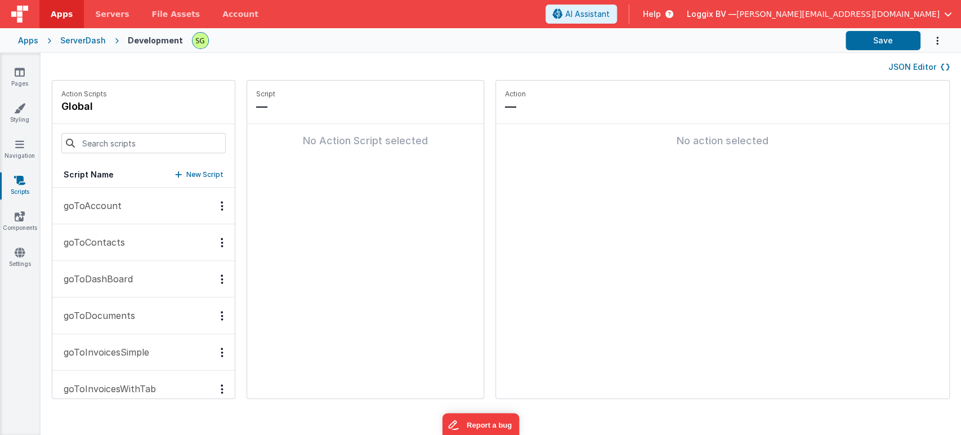
scroll to position [309, 0]
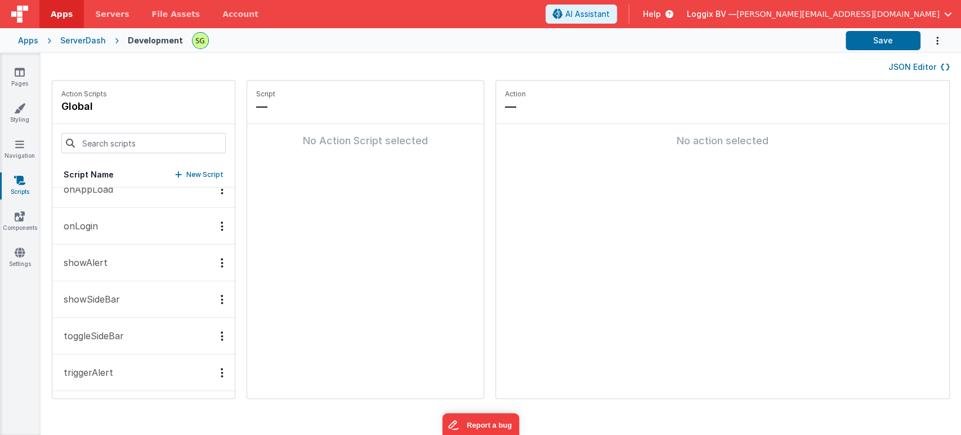
click at [110, 267] on button "showAlert" at bounding box center [143, 262] width 182 height 37
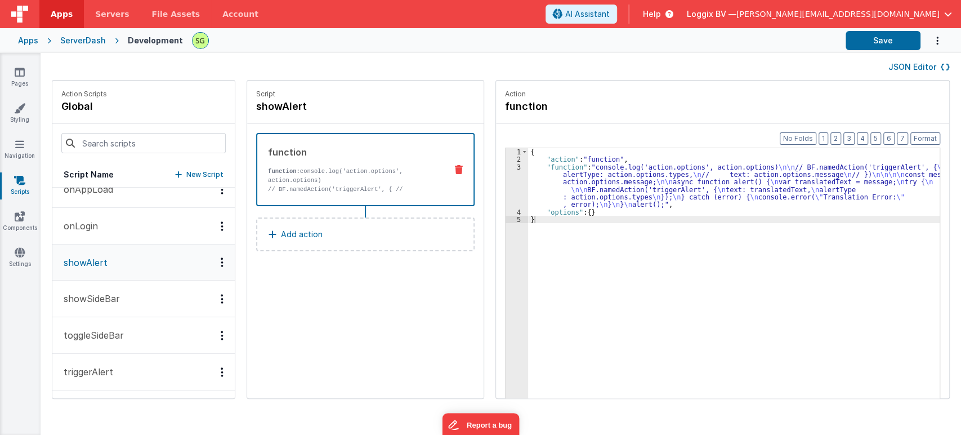
scroll to position [309, 0]
click at [15, 70] on icon at bounding box center [20, 71] width 10 height 11
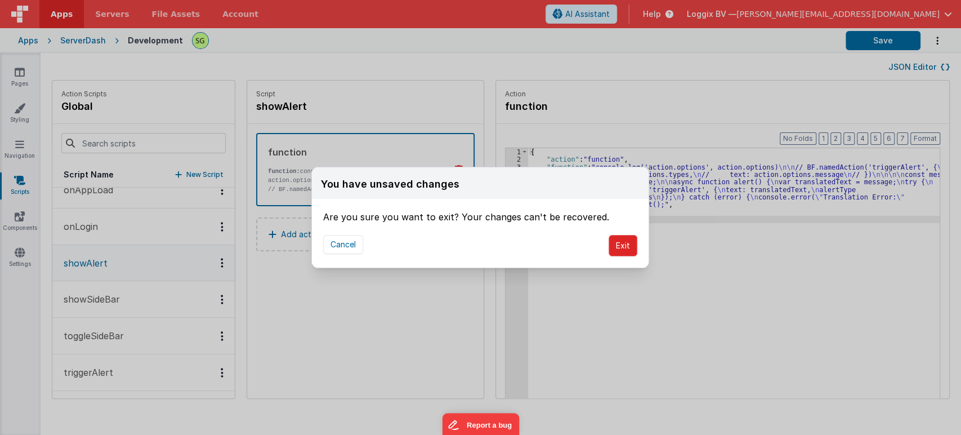
click at [621, 247] on button "Exit" at bounding box center [623, 245] width 29 height 21
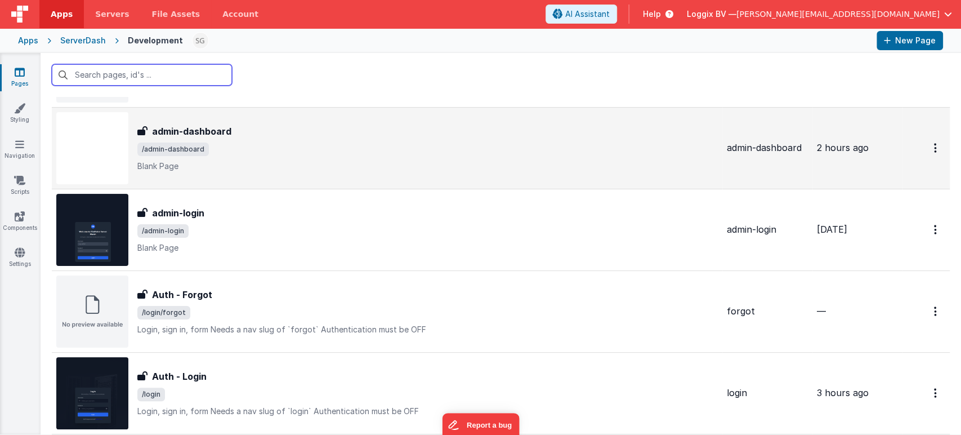
scroll to position [90, 0]
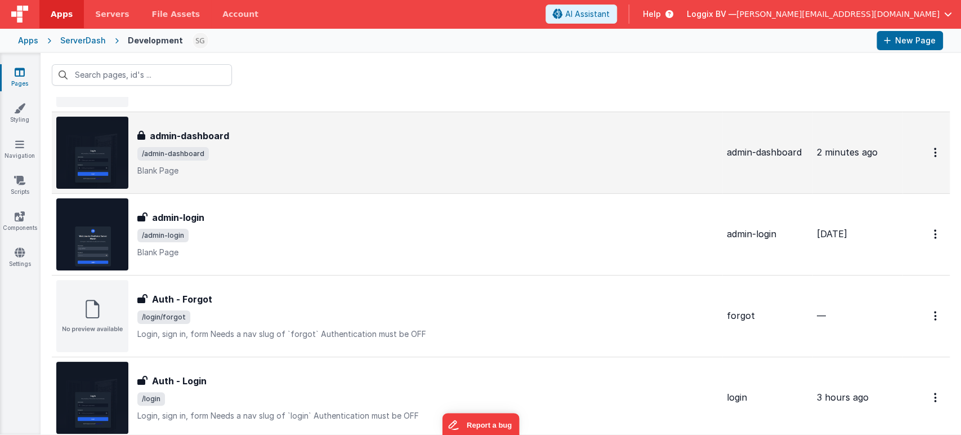
click at [270, 157] on span "/admin-dashboard" at bounding box center [427, 154] width 580 height 14
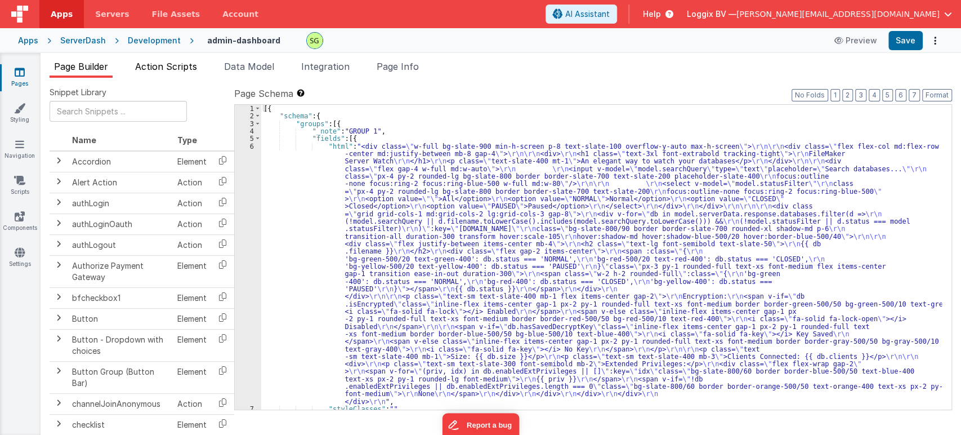
click at [171, 66] on span "Action Scripts" at bounding box center [166, 66] width 62 height 11
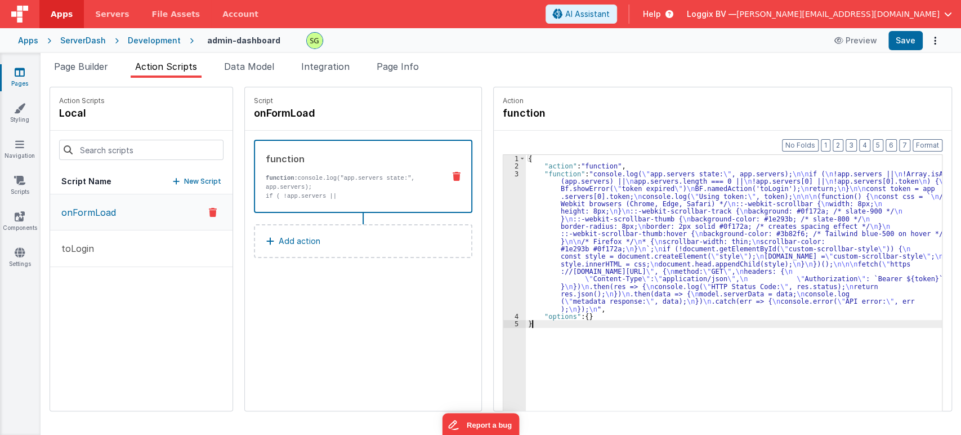
click at [508, 175] on div "3" at bounding box center [514, 241] width 23 height 142
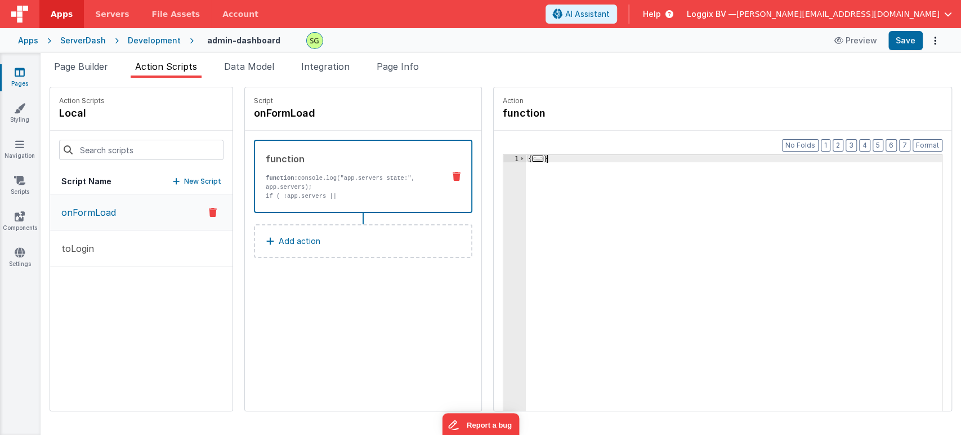
click at [508, 175] on div "1" at bounding box center [514, 308] width 23 height 306
click at [519, 158] on span at bounding box center [522, 158] width 6 height 7
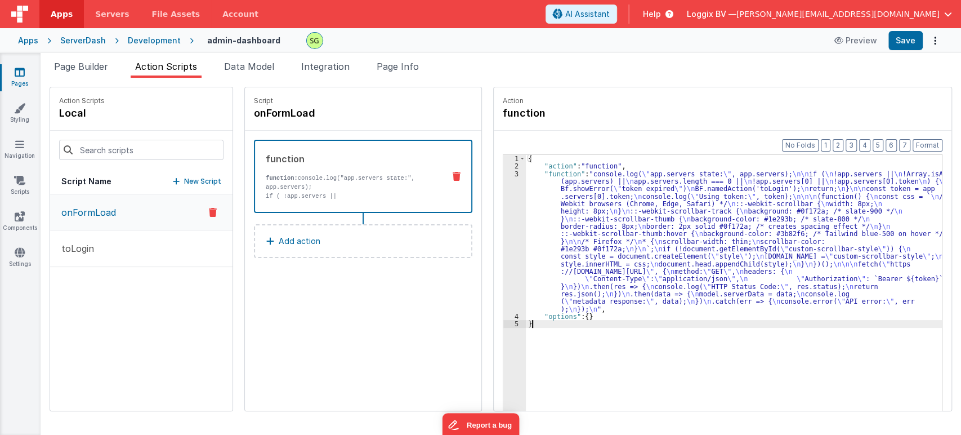
click at [503, 175] on div "3" at bounding box center [514, 241] width 23 height 142
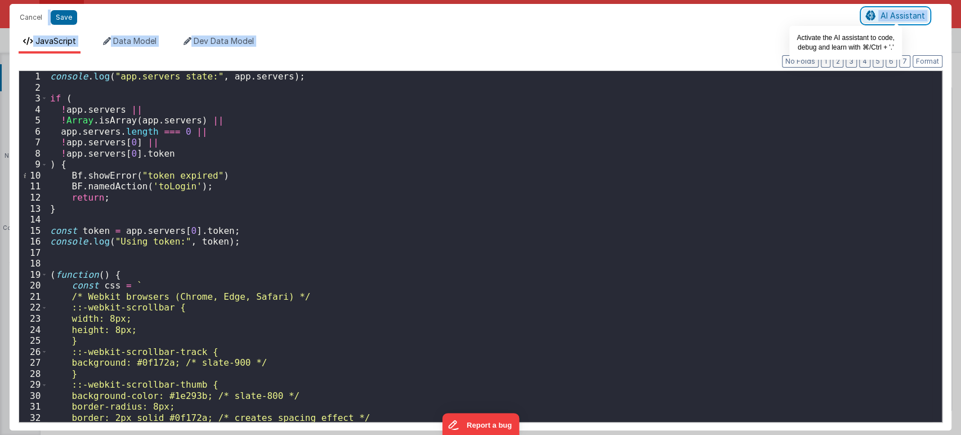
click at [864, 11] on span "AI Assistant" at bounding box center [903, 16] width 44 height 10
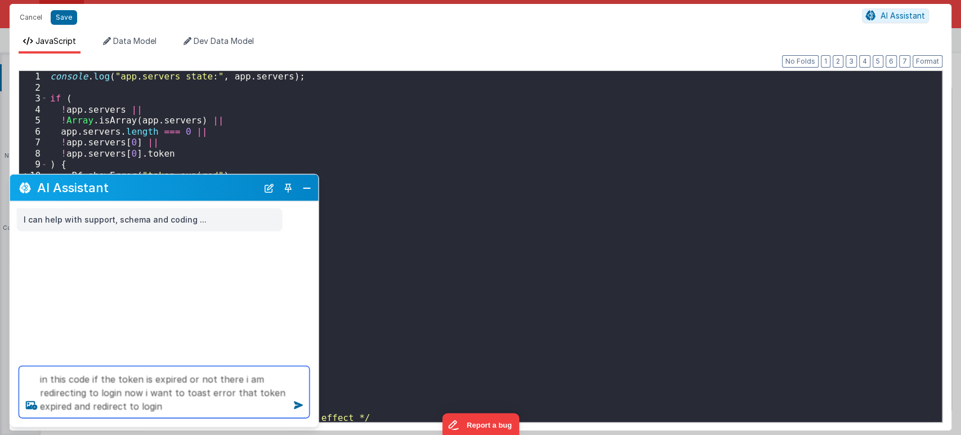
type textarea "in this code if the token is expired or not there i am redirecting to login now…"
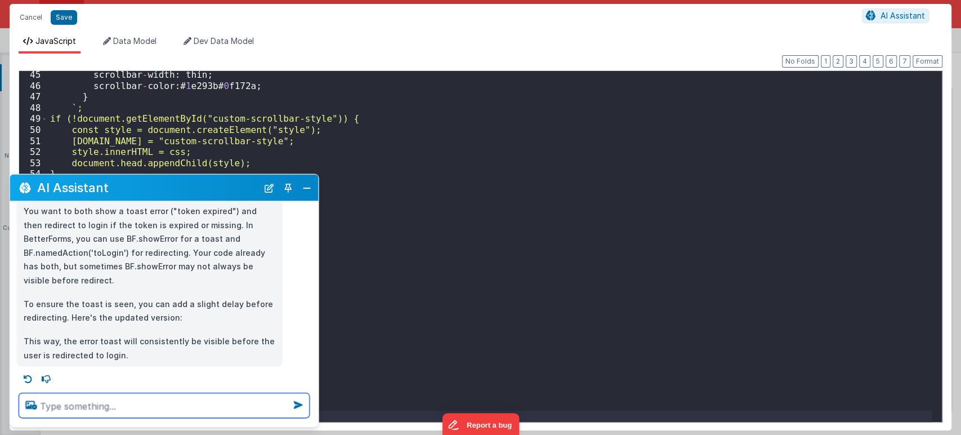
scroll to position [99, 0]
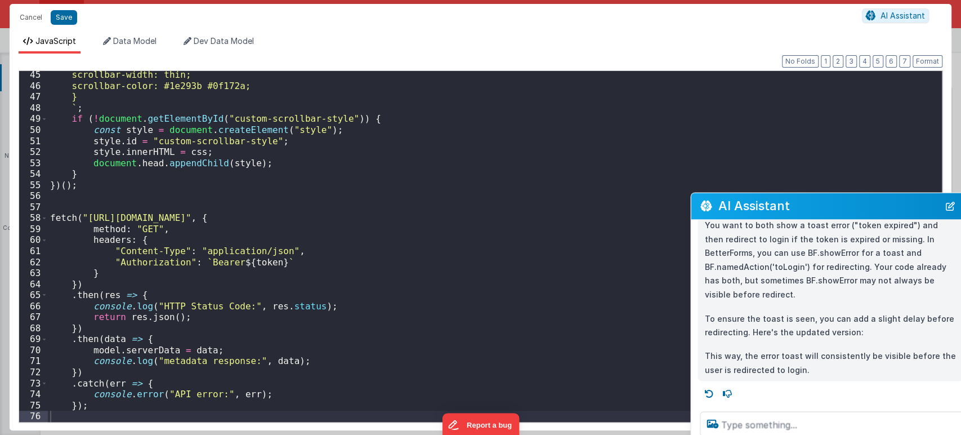
drag, startPoint x: 196, startPoint y: 187, endPoint x: 878, endPoint y: 205, distance: 682.0
click at [864, 205] on h2 "AI Assistant" at bounding box center [828, 206] width 221 height 14
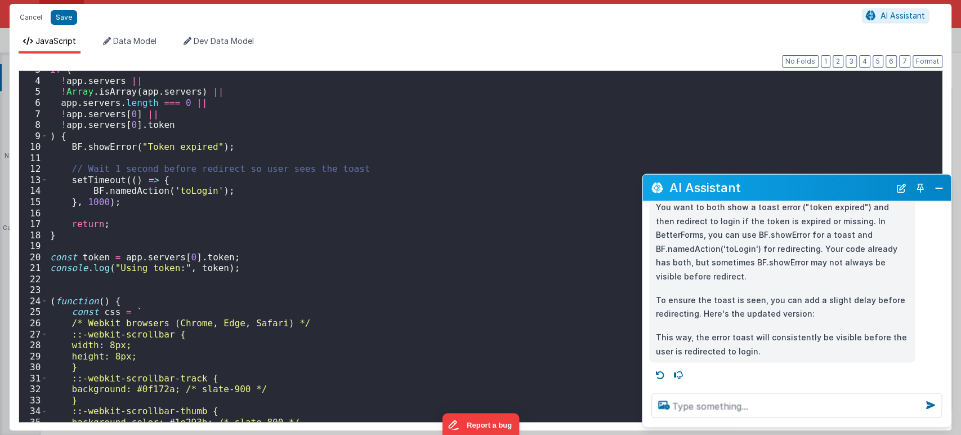
scroll to position [0, 0]
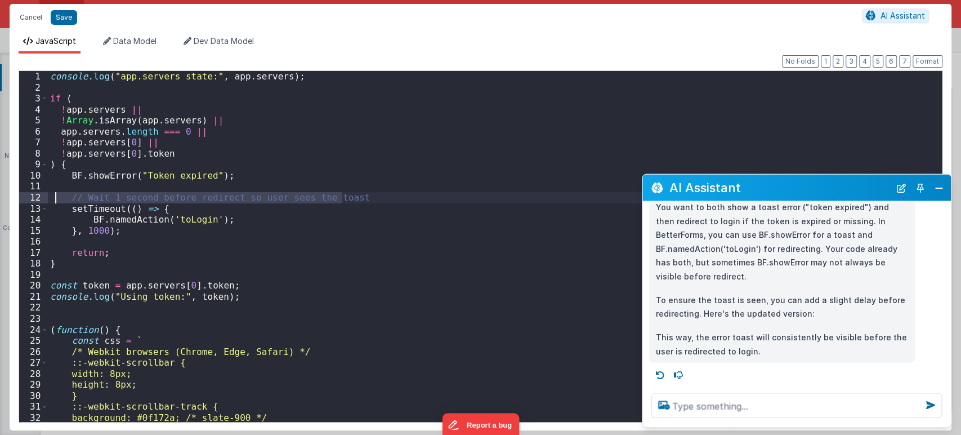
drag, startPoint x: 363, startPoint y: 198, endPoint x: 51, endPoint y: 198, distance: 311.3
click at [51, 198] on div "console . log ( "app.servers state:" , app . servers ) ; if ( ! app . servers |…" at bounding box center [490, 257] width 884 height 373
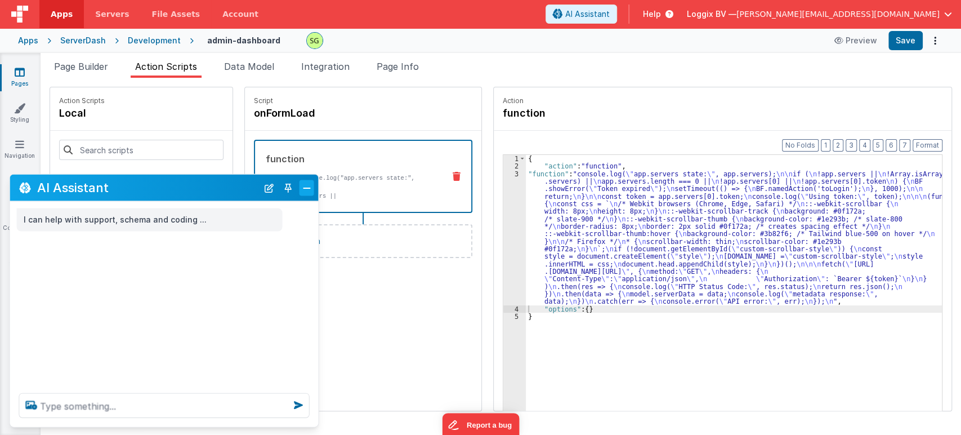
click at [308, 186] on button "Close" at bounding box center [307, 188] width 15 height 16
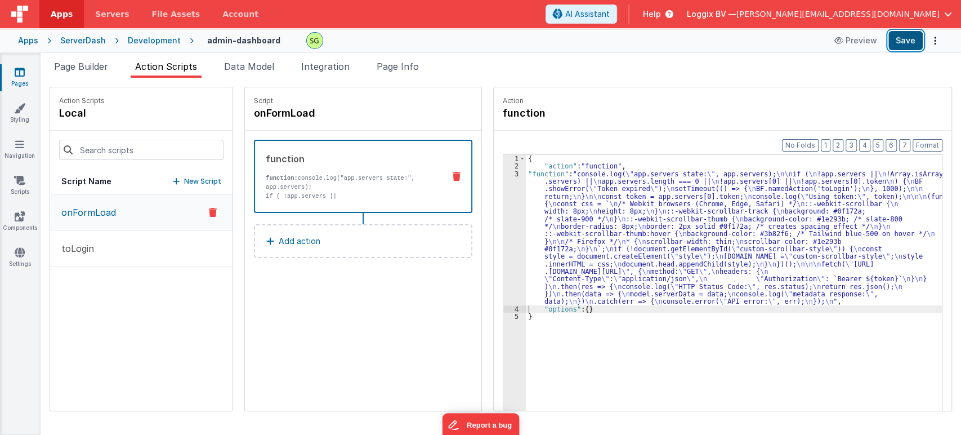
click at [864, 39] on button "Save" at bounding box center [905, 40] width 34 height 19
click at [504, 174] on div "3" at bounding box center [514, 237] width 23 height 135
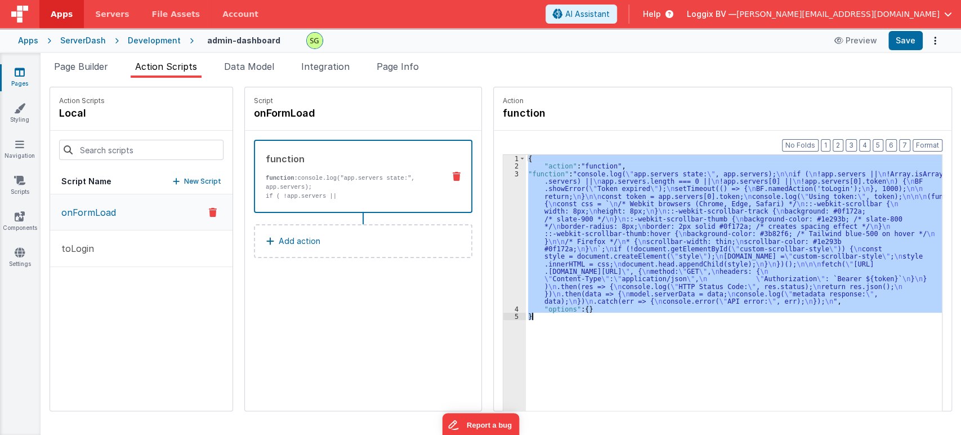
click at [504, 174] on div "3" at bounding box center [514, 237] width 23 height 135
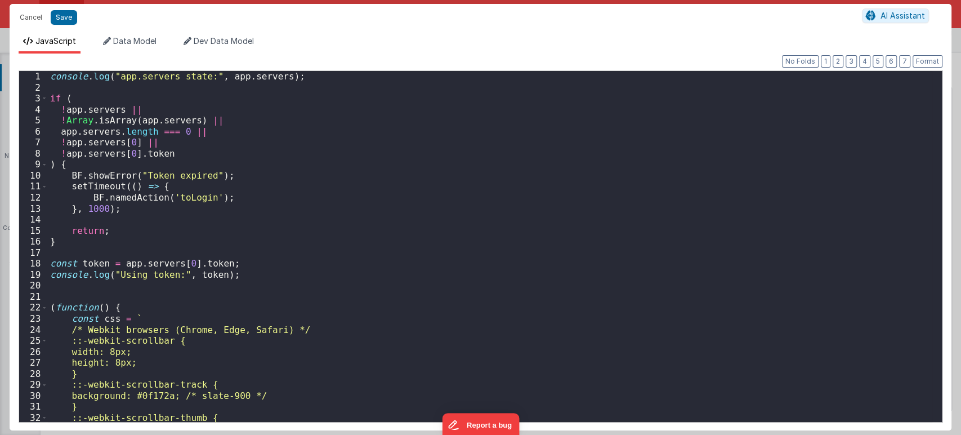
click at [106, 211] on div "console . log ( "app.servers state:" , app . servers ) ; if ( ! app . servers |…" at bounding box center [490, 257] width 884 height 373
click at [126, 208] on div "console . log ( "app.servers state:" , app . servers ) ; if ( ! app . servers |…" at bounding box center [490, 257] width 884 height 373
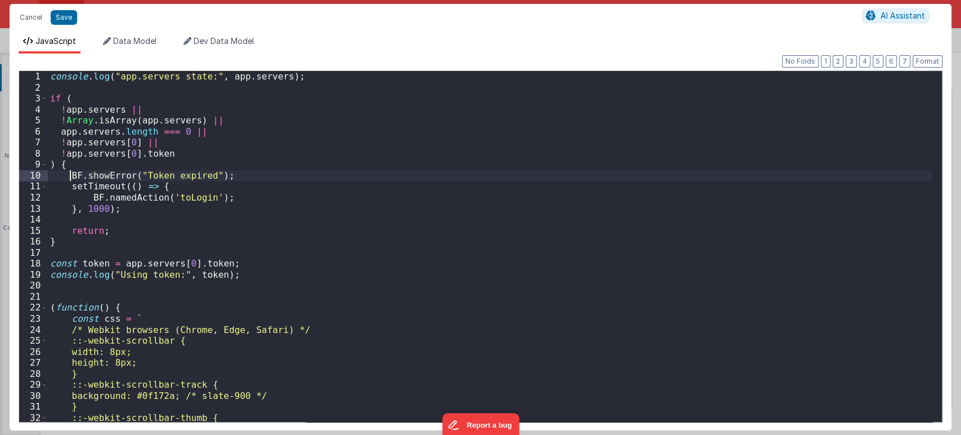
click at [68, 174] on div "console . log ( "app.servers state:" , app . servers ) ; if ( ! app . servers |…" at bounding box center [490, 257] width 884 height 373
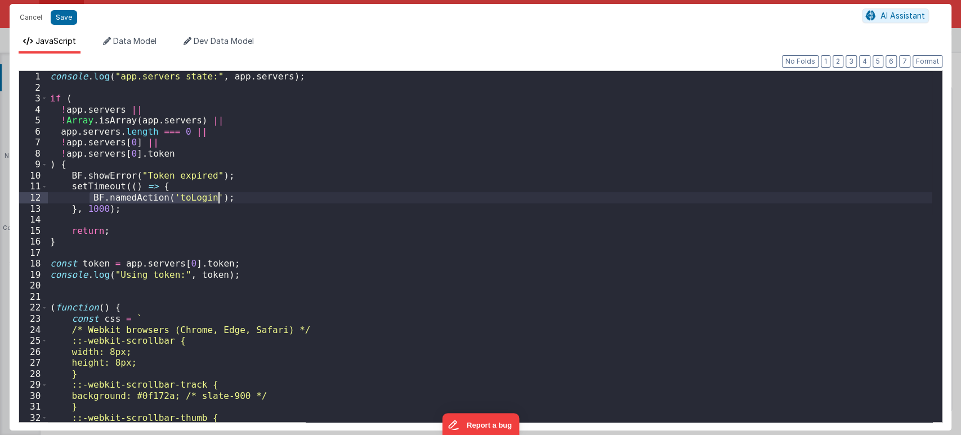
drag, startPoint x: 89, startPoint y: 197, endPoint x: 234, endPoint y: 199, distance: 144.7
click at [234, 199] on div "console . log ( "app.servers state:" , app . servers ) ; if ( ! app . servers |…" at bounding box center [490, 257] width 884 height 373
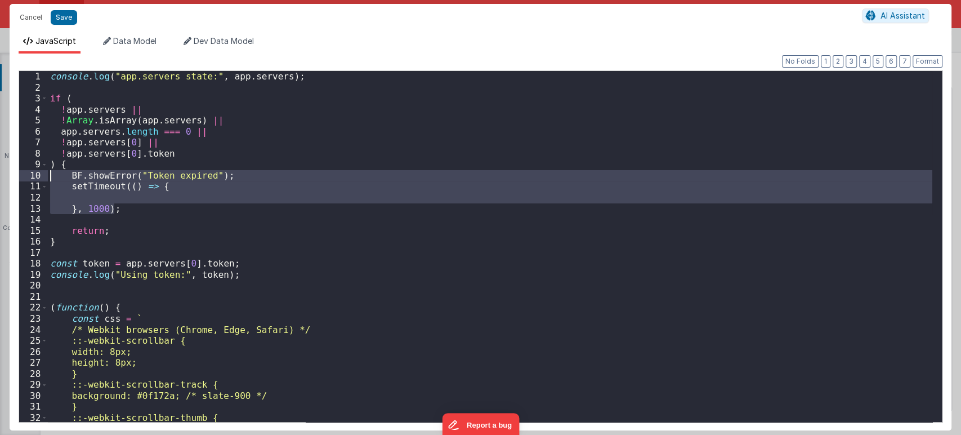
drag, startPoint x: 124, startPoint y: 210, endPoint x: 45, endPoint y: 174, distance: 87.2
click at [45, 174] on div "1 2 3 4 5 6 7 8 9 10 11 12 13 14 15 16 17 18 19 20 21 22 23 24 25 26 27 28 29 3…" at bounding box center [481, 246] width 924 height 352
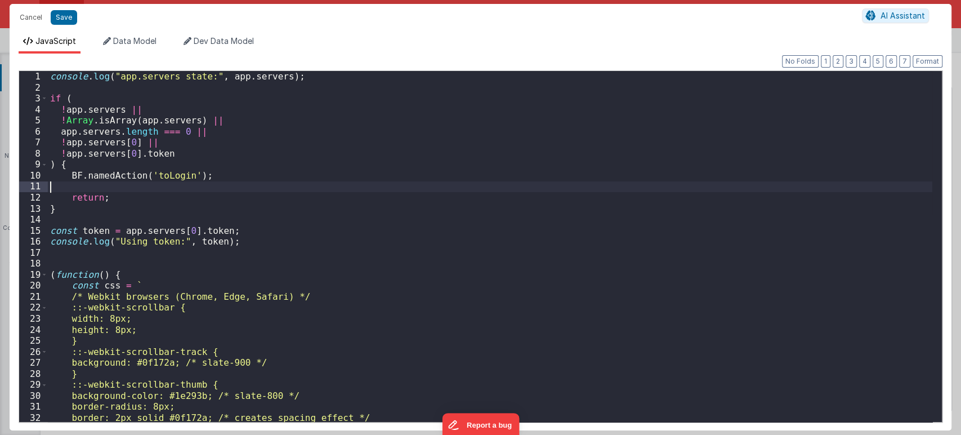
click at [55, 184] on div "console . log ( "app.servers state:" , app . servers ) ; if ( ! app . servers |…" at bounding box center [490, 257] width 884 height 373
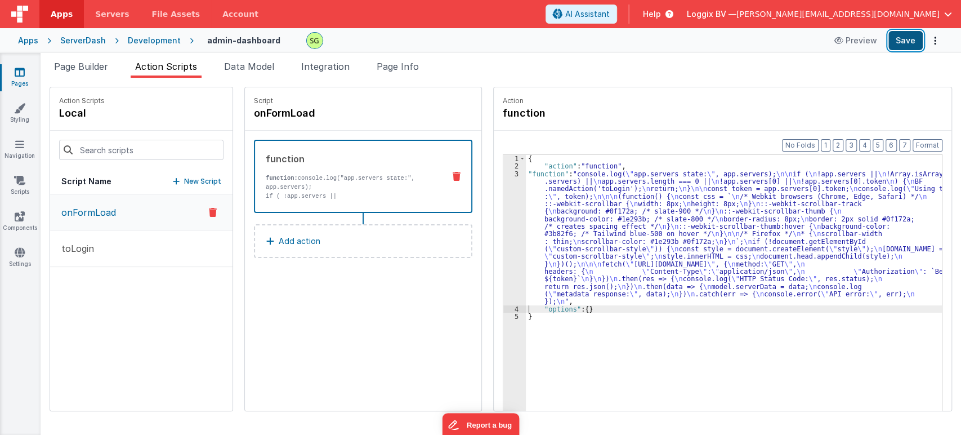
click at [864, 42] on button "Save" at bounding box center [905, 40] width 34 height 19
click at [22, 83] on link "Pages" at bounding box center [19, 77] width 41 height 23
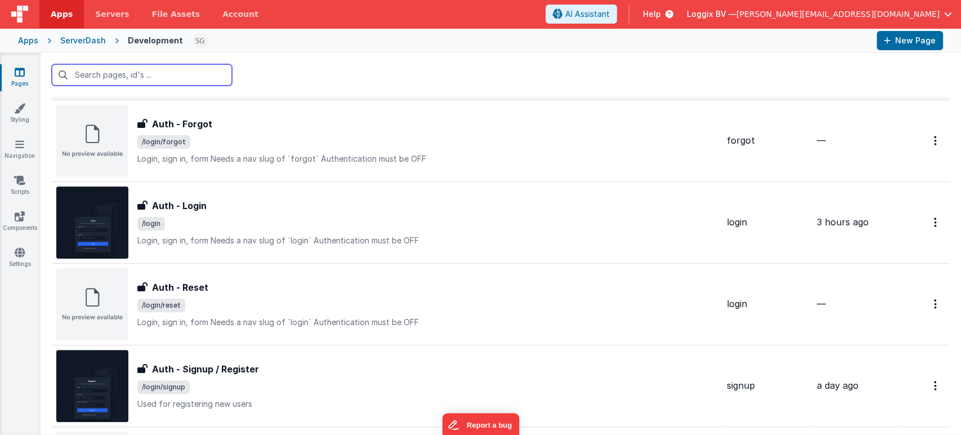
scroll to position [308, 0]
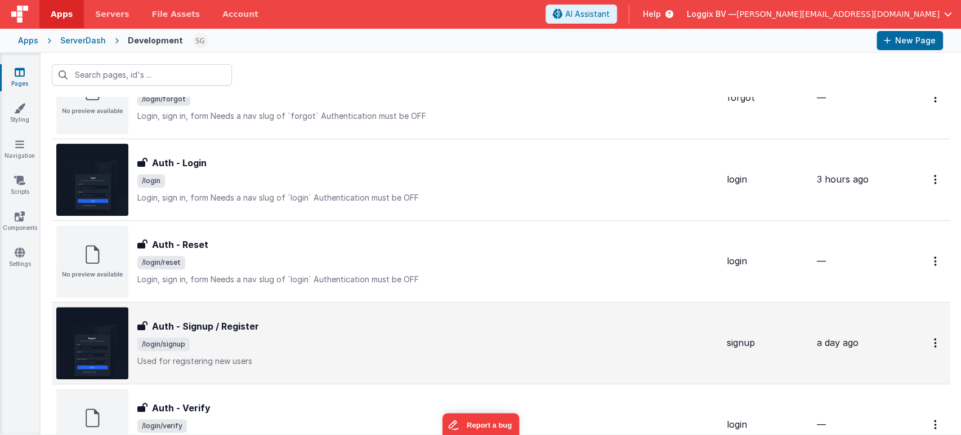
click at [292, 333] on div "Auth - Signup / Register Auth - Signup / Register /login/signup Used for regist…" at bounding box center [427, 342] width 580 height 47
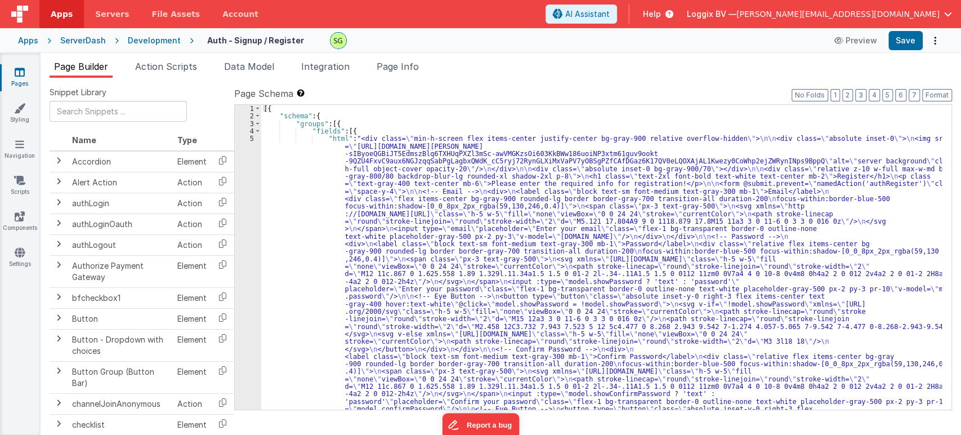
click at [250, 137] on div "5" at bounding box center [248, 315] width 26 height 360
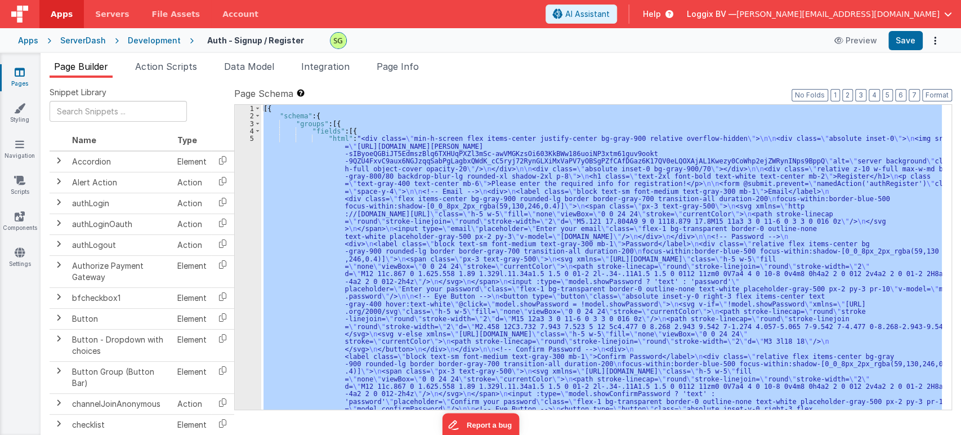
click at [250, 137] on div "5" at bounding box center [248, 315] width 26 height 360
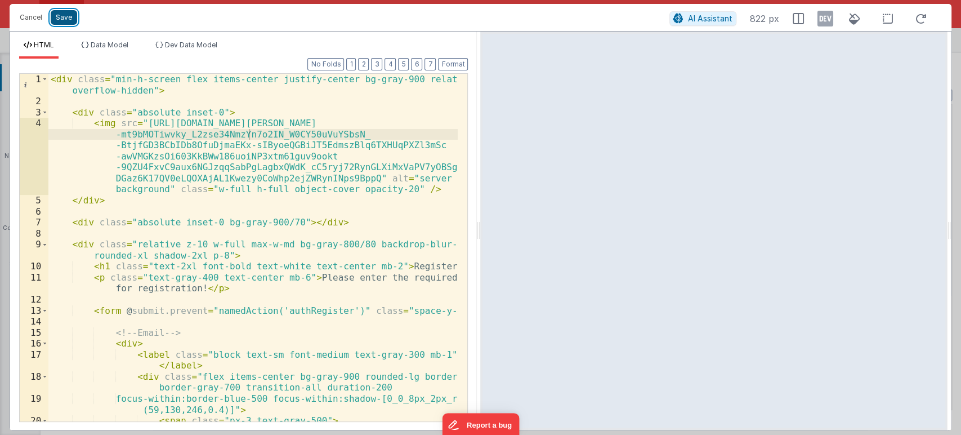
click at [65, 20] on button "Save" at bounding box center [64, 17] width 26 height 15
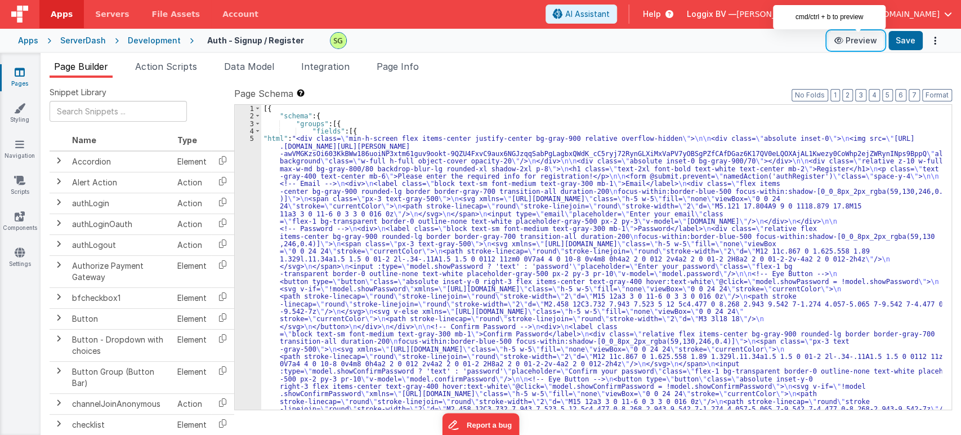
click at [854, 42] on button "Preview" at bounding box center [856, 41] width 56 height 18
click at [26, 178] on link "Scripts" at bounding box center [19, 186] width 41 height 23
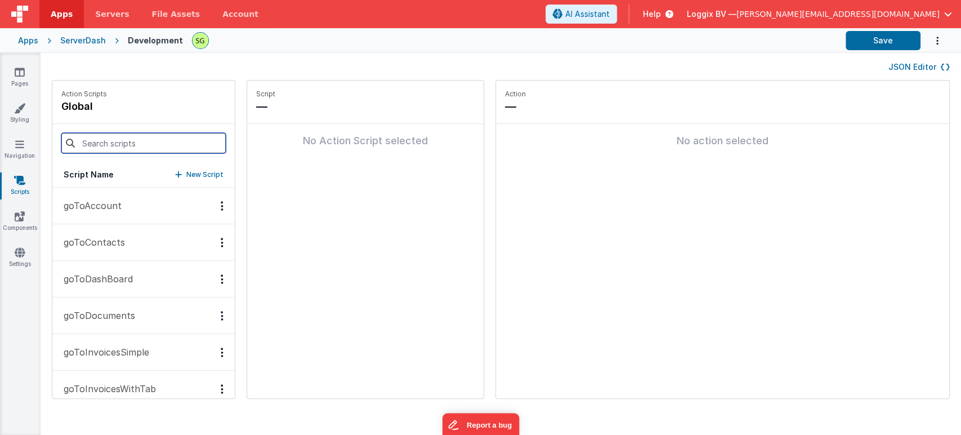
click at [134, 143] on input at bounding box center [143, 143] width 164 height 20
type input "e"
click at [17, 79] on link "Pages" at bounding box center [19, 77] width 41 height 23
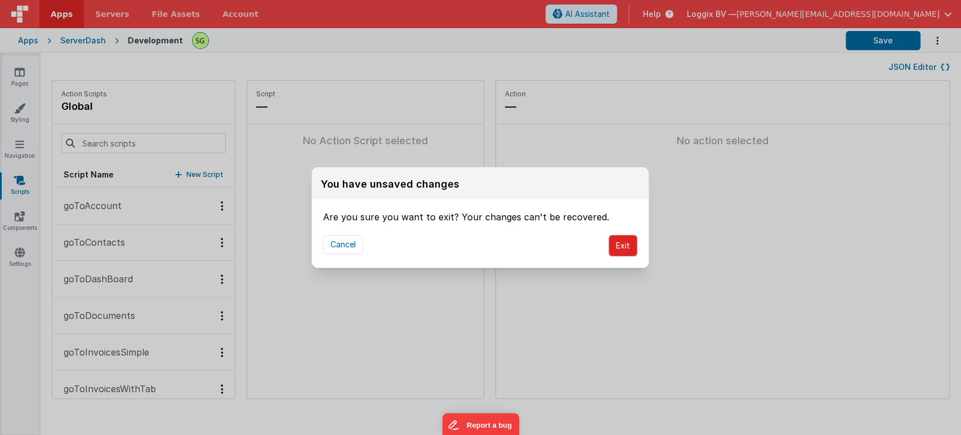
click at [627, 250] on button "Exit" at bounding box center [623, 245] width 29 height 21
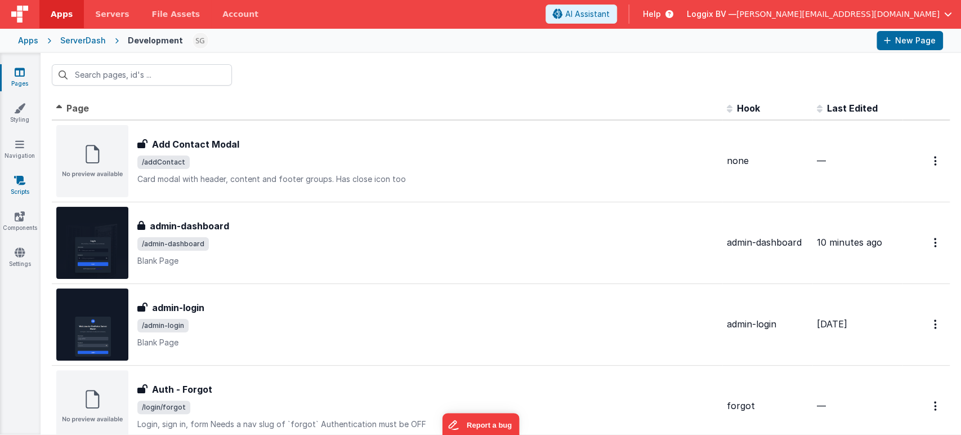
click at [9, 177] on link "Scripts" at bounding box center [19, 186] width 41 height 23
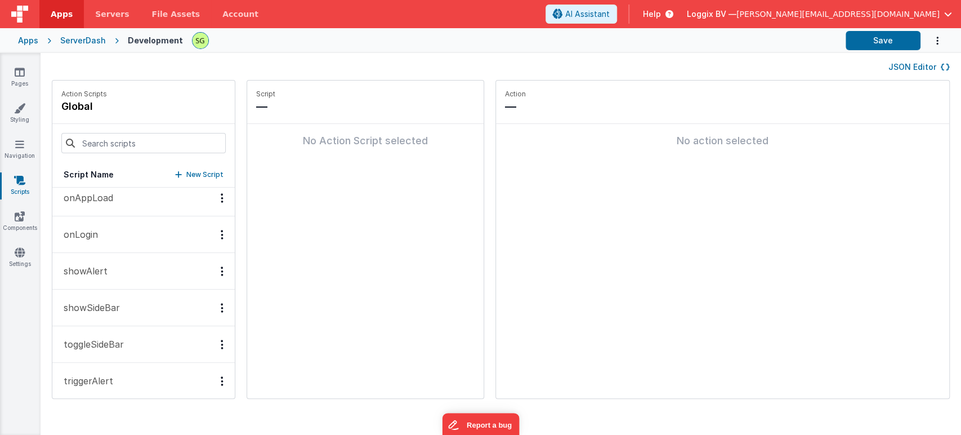
scroll to position [346, 0]
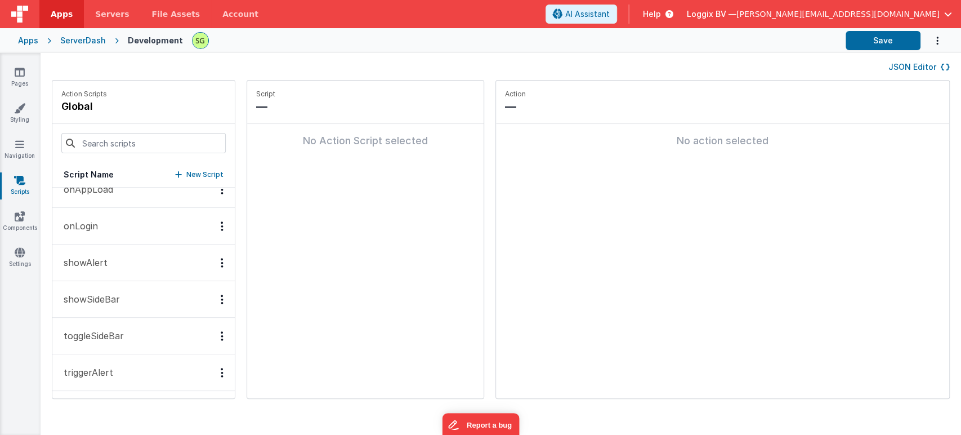
click at [108, 365] on p "triggerAlert" at bounding box center [85, 372] width 56 height 14
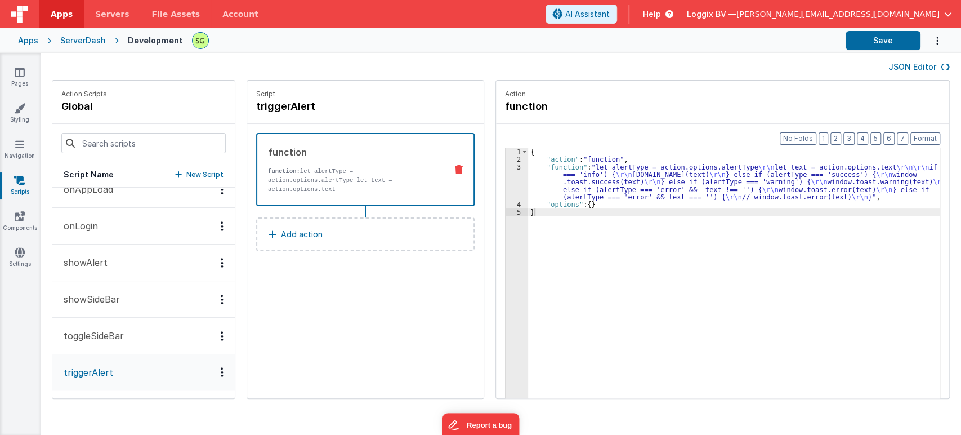
scroll to position [345, 0]
click at [508, 169] on div "3" at bounding box center [517, 182] width 23 height 38
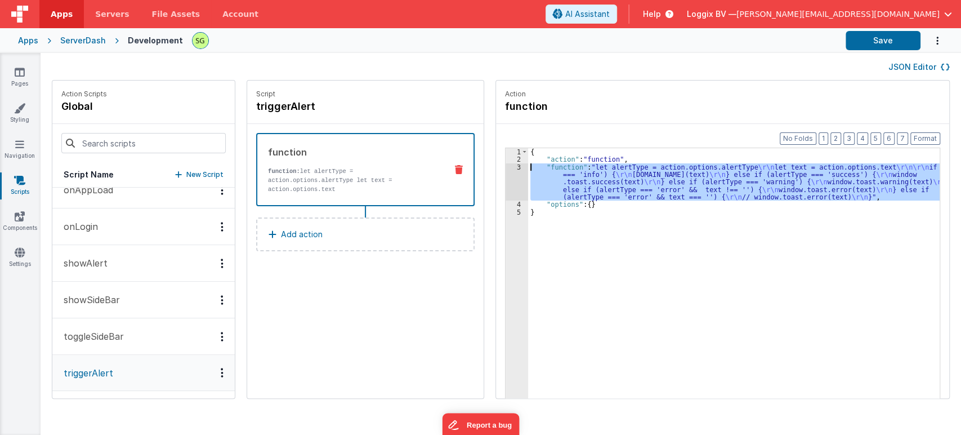
click at [508, 169] on div "3" at bounding box center [517, 182] width 23 height 38
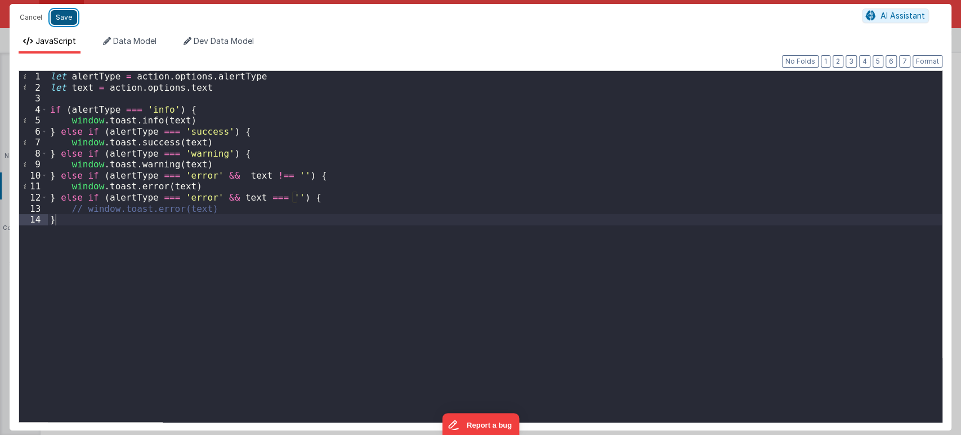
click at [62, 22] on button "Save" at bounding box center [64, 17] width 26 height 15
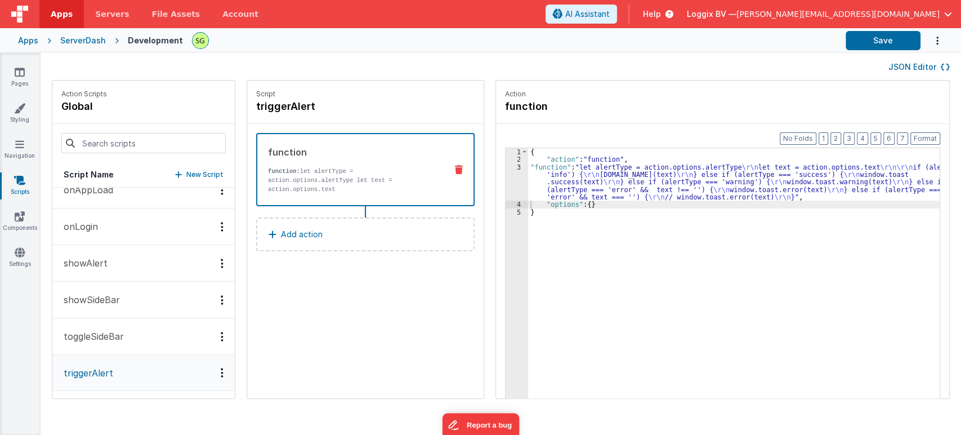
click at [74, 43] on div "ServerDash" at bounding box center [83, 40] width 46 height 11
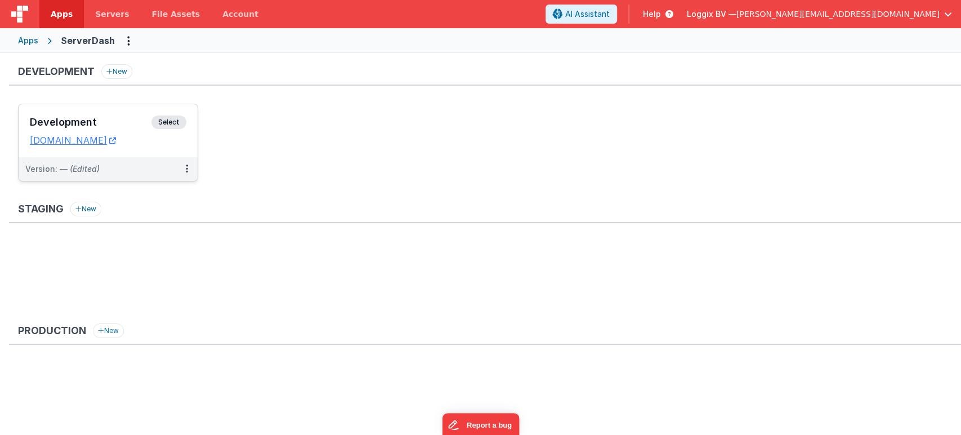
click at [164, 125] on span "Select" at bounding box center [168, 122] width 35 height 14
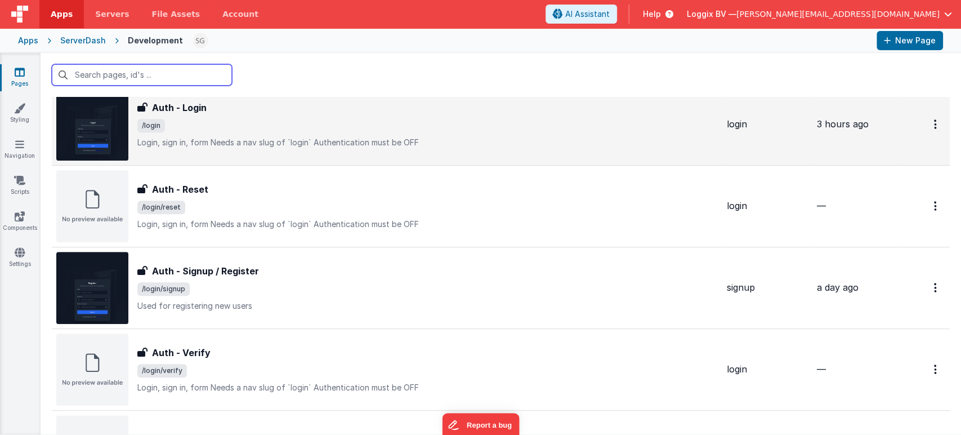
scroll to position [364, 0]
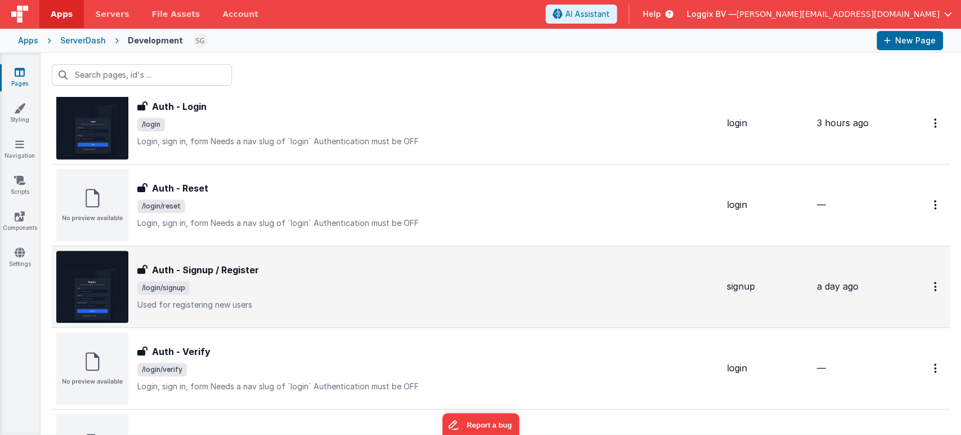
click at [342, 286] on span "/login/signup" at bounding box center [427, 288] width 580 height 14
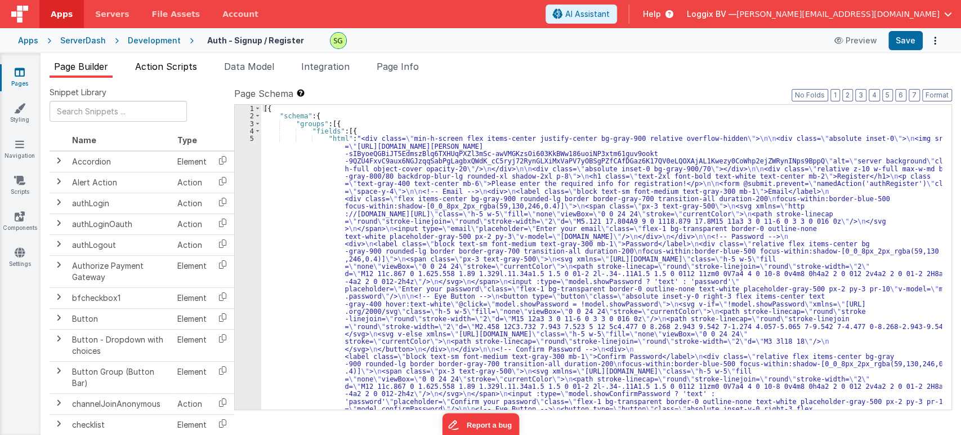
click at [153, 67] on span "Action Scripts" at bounding box center [166, 66] width 62 height 11
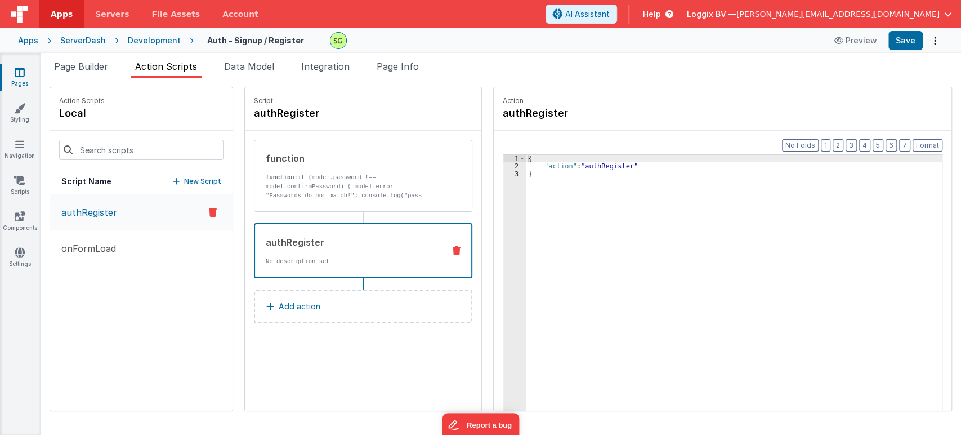
click at [414, 255] on div "authRegister No description set" at bounding box center [345, 250] width 180 height 30
click at [390, 162] on div "function" at bounding box center [351, 158] width 170 height 14
click at [370, 239] on div "authRegister" at bounding box center [350, 242] width 169 height 14
click at [95, 248] on p "onFormLoad" at bounding box center [85, 249] width 61 height 14
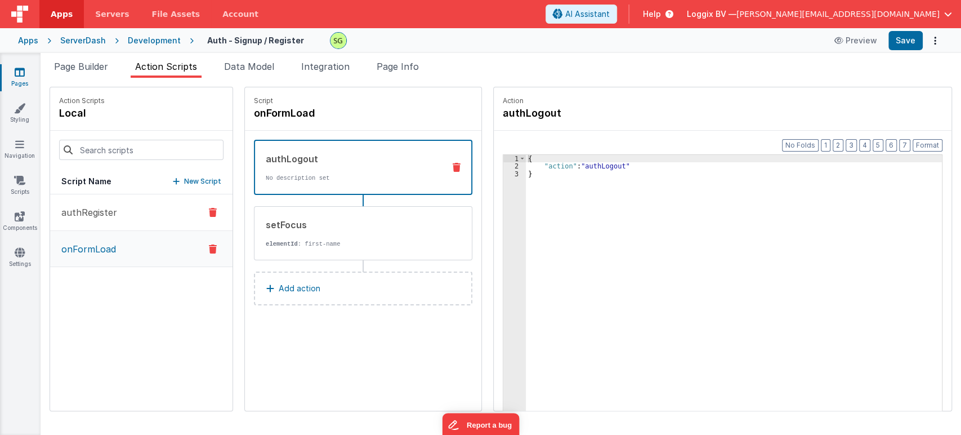
click at [126, 216] on button "authRegister" at bounding box center [141, 212] width 182 height 37
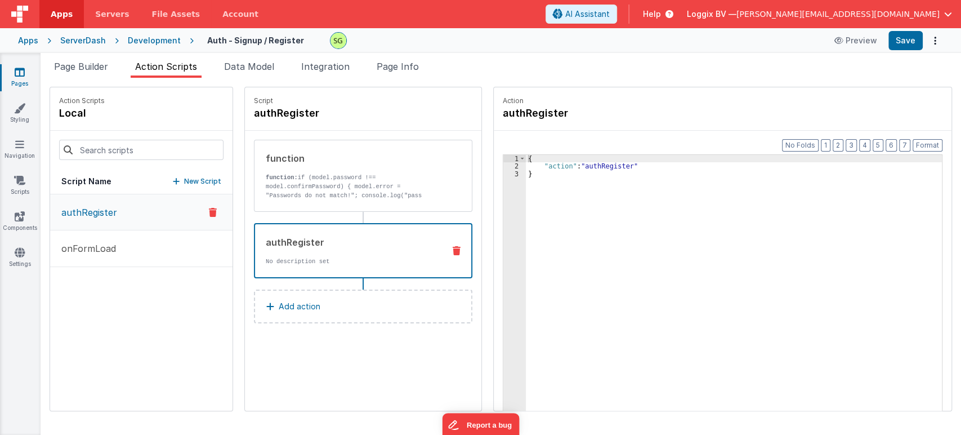
click at [302, 235] on div "authRegister" at bounding box center [350, 242] width 169 height 14
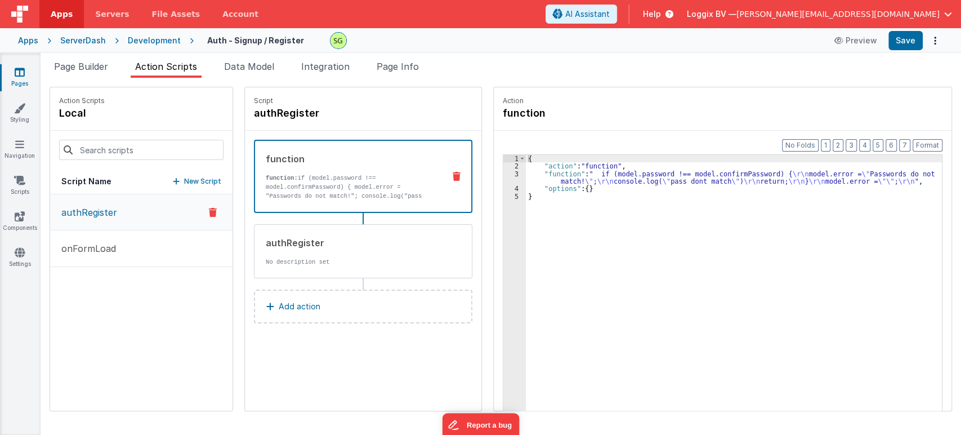
click at [319, 163] on div "function" at bounding box center [350, 159] width 169 height 14
click at [506, 175] on div "3" at bounding box center [514, 177] width 23 height 15
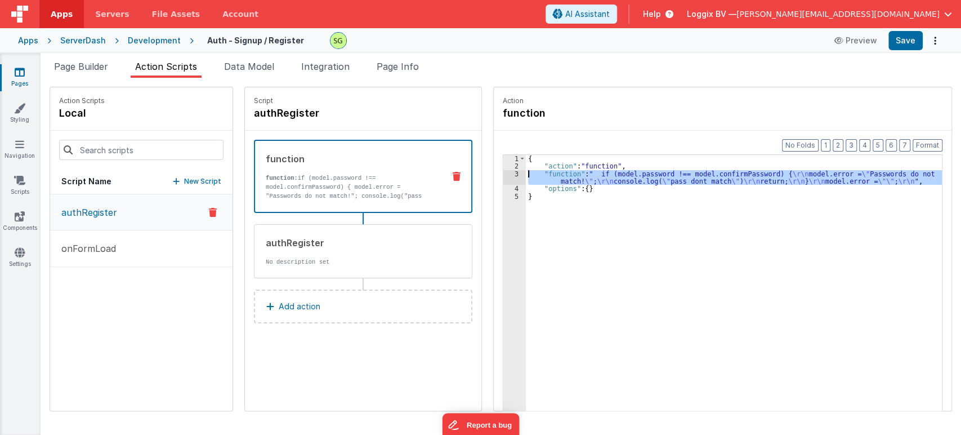
click at [506, 175] on div "3" at bounding box center [514, 177] width 23 height 15
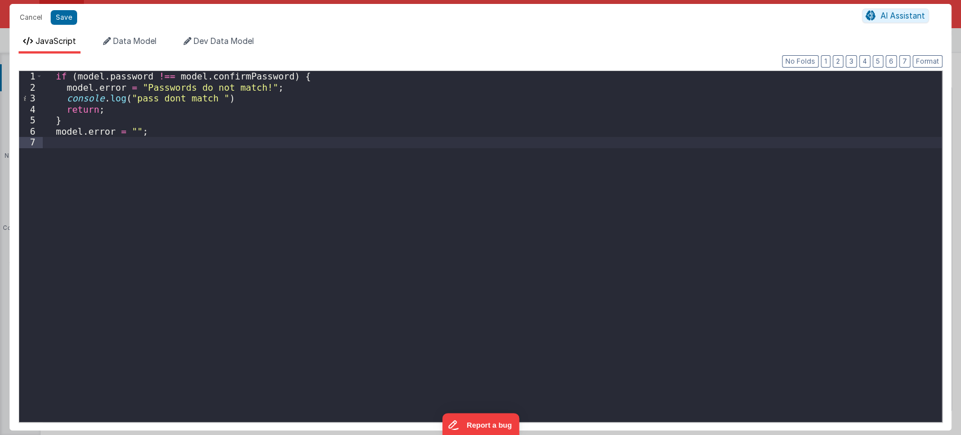
click at [185, 171] on div "if ( model . password !== model . confirmPassword ) { model . error = "Password…" at bounding box center [492, 257] width 899 height 373
click at [66, 12] on button "Save" at bounding box center [64, 17] width 26 height 15
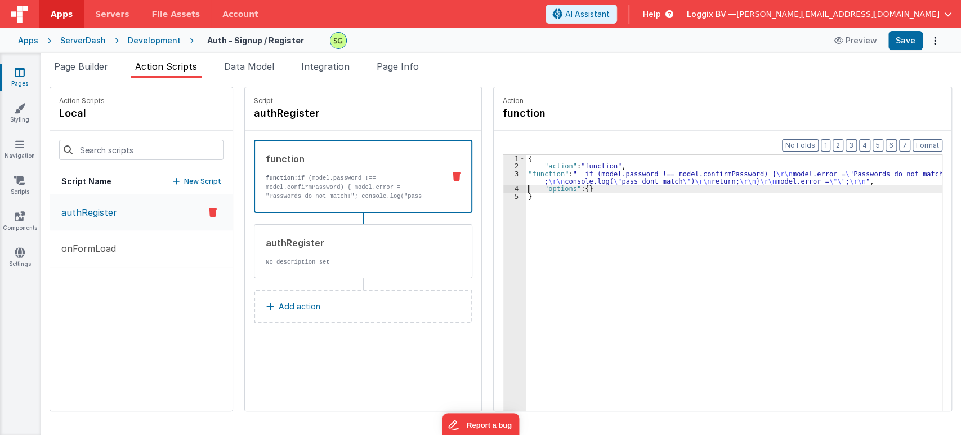
click at [504, 171] on div "3" at bounding box center [514, 177] width 23 height 15
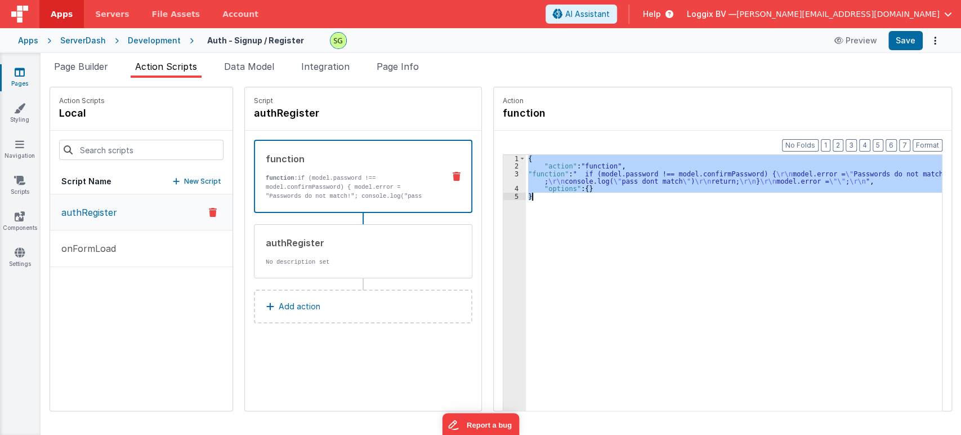
click at [504, 171] on div "3" at bounding box center [514, 177] width 23 height 15
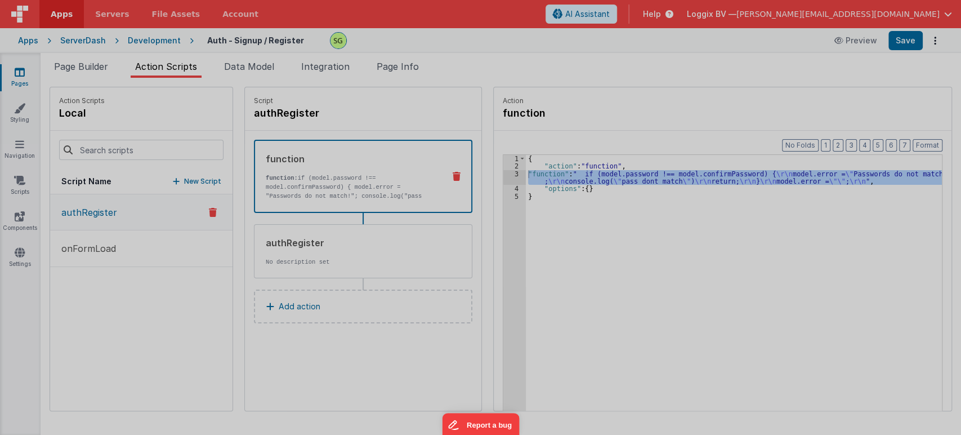
click at [504, 171] on div at bounding box center [480, 217] width 961 height 435
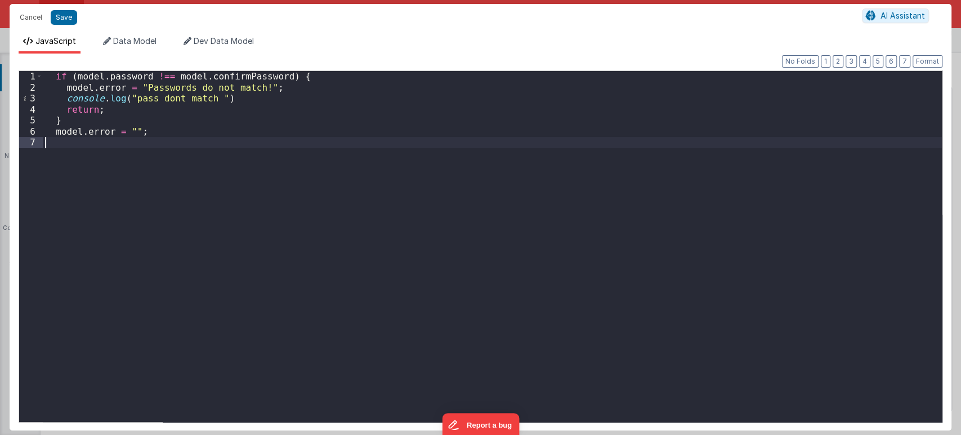
click at [128, 150] on div "if ( model . password !== model . confirmPassword ) { model . error = "Password…" at bounding box center [492, 257] width 899 height 373
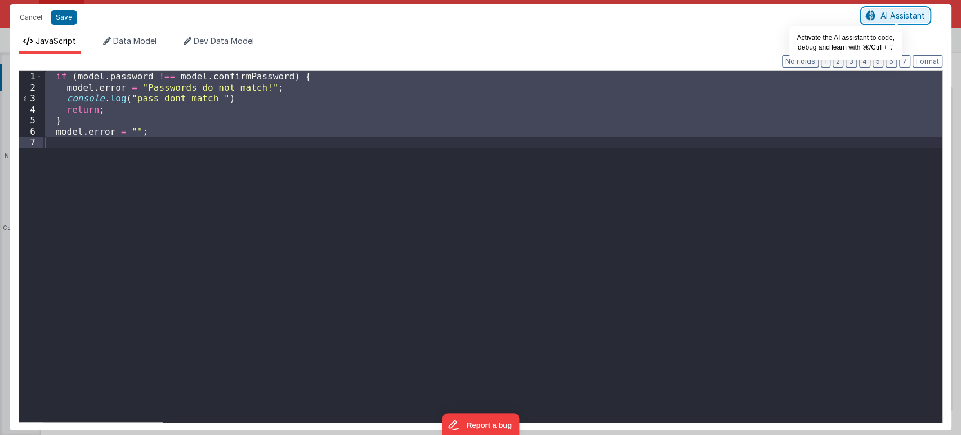
click at [864, 19] on span "AI Assistant" at bounding box center [903, 16] width 44 height 10
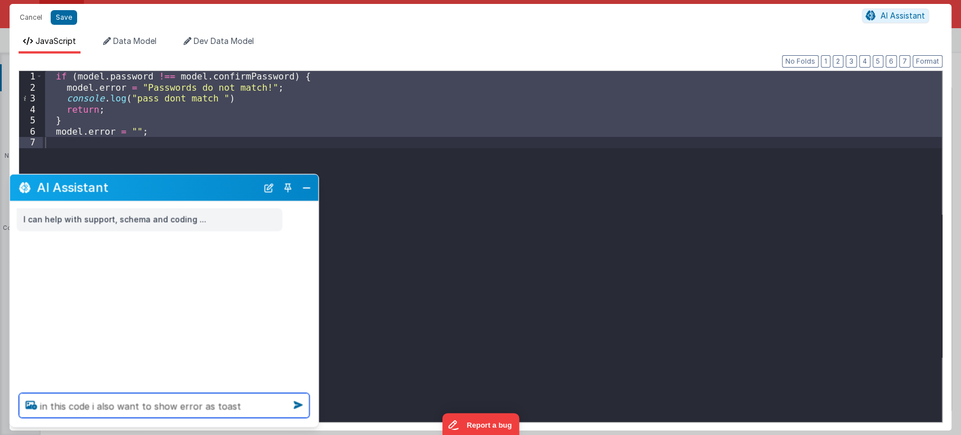
type textarea "in this code i also want to show error as toast"
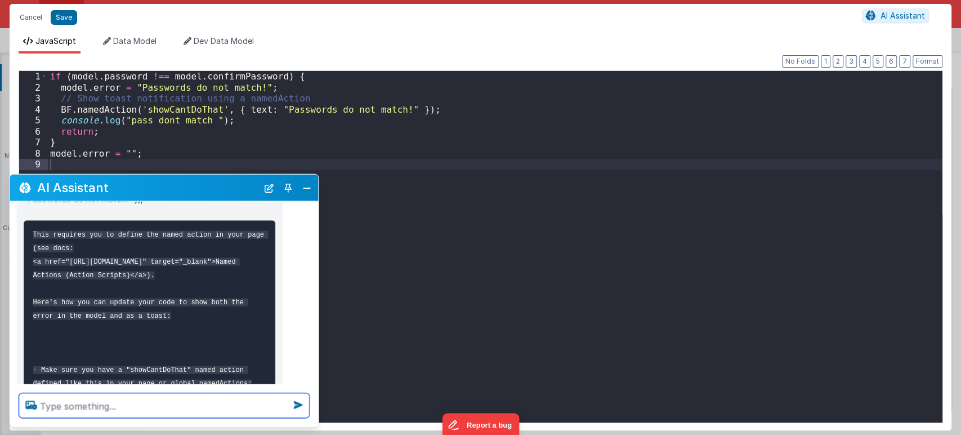
scroll to position [504, 0]
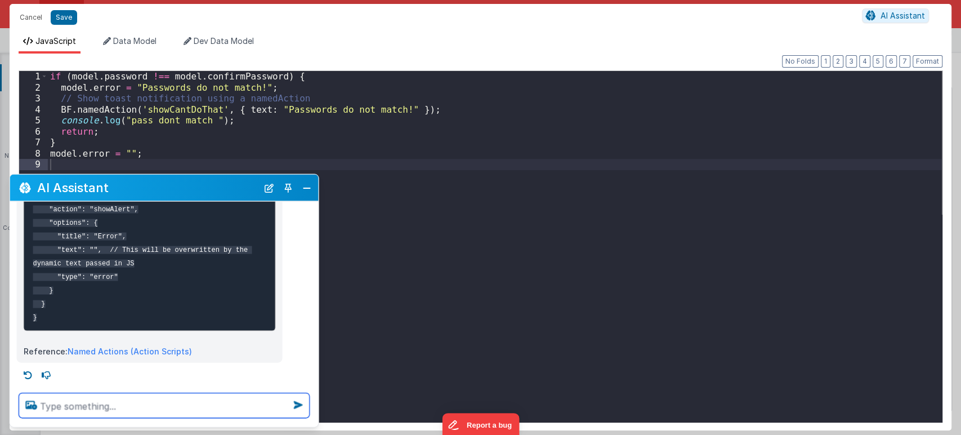
click at [63, 391] on textarea at bounding box center [164, 405] width 291 height 25
type textarea "g"
click at [309, 186] on button "Close" at bounding box center [307, 188] width 15 height 16
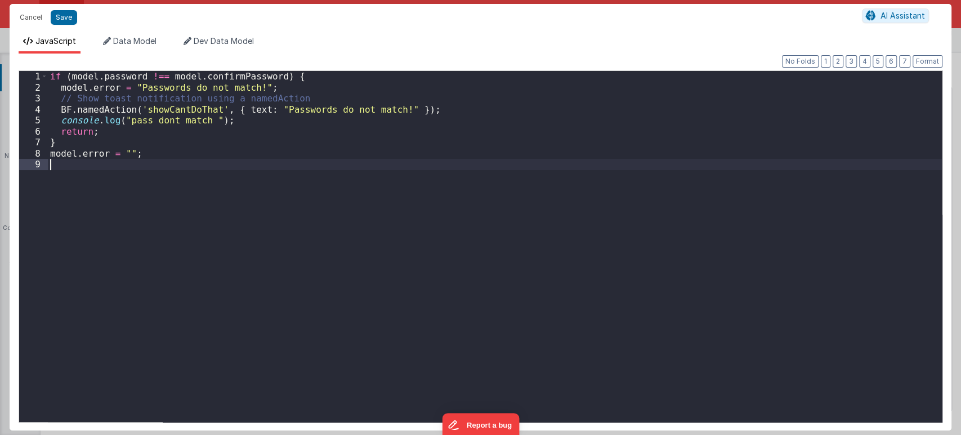
click at [283, 193] on div "if ( model . password !== model . confirmPassword ) { model . error = "Password…" at bounding box center [495, 257] width 894 height 373
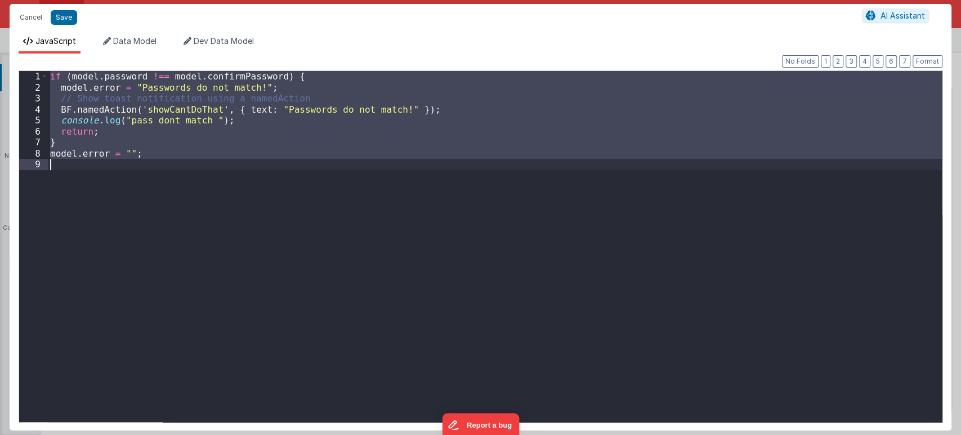
click at [127, 225] on div "if ( model . password !== model . confirmPassword ) { model . error = "Password…" at bounding box center [495, 246] width 894 height 351
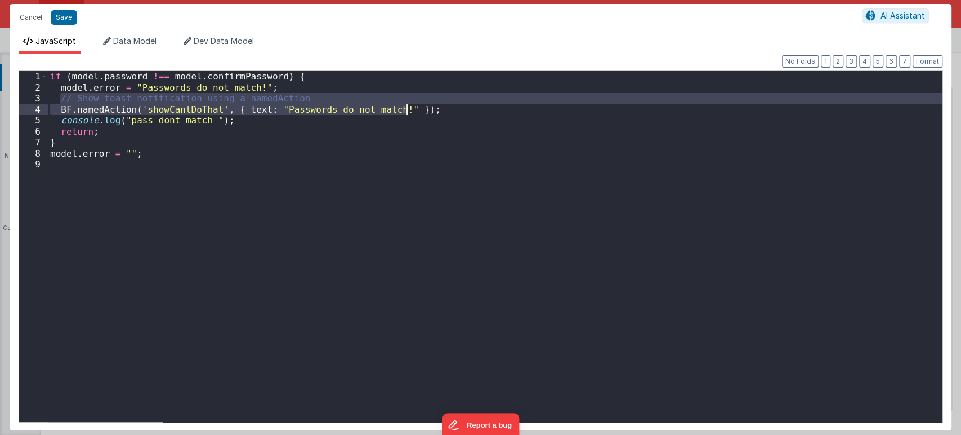
drag, startPoint x: 59, startPoint y: 101, endPoint x: 432, endPoint y: 109, distance: 373.9
click at [432, 109] on div "if ( model . password !== model . confirmPassword ) { model . error = "Password…" at bounding box center [495, 257] width 894 height 373
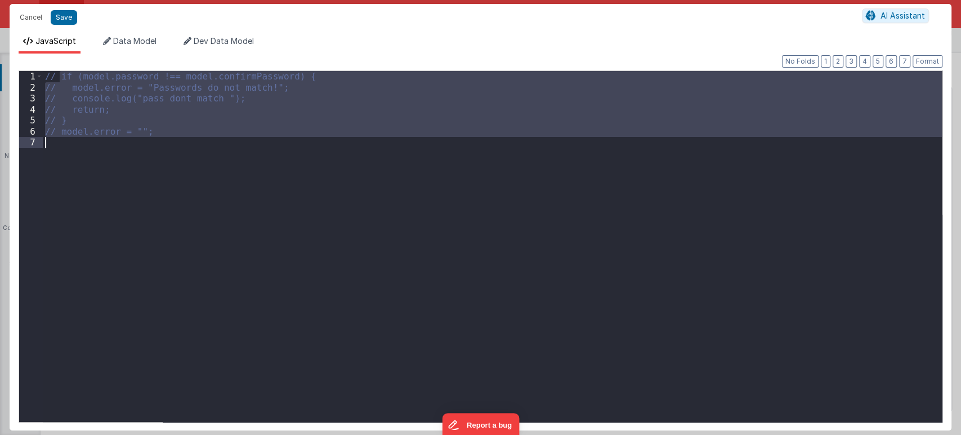
click at [135, 205] on div "// if (model.password !== model.confirmPassword) { // model.error = "Passwords …" at bounding box center [492, 246] width 899 height 351
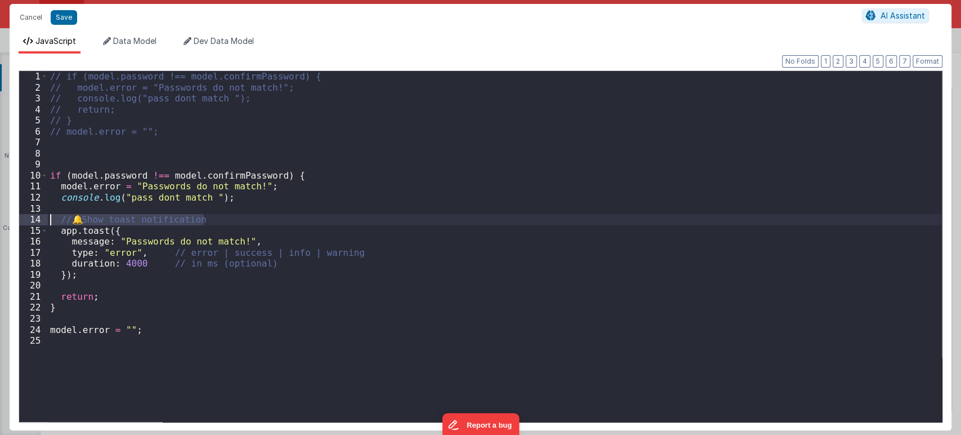
drag, startPoint x: 208, startPoint y: 218, endPoint x: 32, endPoint y: 221, distance: 176.8
click at [32, 221] on div "1 2 3 4 5 6 7 8 9 10 11 12 13 14 15 16 17 18 19 20 21 22 23 24 25 // if (model.…" at bounding box center [481, 246] width 924 height 352
click at [57, 14] on button "Save" at bounding box center [64, 17] width 26 height 15
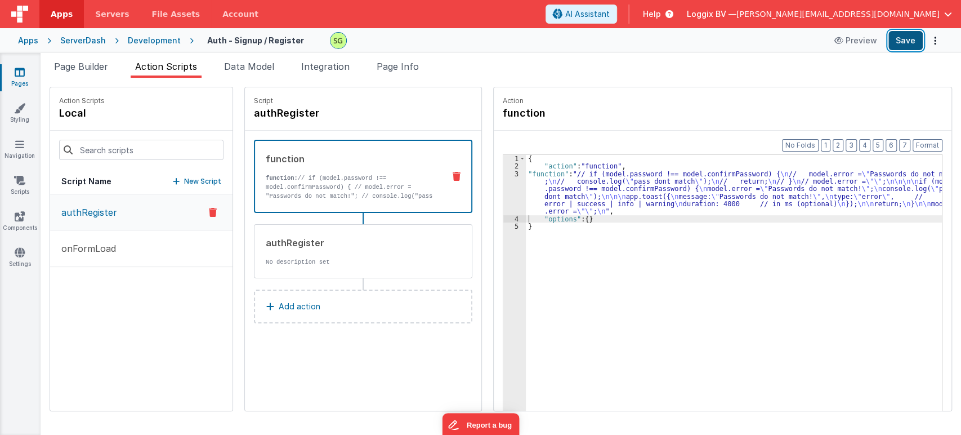
click at [864, 34] on button "Save" at bounding box center [905, 40] width 34 height 19
click at [504, 175] on div "3" at bounding box center [514, 192] width 23 height 45
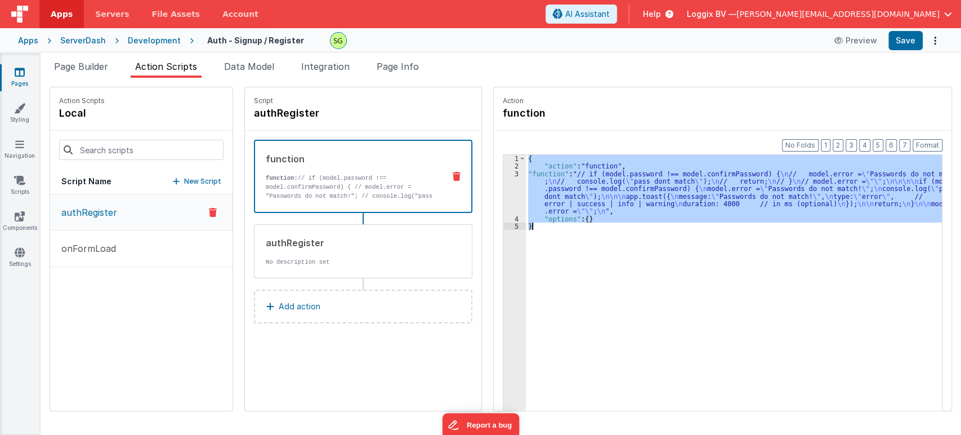
click at [504, 175] on div "3" at bounding box center [514, 192] width 23 height 45
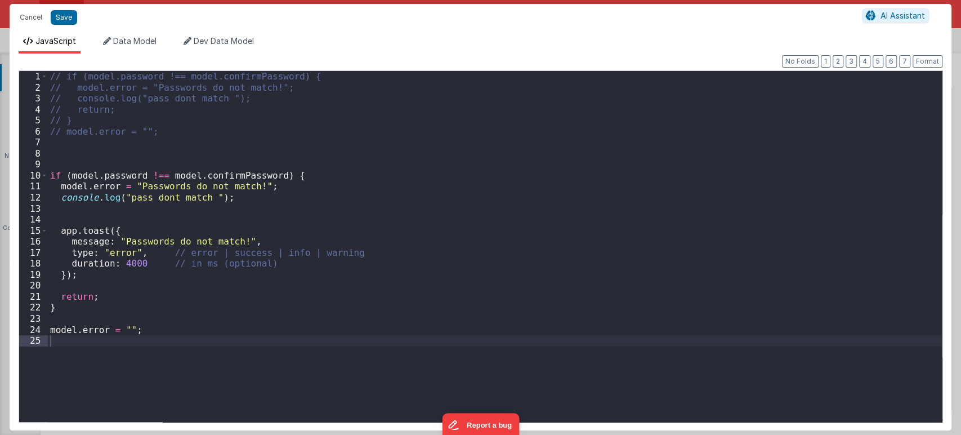
click at [224, 197] on div "// if (model.password !== model.confirmPassword) { // model.error = "Passwords …" at bounding box center [495, 257] width 894 height 373
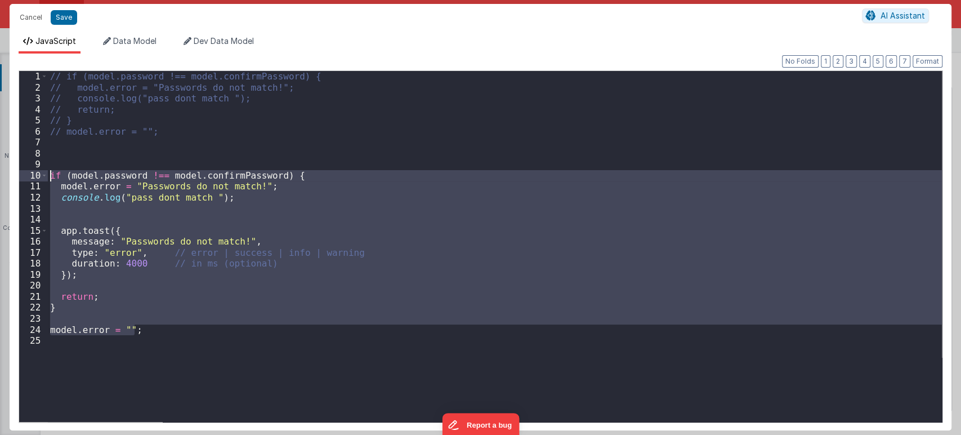
drag, startPoint x: 149, startPoint y: 330, endPoint x: 50, endPoint y: 173, distance: 185.7
click at [50, 173] on div "// if (model.password !== model.confirmPassword) { // model.error = "Passwords …" at bounding box center [495, 257] width 894 height 373
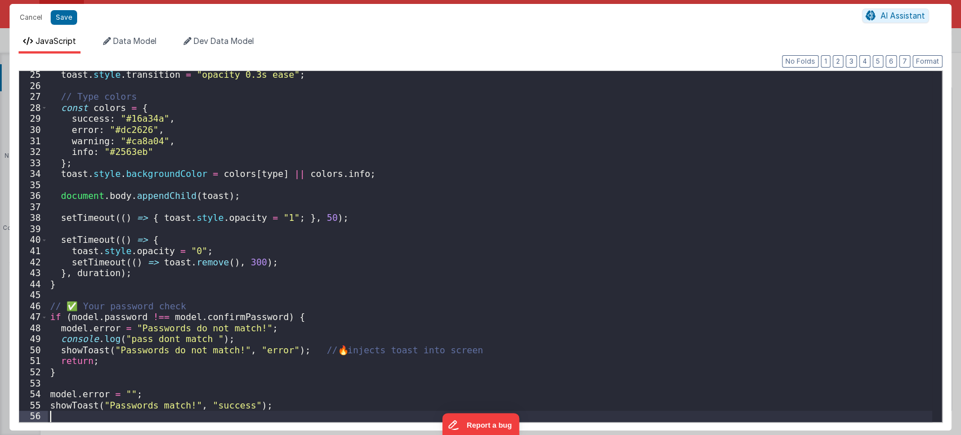
scroll to position [266, 0]
click at [72, 11] on button "Save" at bounding box center [64, 17] width 26 height 15
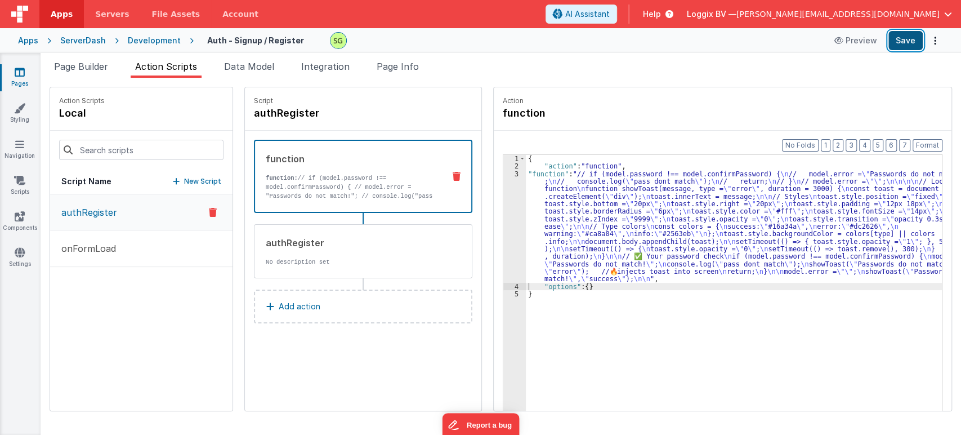
click at [864, 34] on button "Save" at bounding box center [905, 40] width 34 height 19
click at [505, 172] on div "3" at bounding box center [514, 226] width 23 height 113
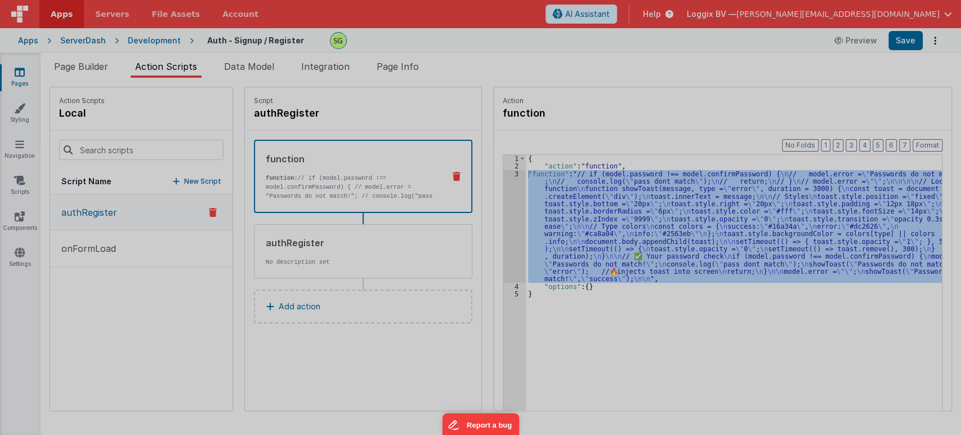
click at [505, 172] on div at bounding box center [480, 217] width 961 height 435
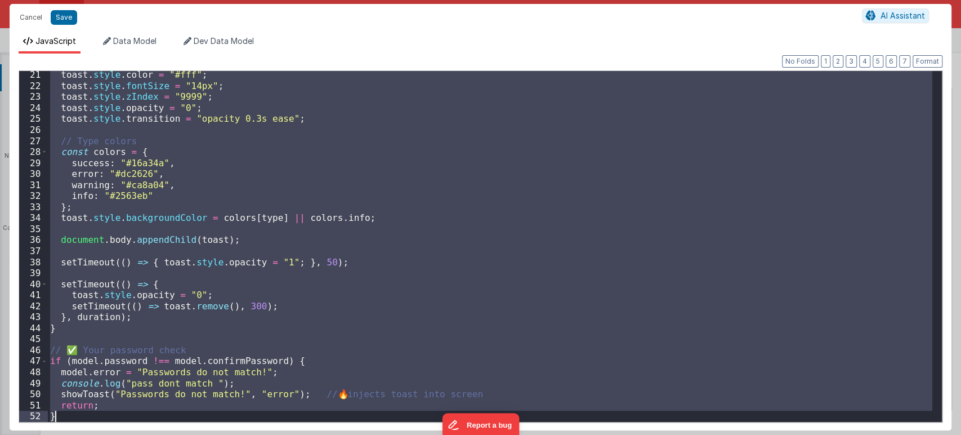
scroll to position [276, 0]
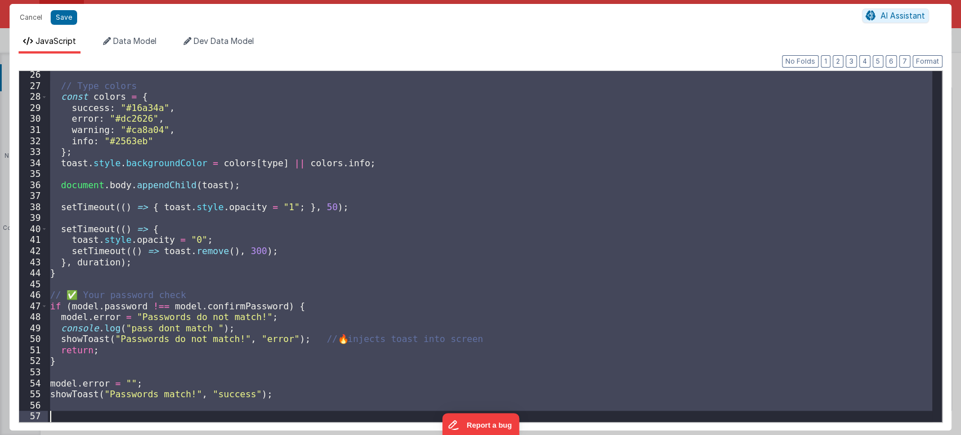
drag, startPoint x: 50, startPoint y: 185, endPoint x: 111, endPoint y: 449, distance: 271.8
click at [111, 391] on html "Cancel Save AI Assistant JavaScript Data Model Dev Data Model Format 7 6 5 4 3 …" at bounding box center [480, 217] width 961 height 435
click at [73, 391] on div "// Type colors const colors = { success : "#16a34a" , error : "#dc2626" , warni…" at bounding box center [490, 246] width 884 height 351
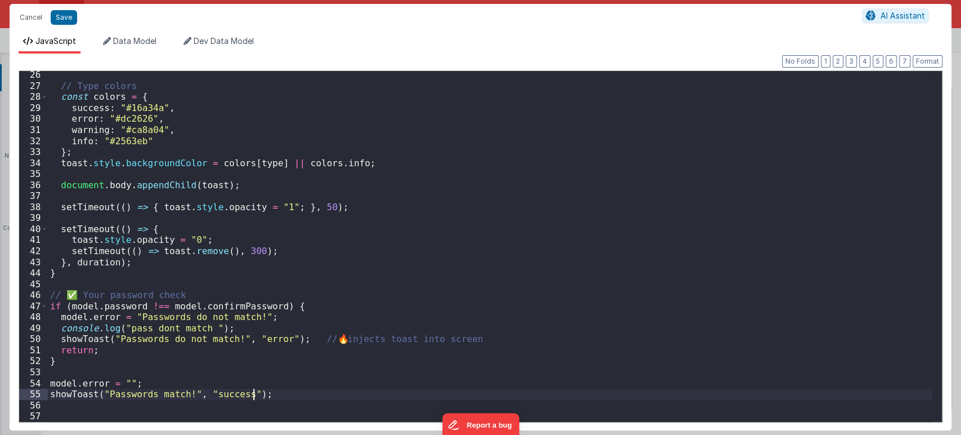
click at [278, 391] on div "// Type colors const colors = { success : "#16a34a" , error : "#dc2626" , warni…" at bounding box center [490, 255] width 884 height 373
click at [103, 391] on div "// Type colors const colors = { success : "#16a34a" , error : "#dc2626" , warni…" at bounding box center [490, 255] width 884 height 373
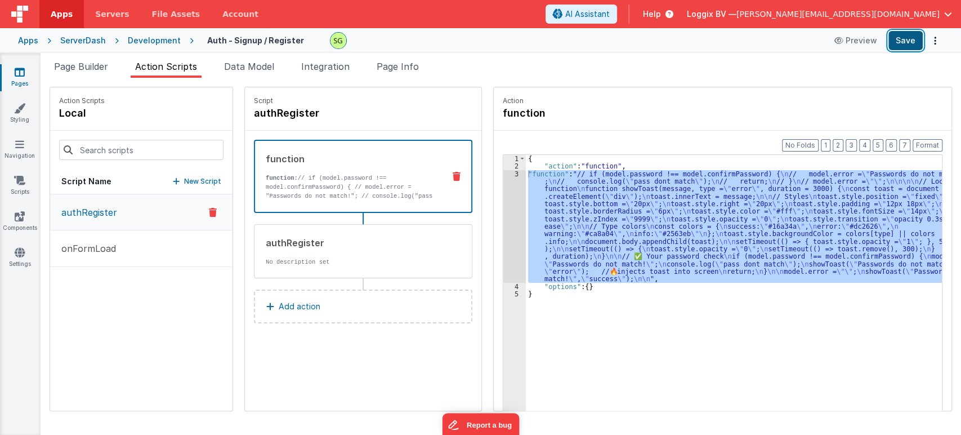
click at [864, 35] on button "Save" at bounding box center [905, 40] width 34 height 19
click at [503, 171] on div "3" at bounding box center [514, 226] width 23 height 113
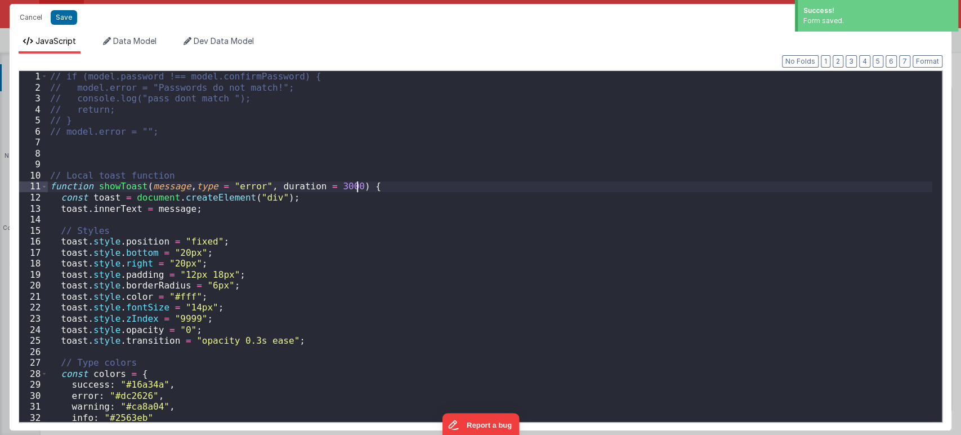
click at [503, 171] on div "// if (model.password !== model.confirmPassword) { // model.error = "Passwords …" at bounding box center [490, 257] width 884 height 373
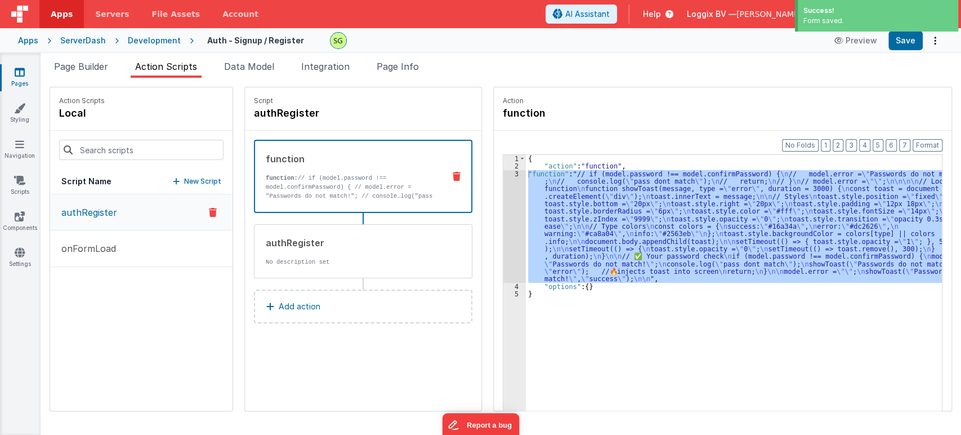
click at [504, 171] on div "3" at bounding box center [514, 226] width 23 height 113
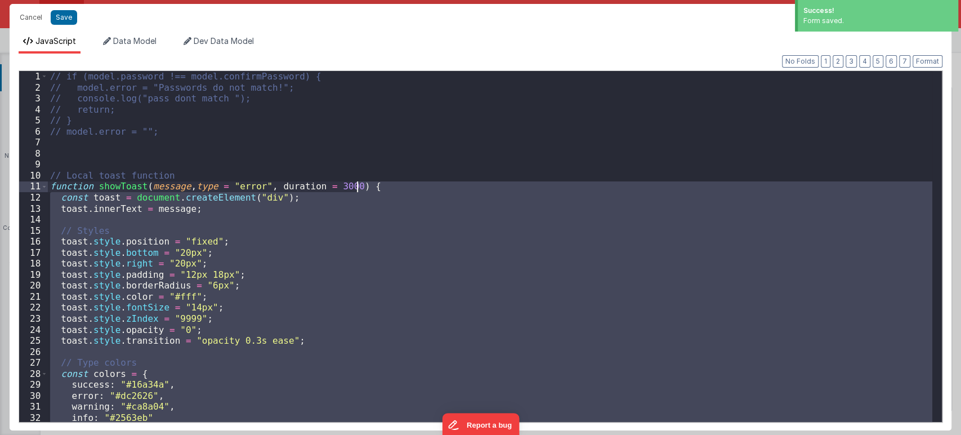
click at [504, 171] on div "// if (model.password !== model.confirmPassword) { // model.error = "Passwords …" at bounding box center [490, 257] width 884 height 373
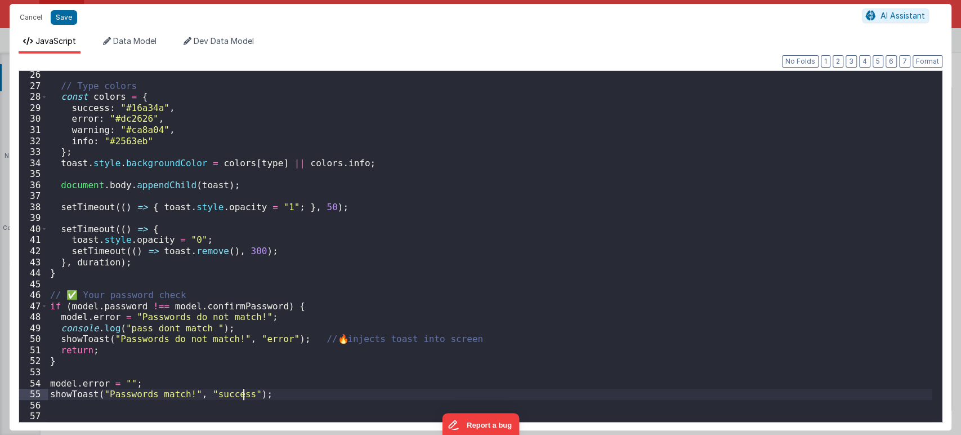
click at [244, 391] on div "// Type colors const colors = { success : "#16a34a" , error : "#dc2626" , warni…" at bounding box center [490, 255] width 884 height 373
click at [73, 391] on div "// Type colors const colors = { success : "#16a34a" , error : "#dc2626" , warni…" at bounding box center [490, 255] width 884 height 373
click at [72, 391] on div "// Type colors const colors = { success : "#16a34a" , error : "#dc2626" , warni…" at bounding box center [490, 255] width 884 height 373
click at [77, 391] on div "// Type colors const colors = { success : "#16a34a" , error : "#dc2626" , warni…" at bounding box center [490, 255] width 884 height 373
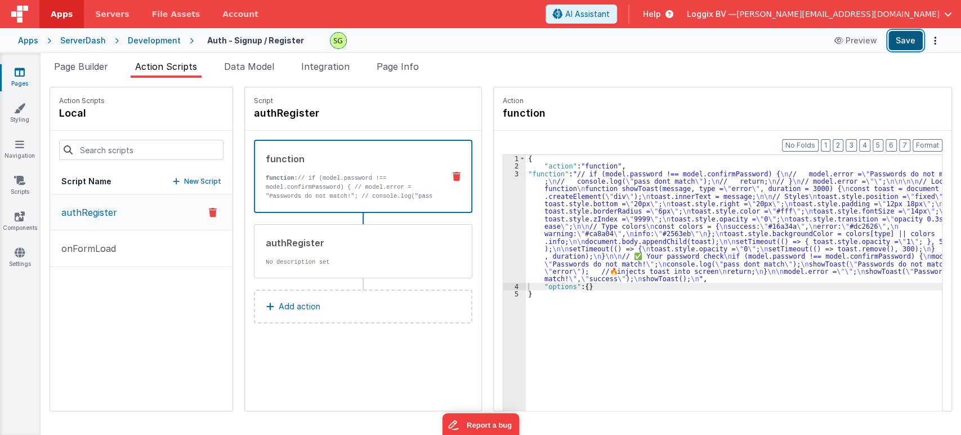
click at [864, 44] on button "Save" at bounding box center [905, 40] width 34 height 19
click at [506, 173] on div "3" at bounding box center [514, 226] width 23 height 113
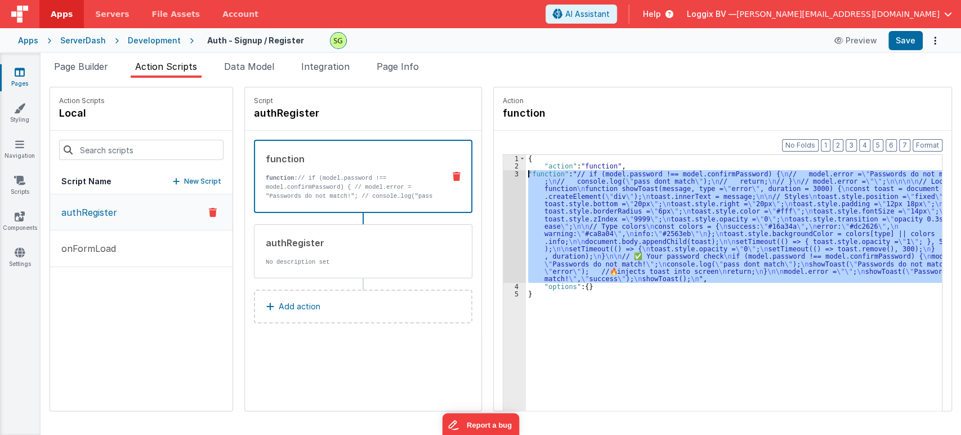
click at [506, 173] on div "3" at bounding box center [514, 226] width 23 height 113
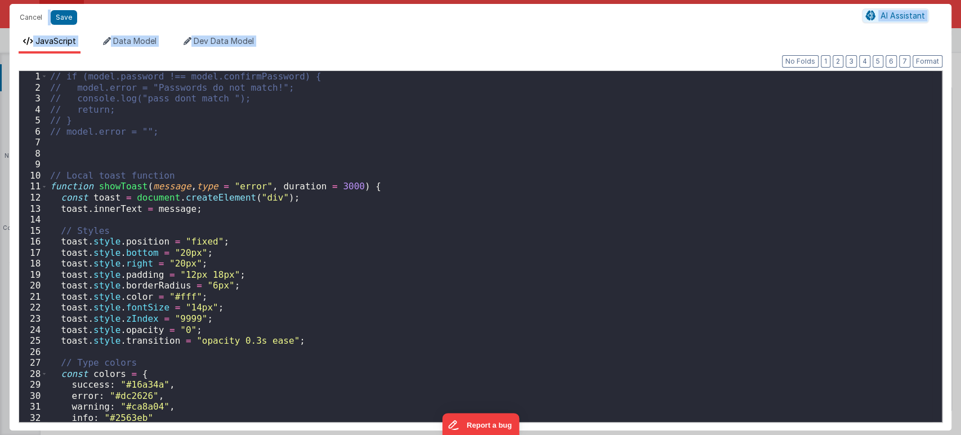
scroll to position [57, 0]
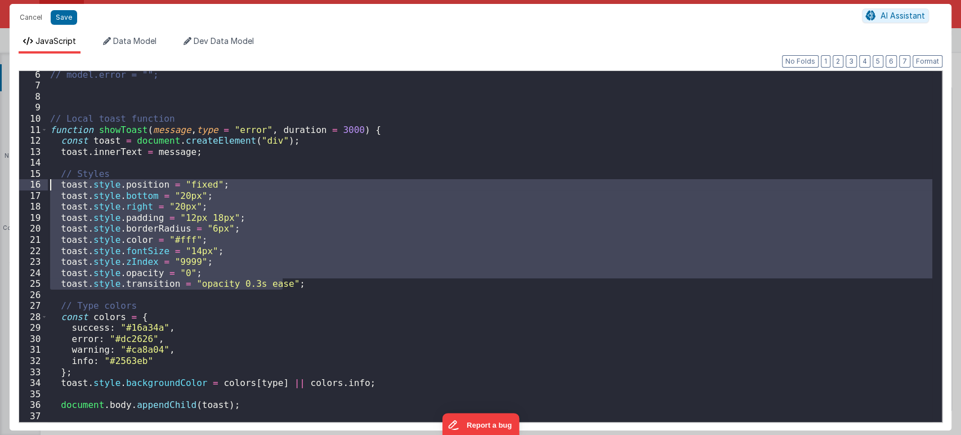
drag, startPoint x: 289, startPoint y: 288, endPoint x: 12, endPoint y: 183, distance: 296.9
click at [12, 183] on div "Format 7 6 5 4 3 2 1 No Folds 6 7 8 9 10 11 12 13 14 15 16 17 18 19 20 21 22 23…" at bounding box center [481, 241] width 942 height 377
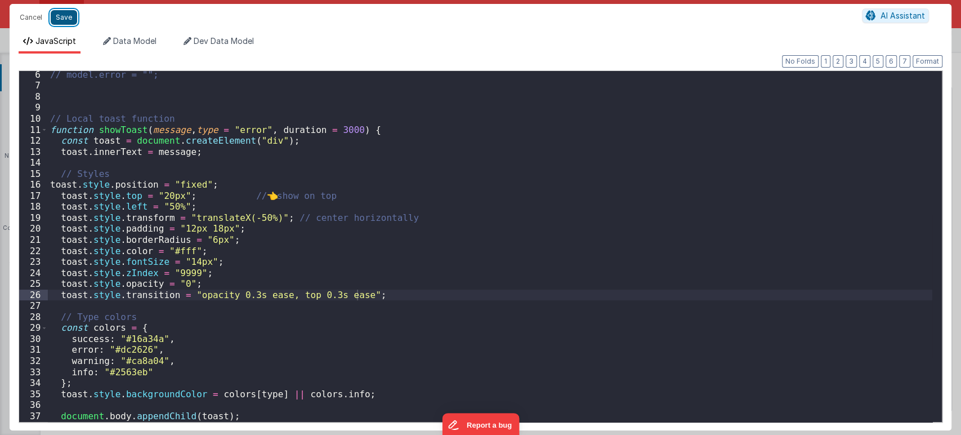
click at [56, 10] on button "Save" at bounding box center [64, 17] width 26 height 15
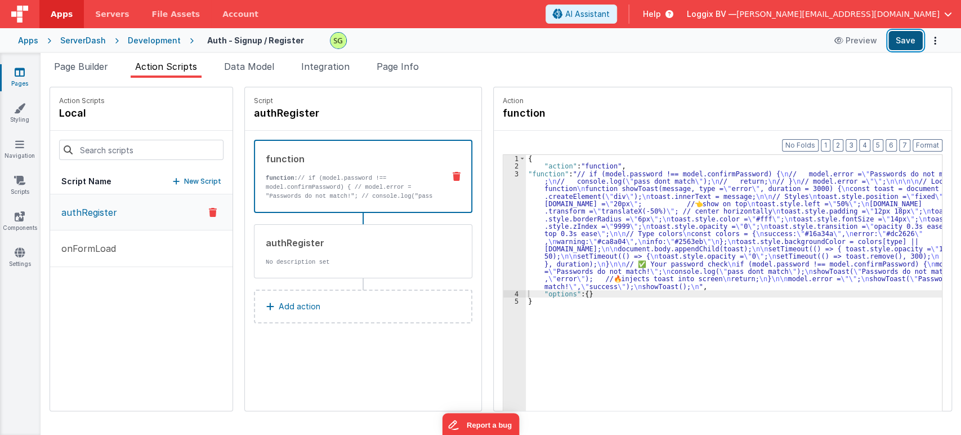
click at [864, 39] on button "Save" at bounding box center [905, 40] width 34 height 19
click at [72, 69] on span "Page Builder" at bounding box center [81, 66] width 54 height 11
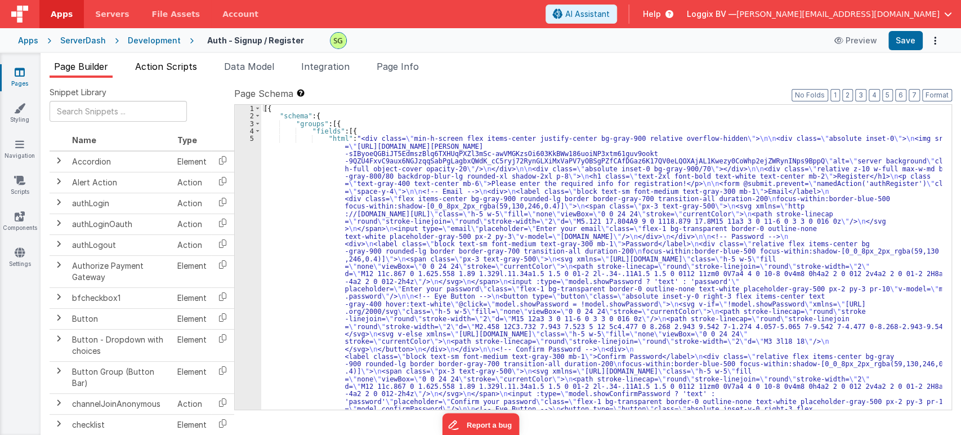
click at [175, 70] on span "Action Scripts" at bounding box center [166, 66] width 62 height 11
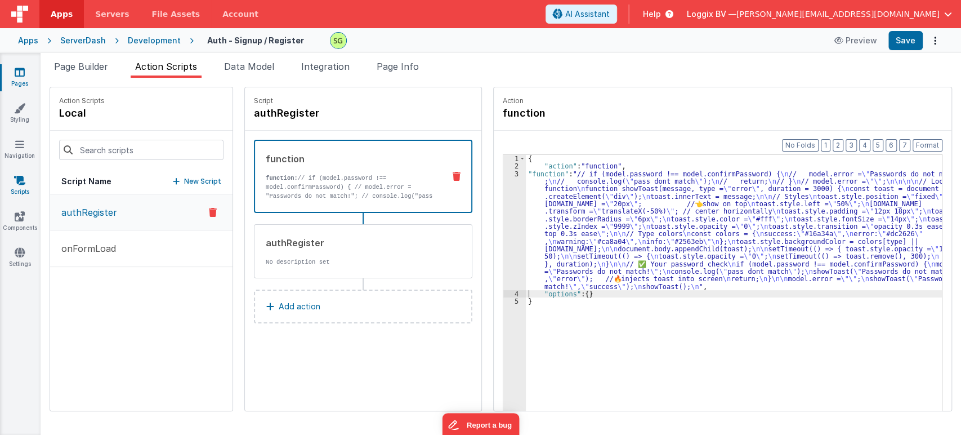
click at [24, 184] on icon at bounding box center [19, 180] width 11 height 11
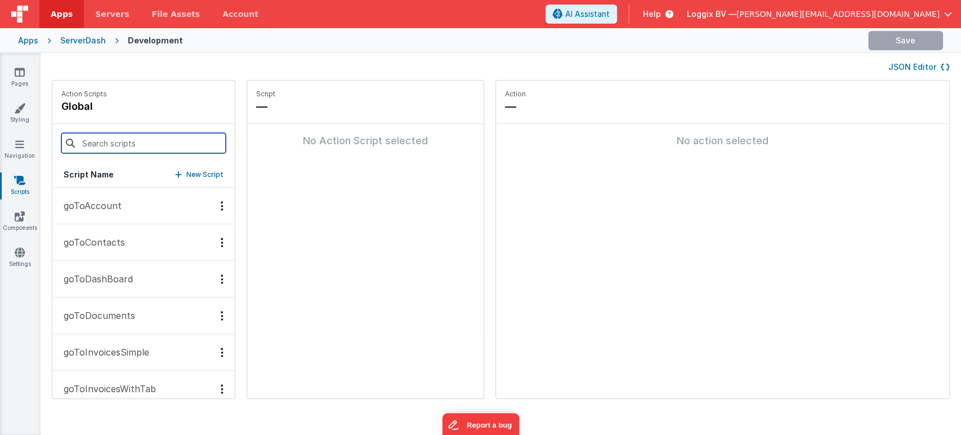
click at [105, 140] on input at bounding box center [143, 143] width 164 height 20
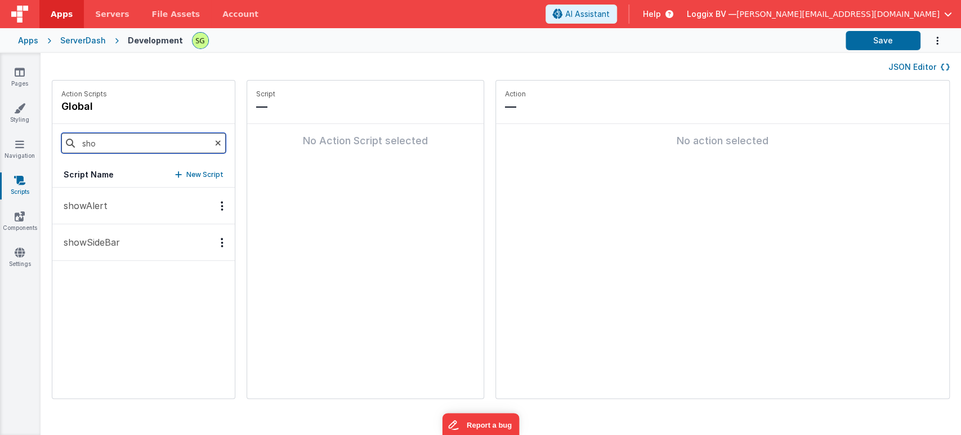
type input "sho"
click at [77, 200] on p "showAlert" at bounding box center [82, 206] width 51 height 14
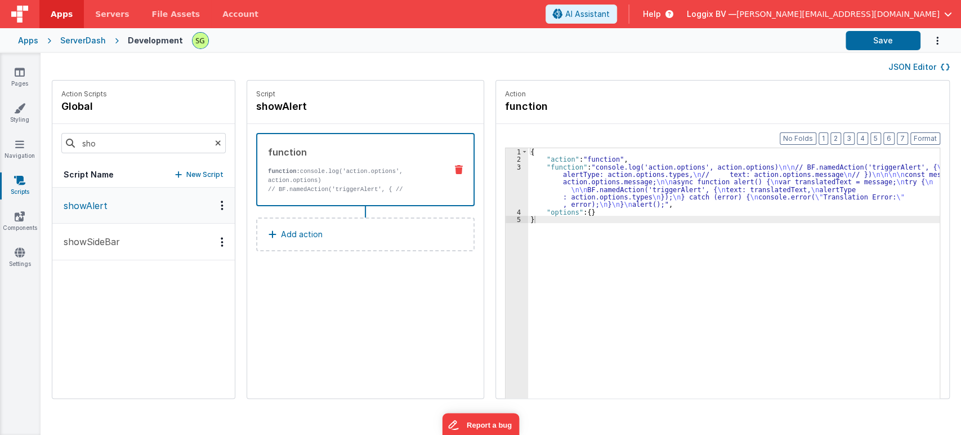
click at [506, 168] on div "3" at bounding box center [517, 185] width 23 height 45
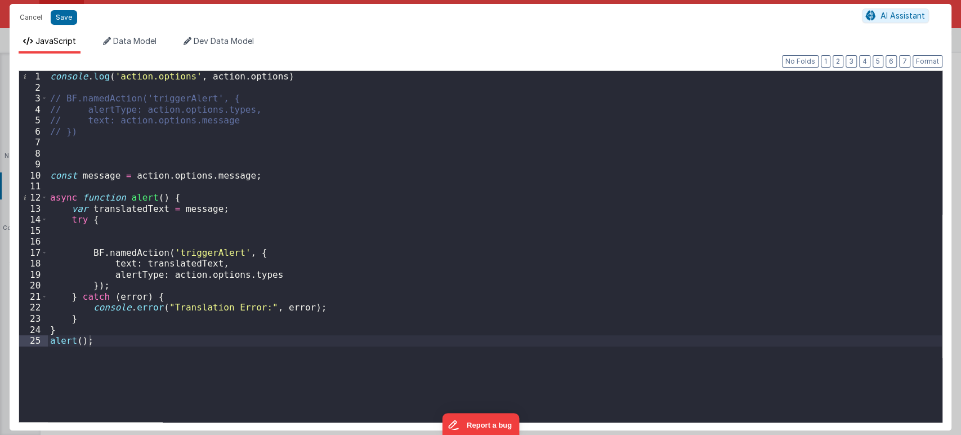
click at [181, 391] on div "console . log ( 'action.options' , action . options ) // BF.namedAction('trigge…" at bounding box center [495, 257] width 894 height 373
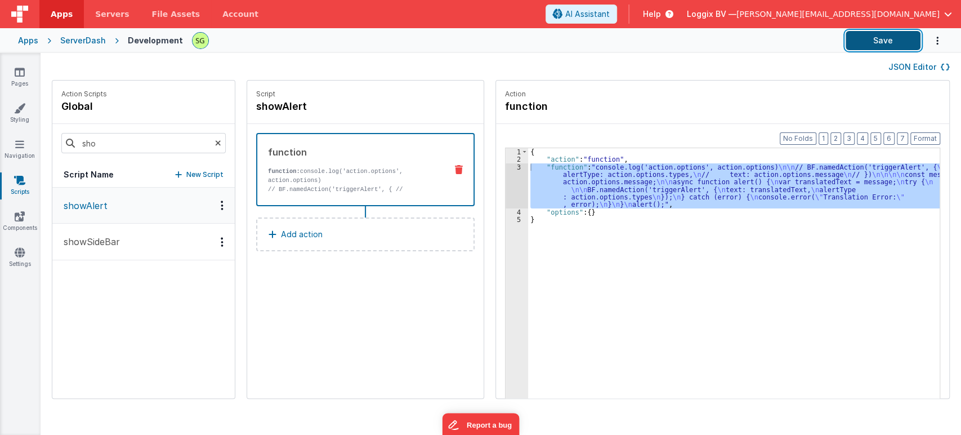
click at [862, 45] on button "Save" at bounding box center [883, 40] width 75 height 19
click at [25, 78] on link "Pages" at bounding box center [19, 77] width 41 height 23
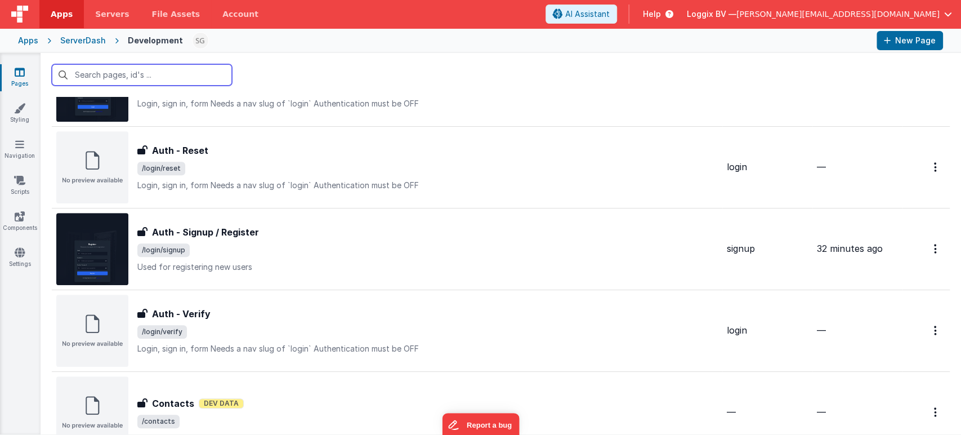
scroll to position [403, 0]
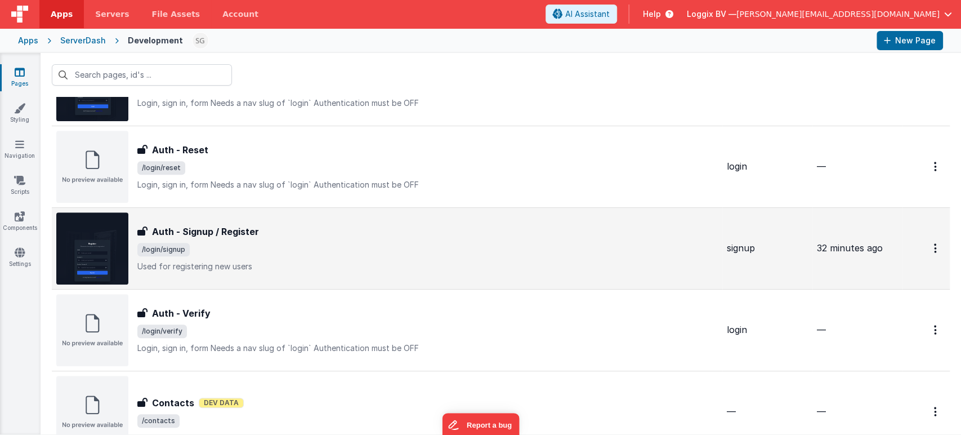
click at [342, 254] on span "/login/signup" at bounding box center [427, 250] width 580 height 14
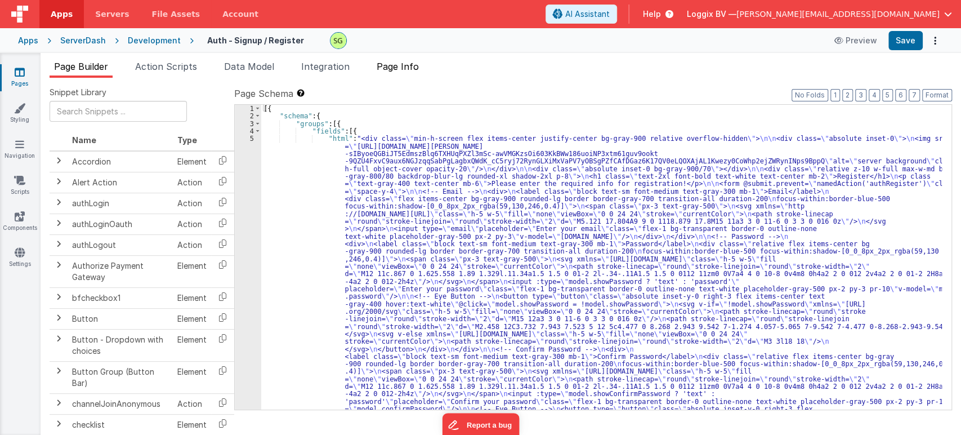
click at [396, 65] on span "Page Info" at bounding box center [398, 66] width 42 height 11
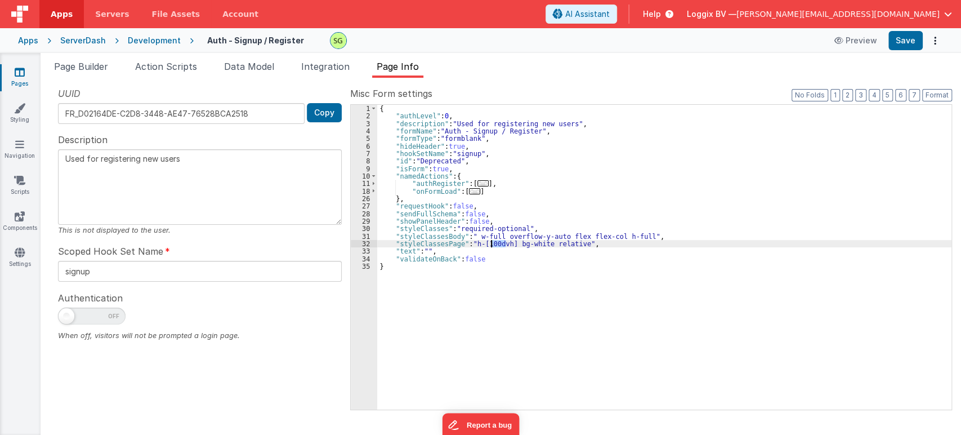
drag, startPoint x: 507, startPoint y: 243, endPoint x: 491, endPoint y: 243, distance: 15.2
click at [491, 243] on div "{ "authLevel" : 0 , "description" : "Used for registering new users" , "formNam…" at bounding box center [664, 265] width 574 height 320
click at [512, 253] on div "{ "authLevel" : 0 , "description" : "Used for registering new users" , "formNam…" at bounding box center [664, 265] width 574 height 320
drag, startPoint x: 501, startPoint y: 238, endPoint x: 636, endPoint y: 237, distance: 134.6
click at [636, 237] on div "{ "authLevel" : 0 , "description" : "Used for registering new users" , "formNam…" at bounding box center [664, 265] width 574 height 320
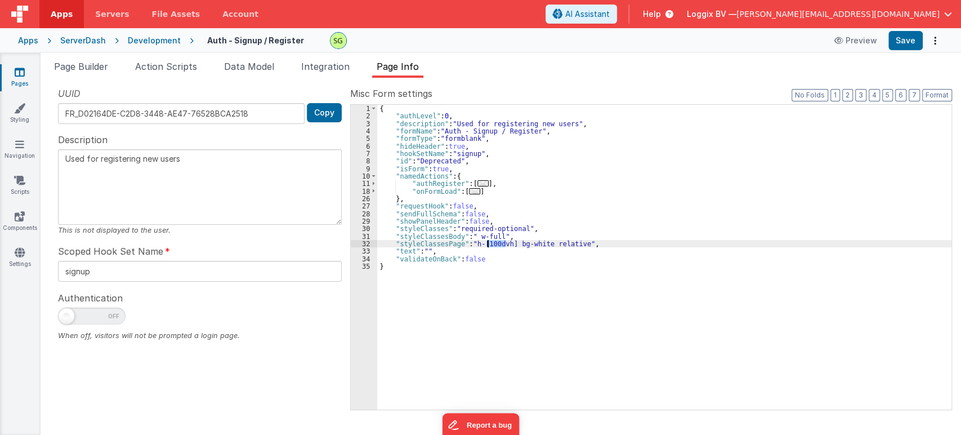
drag, startPoint x: 507, startPoint y: 242, endPoint x: 485, endPoint y: 242, distance: 22.0
click at [485, 242] on div "{ "authLevel" : 0 , "description" : "Used for registering new users" , "formNam…" at bounding box center [664, 265] width 574 height 320
click at [864, 42] on button "Save" at bounding box center [905, 40] width 34 height 19
click at [69, 68] on span "Page Builder" at bounding box center [81, 66] width 54 height 11
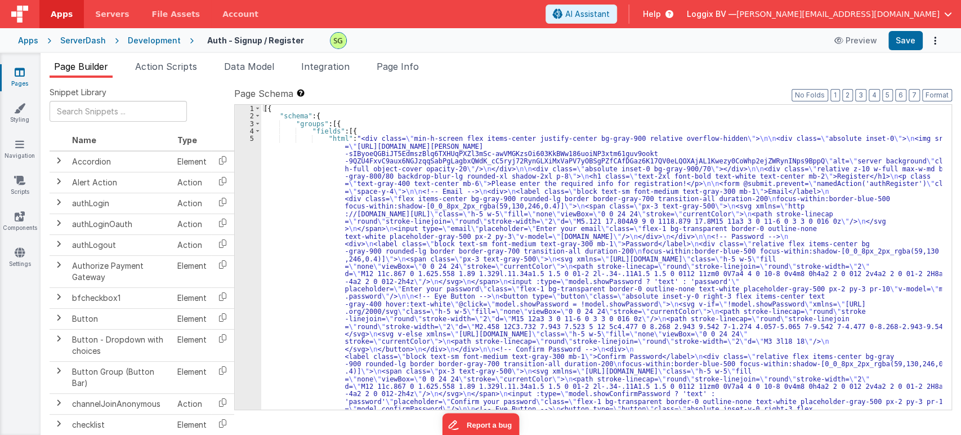
click at [252, 136] on div "5" at bounding box center [248, 315] width 26 height 360
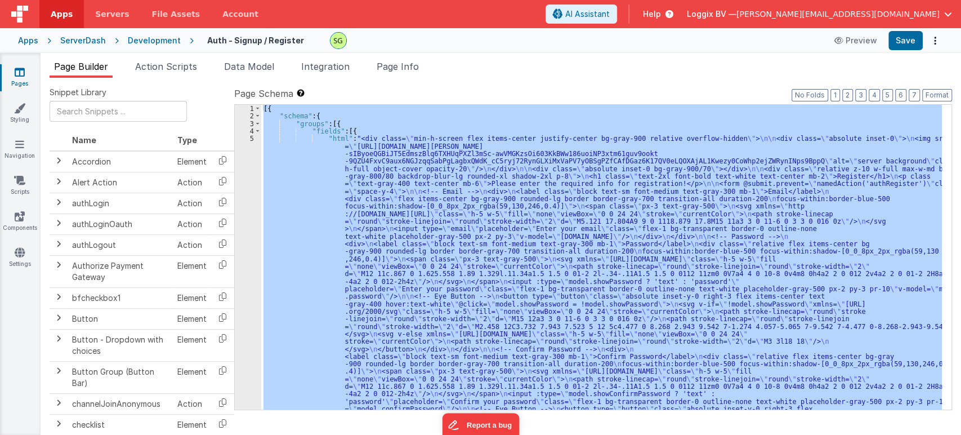
click at [252, 136] on div "5" at bounding box center [248, 315] width 26 height 360
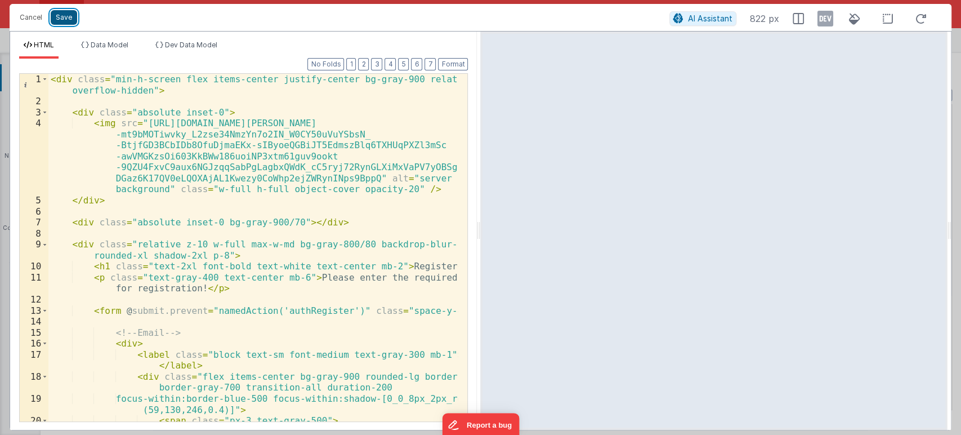
click at [68, 21] on button "Save" at bounding box center [64, 17] width 26 height 15
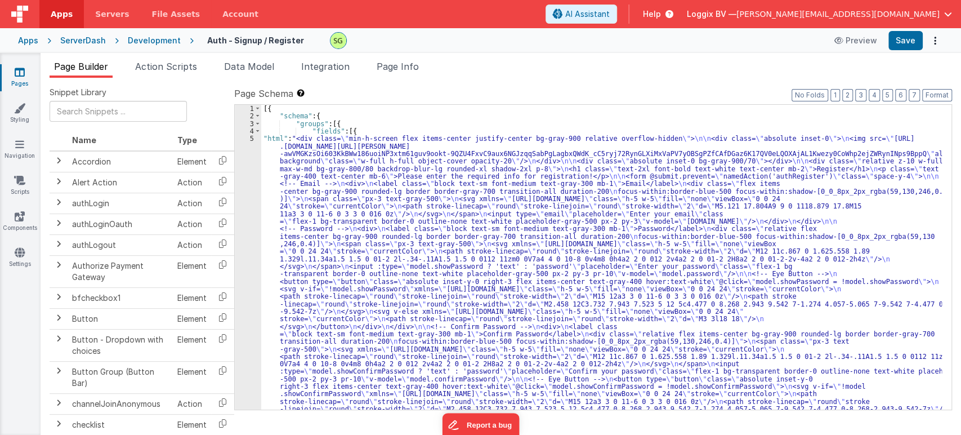
click at [252, 138] on div "5" at bounding box center [248, 296] width 26 height 323
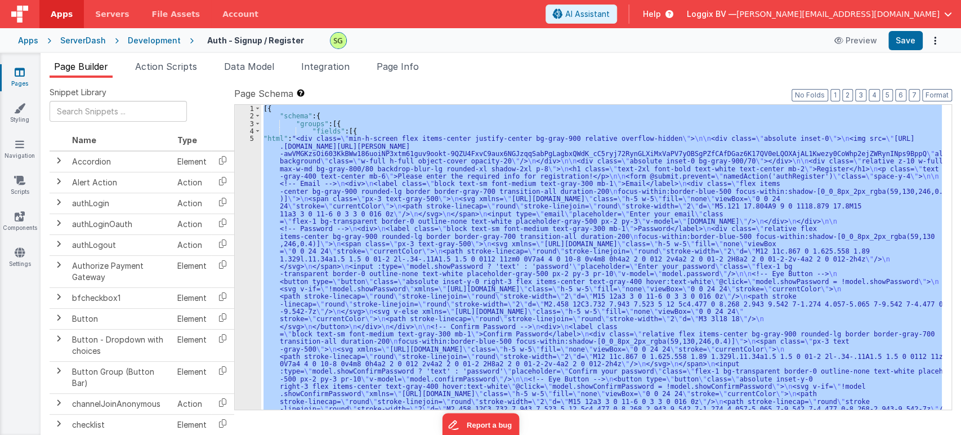
click at [252, 138] on div "5" at bounding box center [248, 296] width 26 height 323
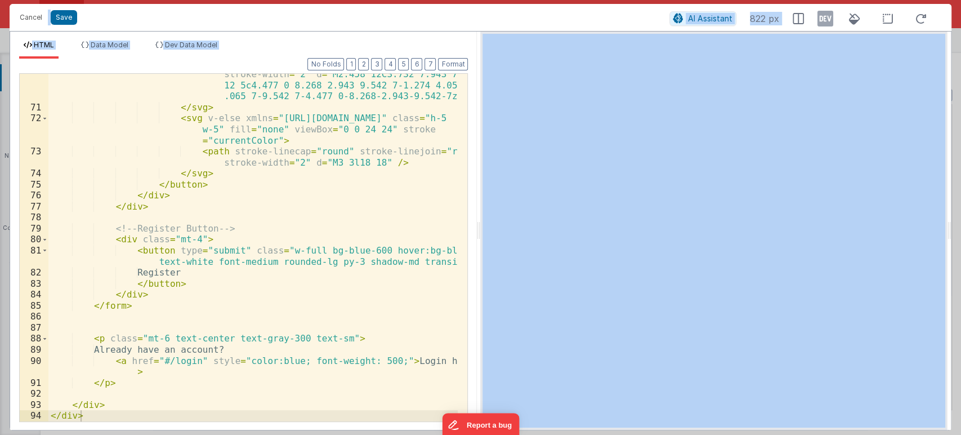
scroll to position [1480, 0]
click at [29, 20] on button "Cancel" at bounding box center [31, 18] width 34 height 16
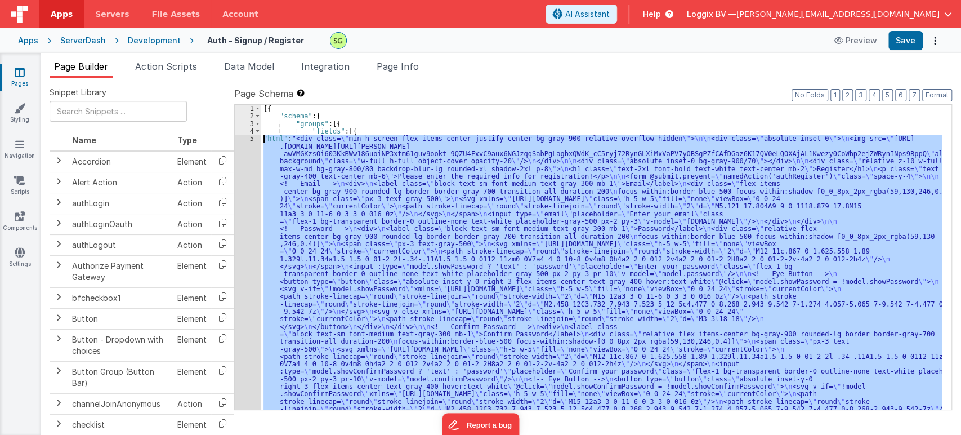
click at [243, 158] on div "5" at bounding box center [248, 296] width 26 height 323
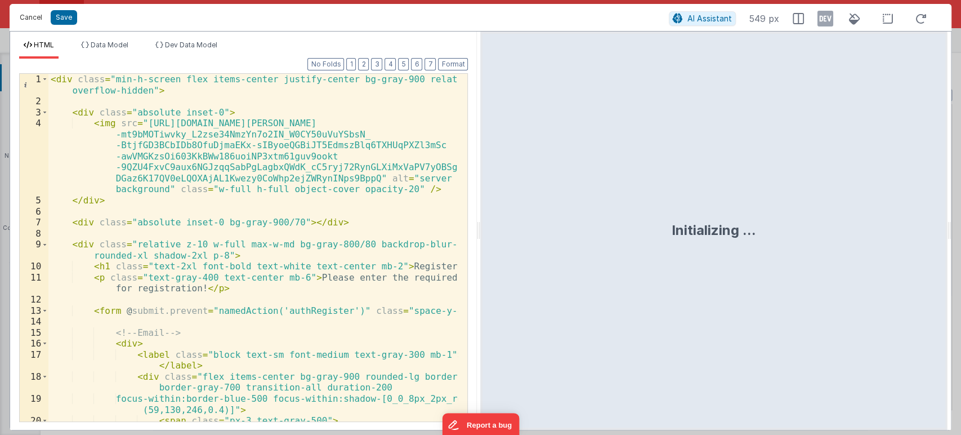
click at [24, 12] on button "Cancel" at bounding box center [31, 18] width 34 height 16
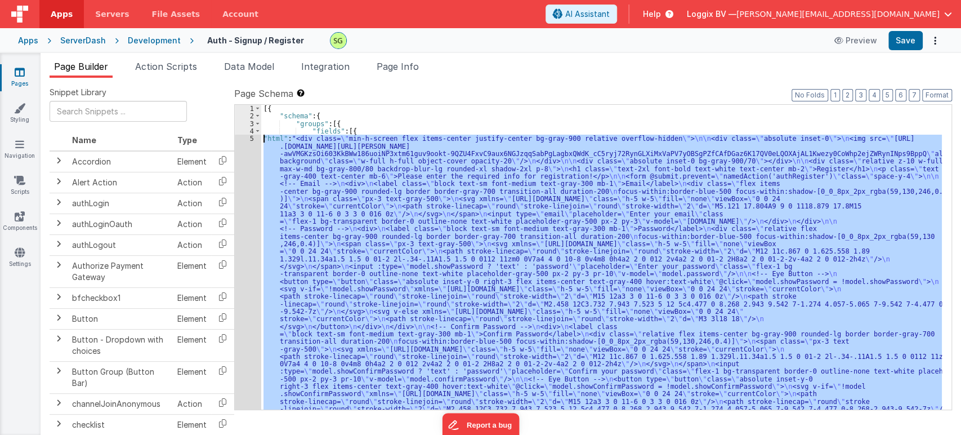
click at [371, 157] on div "[{ "schema" : { "groups" : [{ "fields" : [{ "html" : "<div class= \" min-h-scre…" at bounding box center [601, 257] width 681 height 305
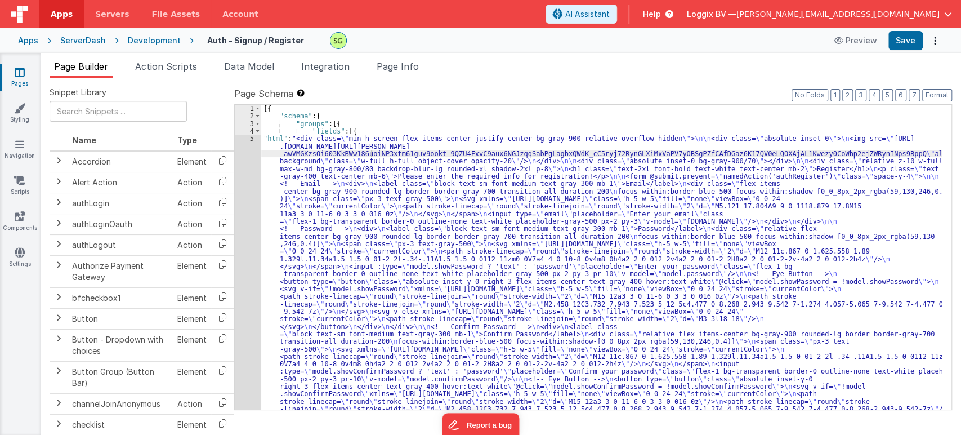
click at [19, 80] on link "Pages" at bounding box center [19, 77] width 41 height 23
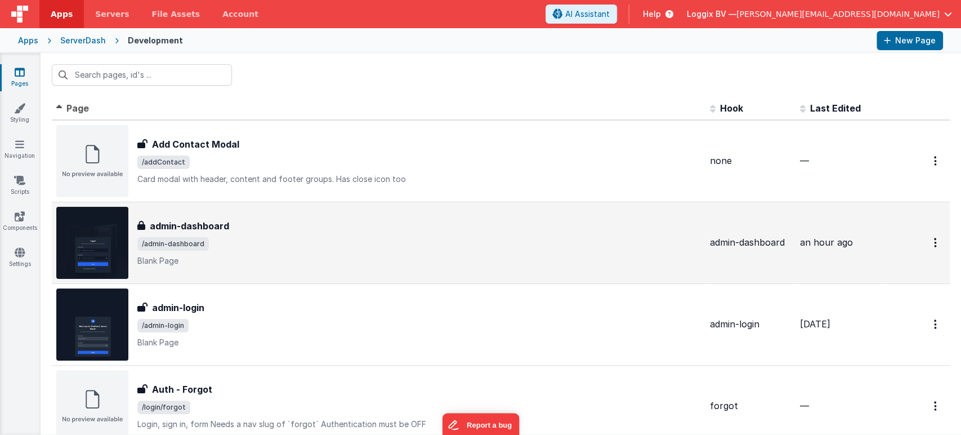
click at [331, 267] on div "admin-dashboard admin-dashboard /admin-dashboard Blank Page" at bounding box center [378, 243] width 645 height 72
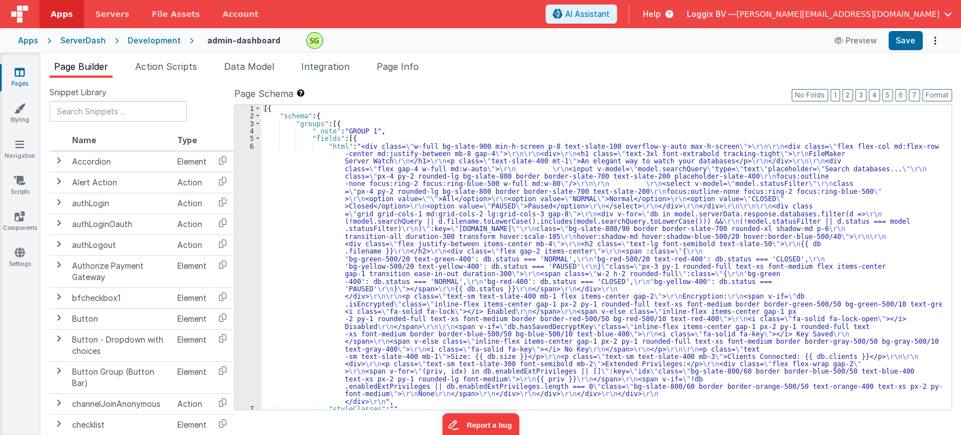
click at [400, 66] on span "Page Info" at bounding box center [398, 66] width 42 height 11
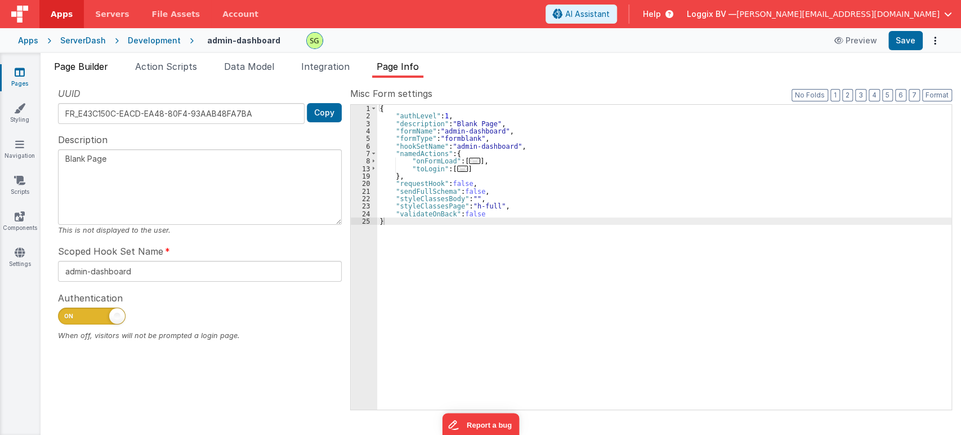
click at [80, 72] on li "Page Builder" at bounding box center [81, 69] width 63 height 18
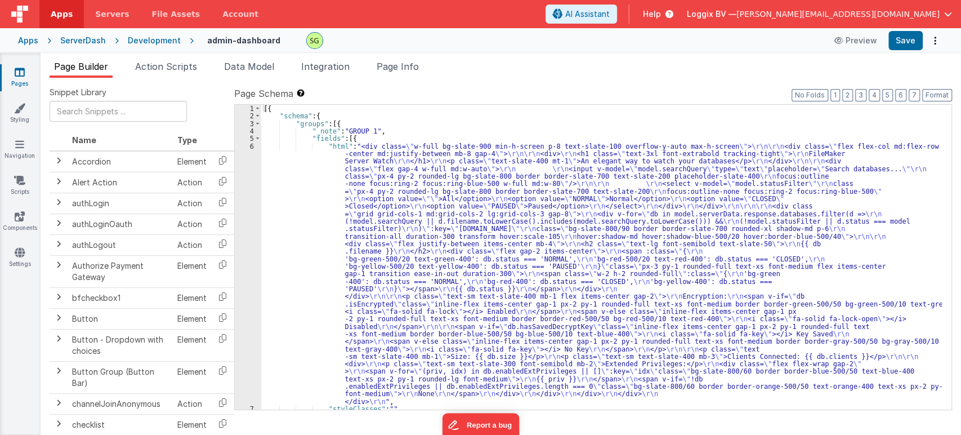
click at [251, 148] on div "6" at bounding box center [248, 273] width 26 height 263
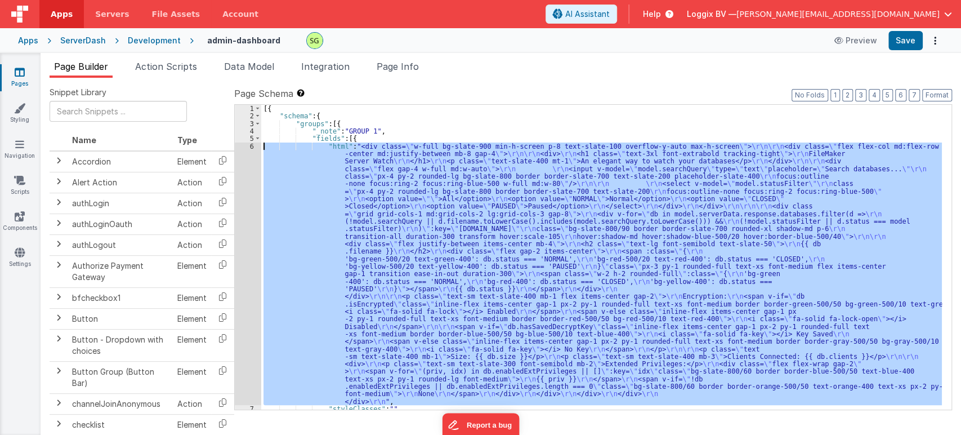
click at [251, 148] on div "6" at bounding box center [248, 273] width 26 height 263
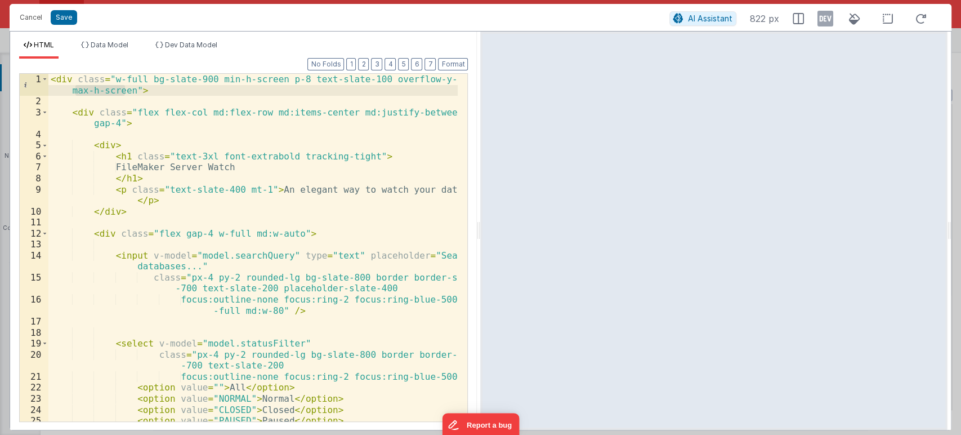
drag, startPoint x: 126, startPoint y: 91, endPoint x: 75, endPoint y: 85, distance: 51.0
click at [75, 85] on div "< div class = "w-full bg-slate-900 min-h-screen p-8 text-slate-100 overflow-y-a…" at bounding box center [253, 264] width 410 height 381
click at [127, 88] on div "< div class = "w-full bg-slate-900 min-h-screen p-8 text-slate-100 overflow-y-a…" at bounding box center [252, 247] width 409 height 347
drag, startPoint x: 128, startPoint y: 89, endPoint x: 71, endPoint y: 91, distance: 57.5
click at [71, 91] on div "< div class = "w-full bg-slate-900 min-h-screen p-8 text-slate-100 overflow-y-a…" at bounding box center [253, 264] width 410 height 381
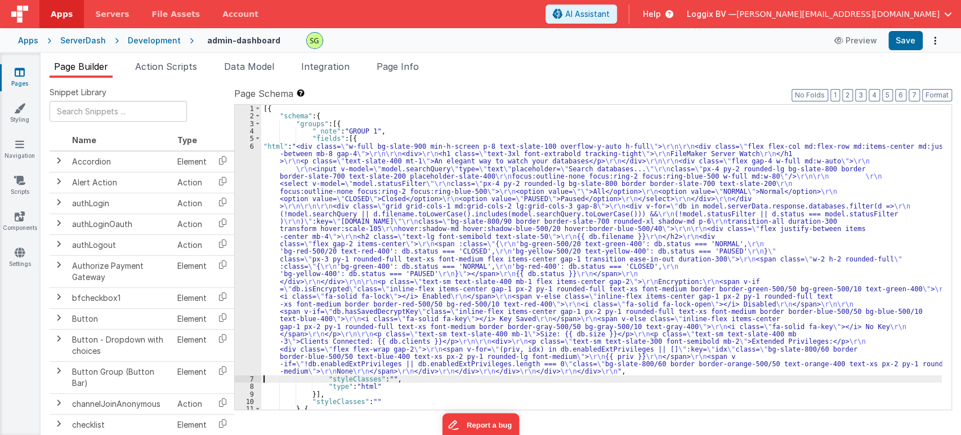
click at [251, 144] on div "6" at bounding box center [248, 258] width 26 height 233
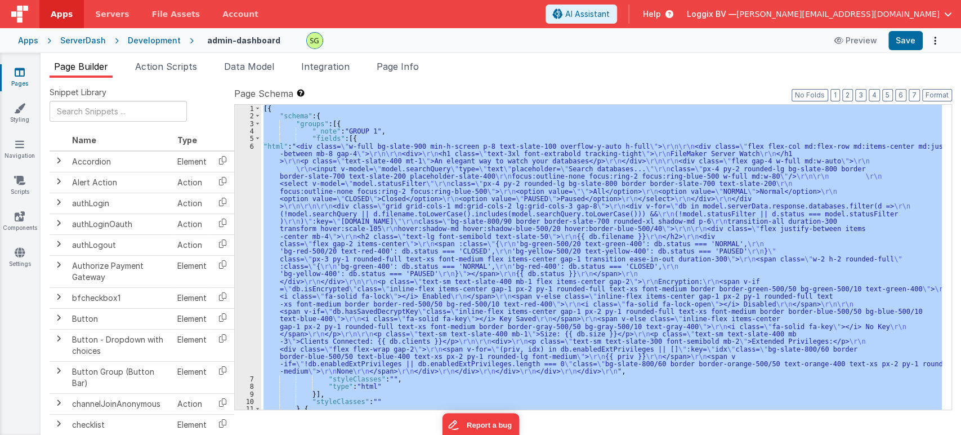
click at [251, 144] on div "6" at bounding box center [248, 258] width 26 height 233
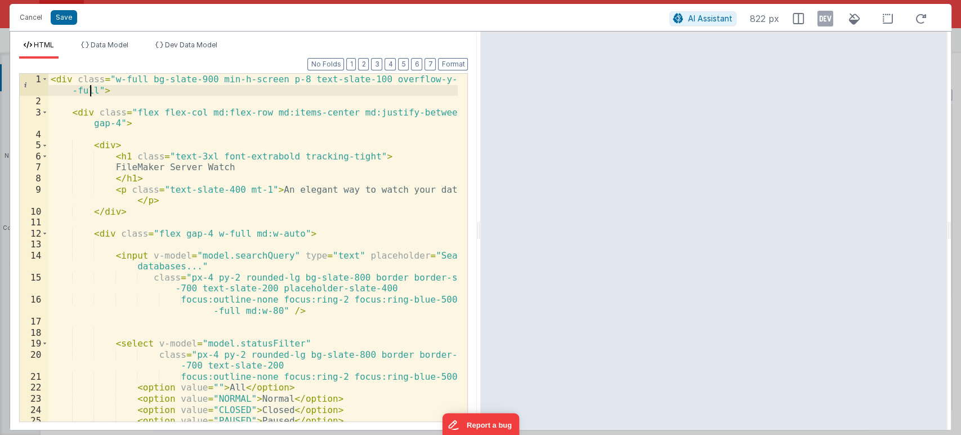
click at [92, 92] on div "< div class = "w-full bg-slate-900 min-h-screen p-8 text-slate-100 overflow-y-a…" at bounding box center [253, 264] width 410 height 381
click at [54, 23] on button "Save" at bounding box center [64, 17] width 26 height 15
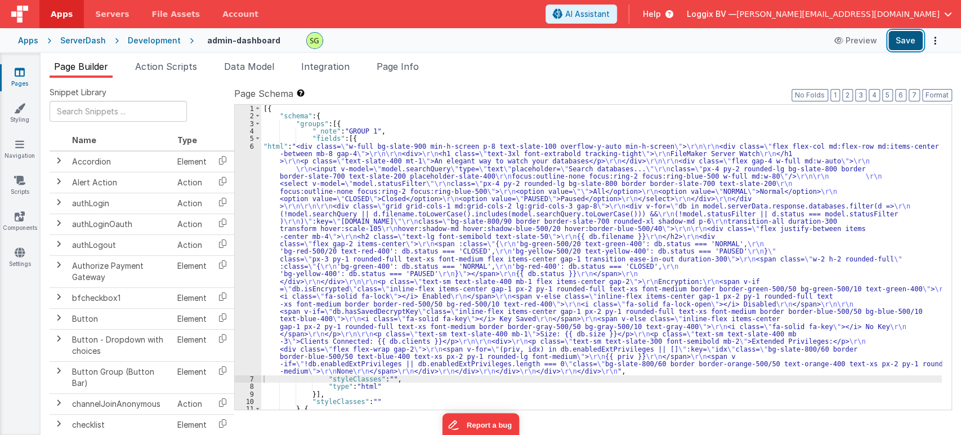
click at [864, 43] on button "Save" at bounding box center [905, 40] width 34 height 19
click at [392, 73] on li "Page Info" at bounding box center [397, 69] width 51 height 18
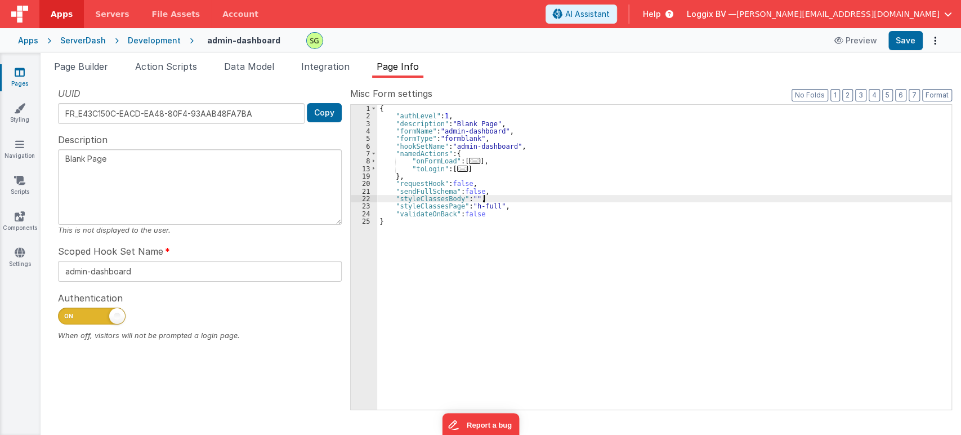
click at [493, 201] on div "{ "authLevel" : 1 , "description" : "Blank Page" , "formName" : "admin-dashboar…" at bounding box center [664, 265] width 574 height 320
click at [494, 203] on div "{ "authLevel" : 1 , "description" : "Blank Page" , "formName" : "admin-dashboar…" at bounding box center [664, 265] width 574 height 320
click at [493, 206] on div "{ "authLevel" : 1 , "description" : "Blank Page" , "formName" : "admin-dashboar…" at bounding box center [664, 265] width 574 height 320
click at [494, 206] on div "{ "authLevel" : 1 , "description" : "Blank Page" , "formName" : "admin-dashboar…" at bounding box center [664, 265] width 574 height 320
click at [87, 66] on span "Page Builder" at bounding box center [81, 66] width 54 height 11
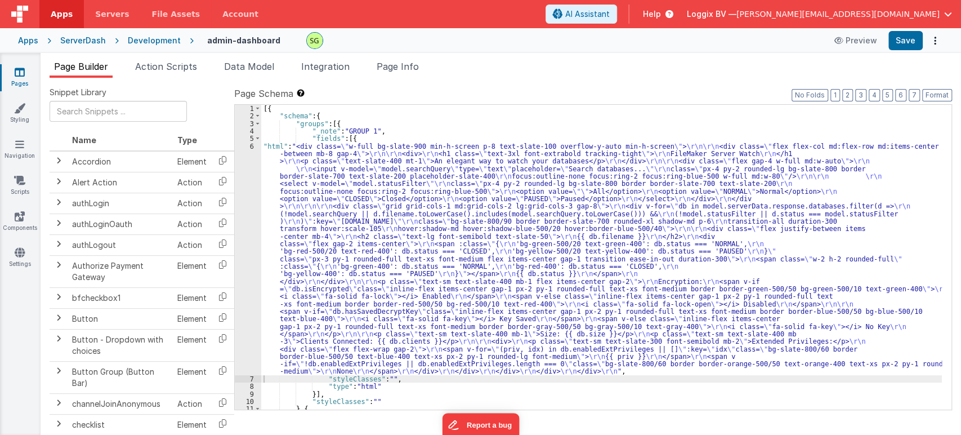
click at [250, 147] on div "6" at bounding box center [248, 258] width 26 height 233
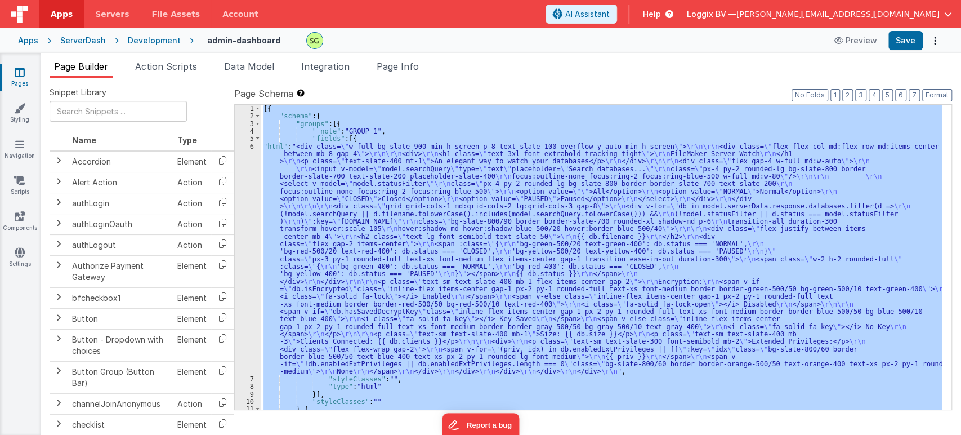
click at [250, 147] on div "6" at bounding box center [248, 258] width 26 height 233
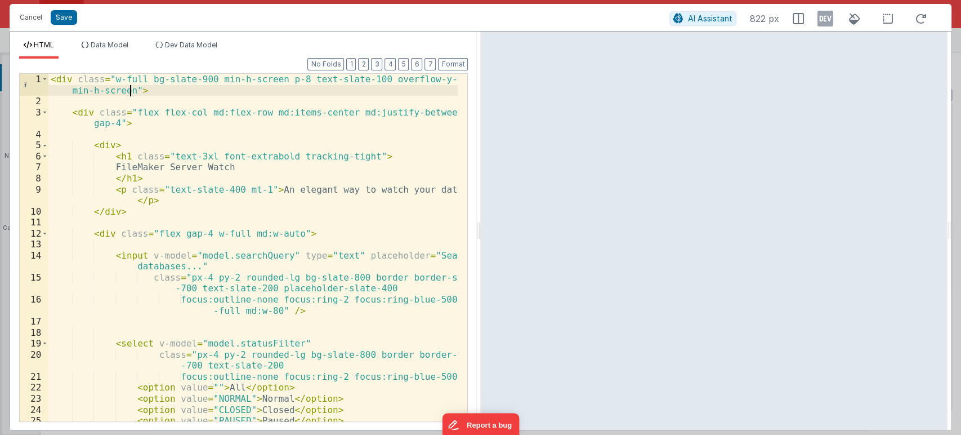
click at [131, 85] on div "< div class = "w-full bg-slate-900 min-h-screen p-8 text-slate-100 overflow-y-a…" at bounding box center [253, 264] width 410 height 381
drag, startPoint x: 368, startPoint y: 78, endPoint x: 442, endPoint y: 82, distance: 73.9
click at [442, 82] on div "< div class = "w-full bg-slate-900 min-h-screen p-8 text-slate-100 overflow-y-a…" at bounding box center [253, 264] width 410 height 381
click at [30, 12] on button "Cancel" at bounding box center [31, 18] width 34 height 16
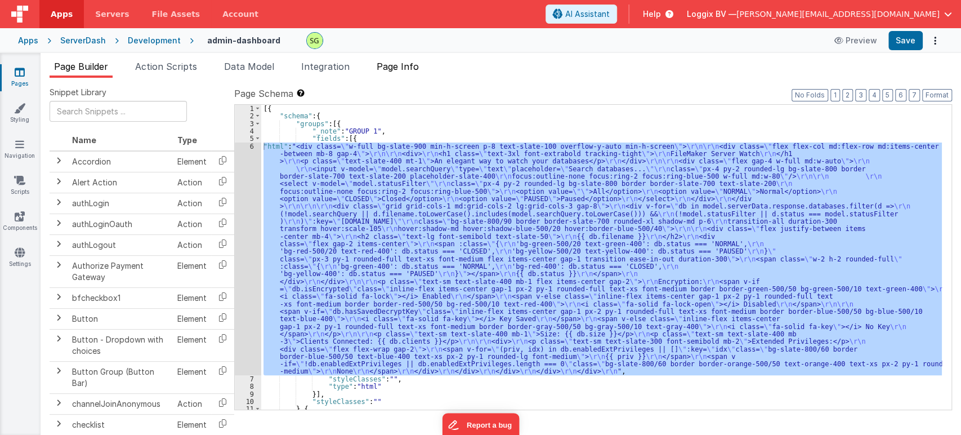
click at [410, 73] on li "Page Info" at bounding box center [397, 69] width 51 height 18
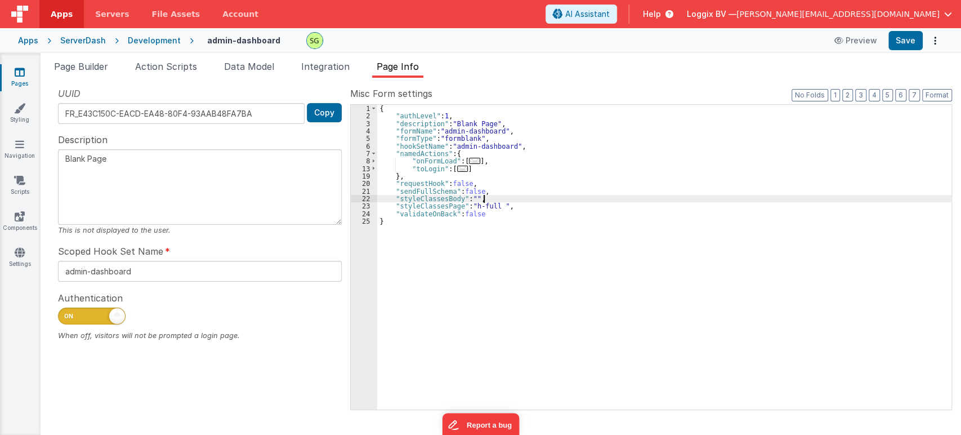
click at [497, 202] on div "{ "authLevel" : 1 , "description" : "Blank Page" , "formName" : "admin-dashboar…" at bounding box center [664, 265] width 574 height 320
click at [497, 206] on div "{ "authLevel" : 1 , "description" : "Blank Page" , "formName" : "admin-dashboar…" at bounding box center [664, 265] width 574 height 320
click at [93, 68] on span "Page Builder" at bounding box center [81, 66] width 54 height 11
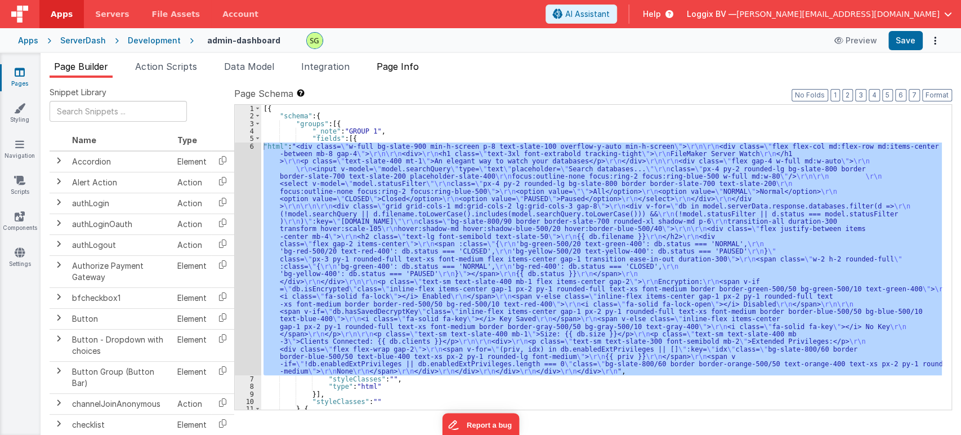
click at [399, 65] on span "Page Info" at bounding box center [398, 66] width 42 height 11
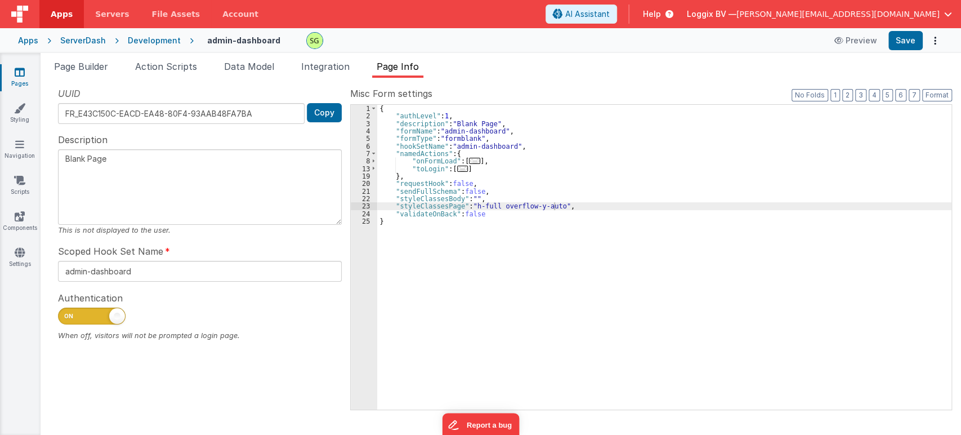
click at [534, 207] on div "{ "authLevel" : 1 , "description" : "Blank Page" , "formName" : "admin-dashboar…" at bounding box center [664, 265] width 574 height 320
click at [472, 203] on div "{ "authLevel" : 1 , "description" : "Blank Page" , "formName" : "admin-dashboar…" at bounding box center [664, 265] width 574 height 320
drag, startPoint x: 472, startPoint y: 203, endPoint x: 554, endPoint y: 206, distance: 82.2
click at [554, 206] on div "{ "authLevel" : 1 , "description" : "Blank Page" , "formName" : "admin-dashboar…" at bounding box center [664, 265] width 574 height 320
click at [864, 30] on div "Apps ServerDash Development admin-dashboard Preview Save" at bounding box center [480, 40] width 961 height 25
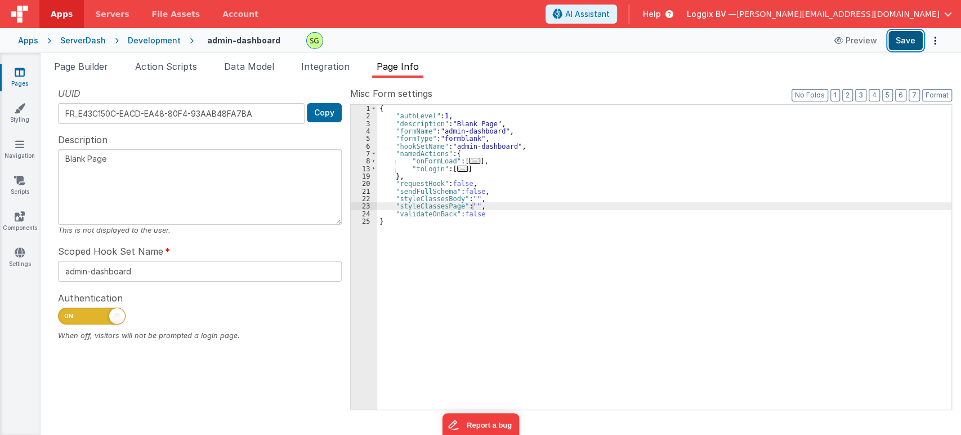
click at [864, 36] on button "Save" at bounding box center [905, 40] width 34 height 19
click at [81, 57] on div "Page Builder Action Scripts Data Model Integration Page Info Snippet Library Na…" at bounding box center [501, 244] width 920 height 382
click at [83, 63] on span "Page Builder" at bounding box center [81, 66] width 54 height 11
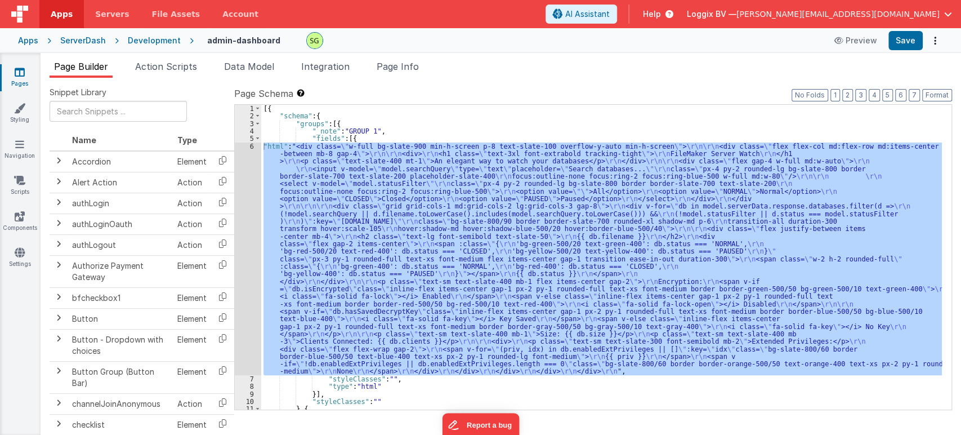
click at [265, 131] on div "[{ "schema" : { "groups" : [{ "_note" : "GROUP 1" , "fields" : [{ "html" : "<di…" at bounding box center [601, 265] width 681 height 320
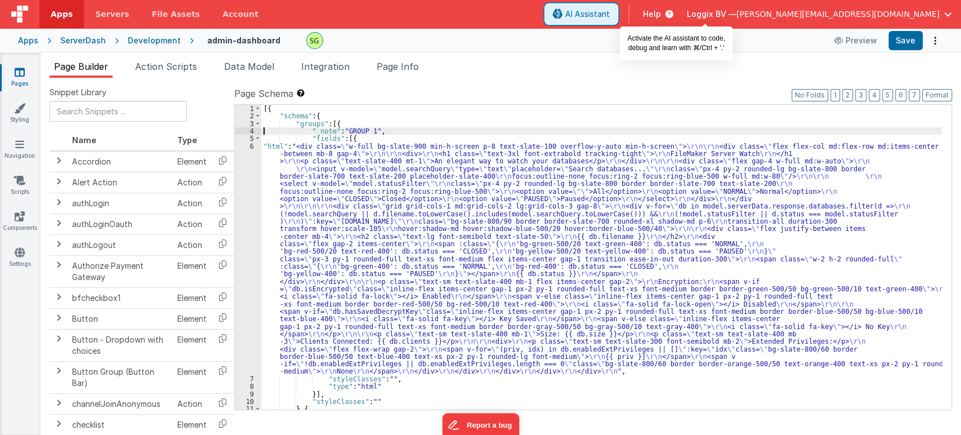
click at [610, 15] on span "AI Assistant" at bounding box center [587, 13] width 44 height 11
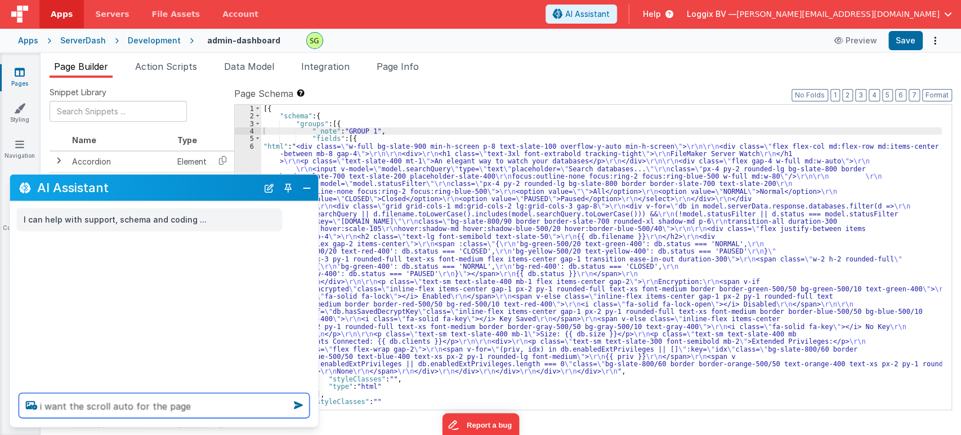
type textarea "i want the scroll auto for the page"
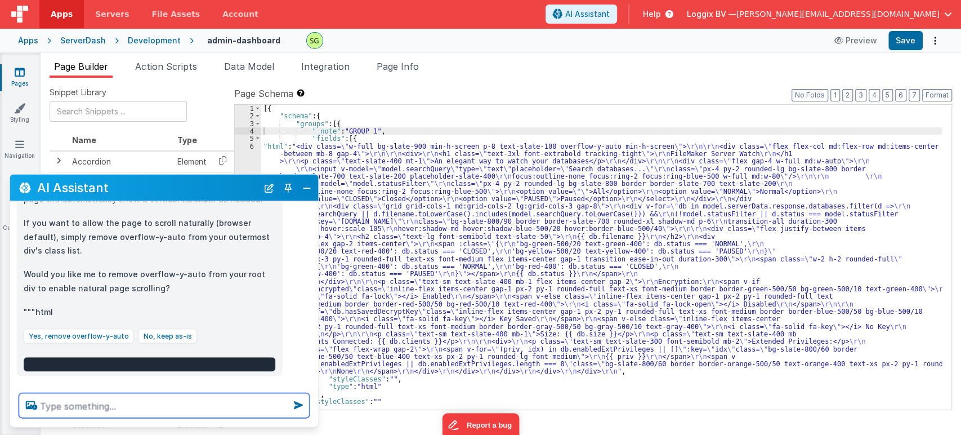
scroll to position [175, 0]
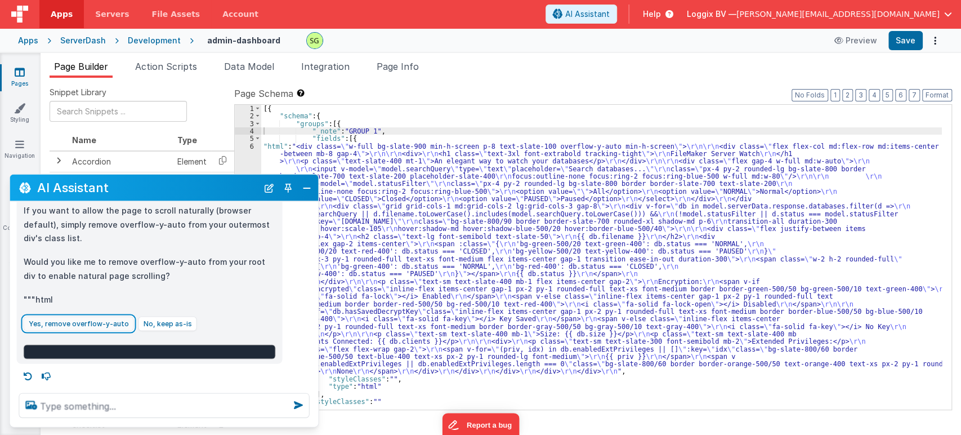
click at [75, 319] on button "Yes, remove overflow-y-auto" at bounding box center [79, 323] width 110 height 15
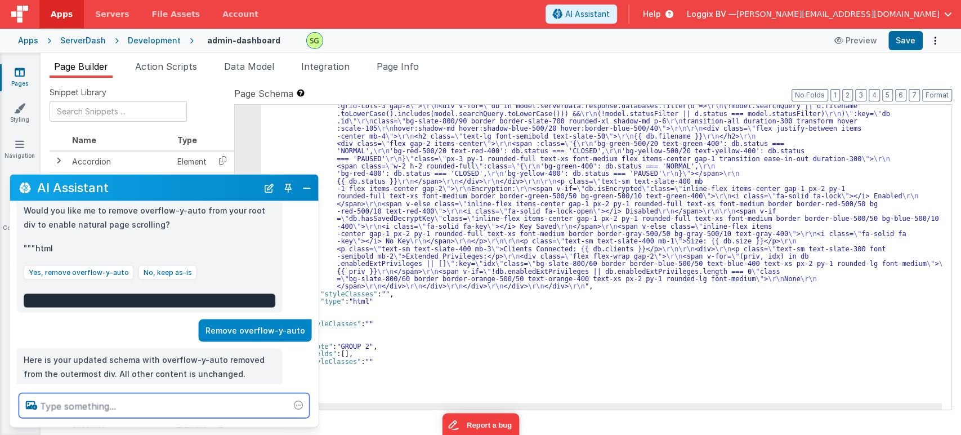
scroll to position [263, 0]
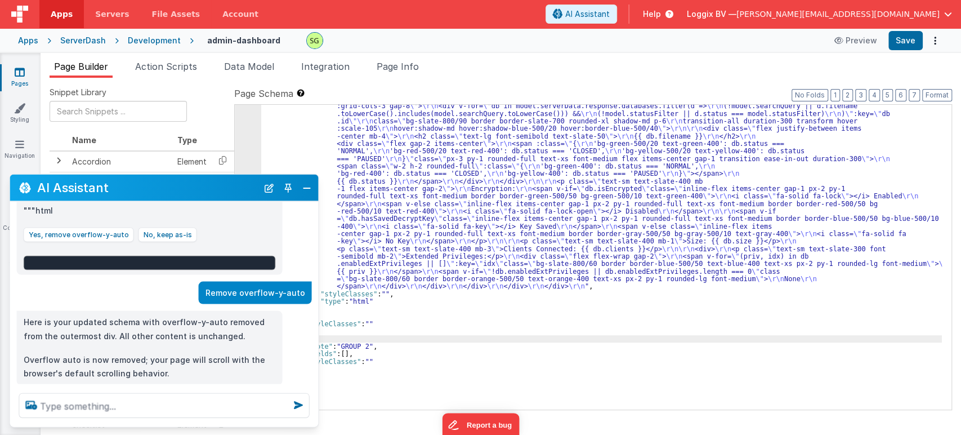
click at [369, 341] on div ""html" : "<div class= \" w-full bg-slate-900 min-h-screen p-8 text-slate-100 mi…" at bounding box center [601, 318] width 681 height 568
click at [307, 193] on button "Close" at bounding box center [307, 188] width 15 height 16
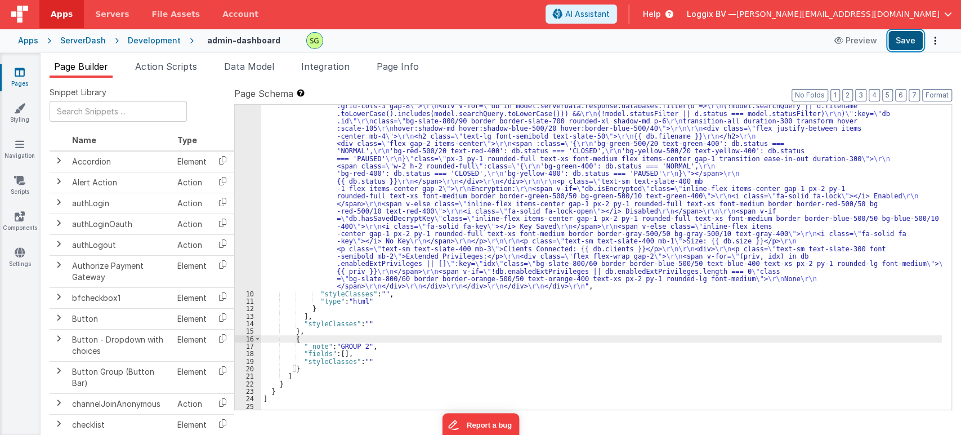
click at [864, 39] on button "Save" at bounding box center [905, 40] width 34 height 19
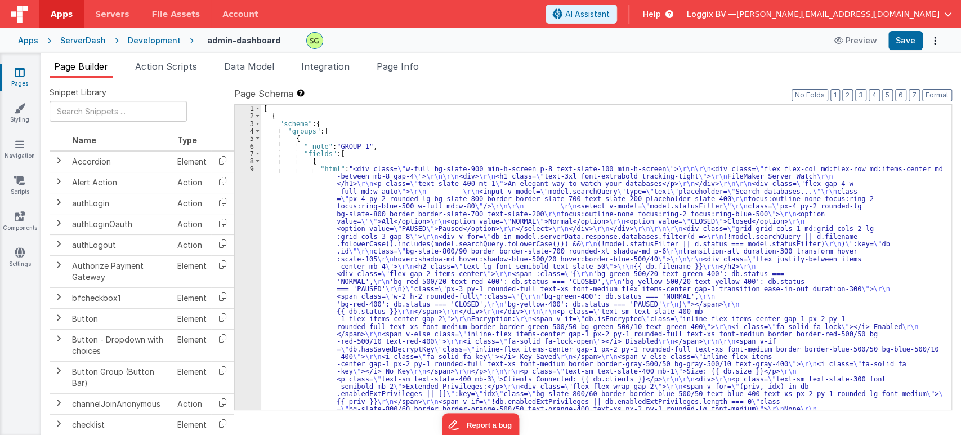
click at [251, 168] on div "9" at bounding box center [248, 292] width 26 height 255
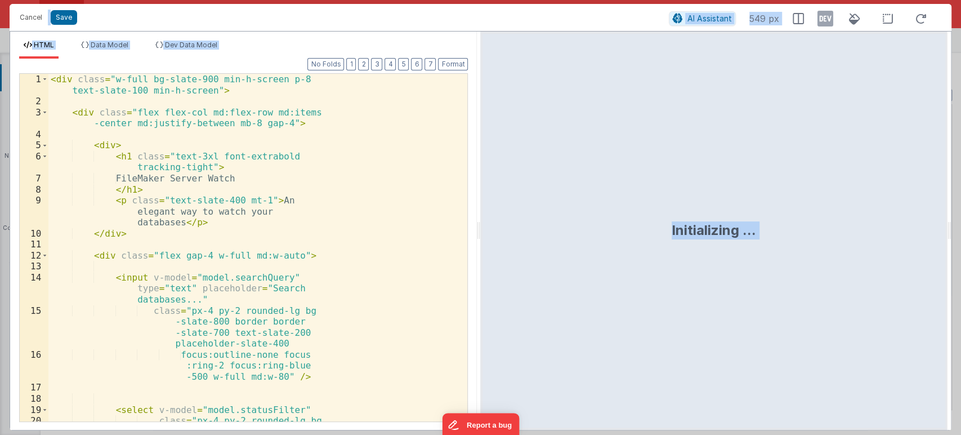
click at [386, 238] on div "< div class = "w-full bg-slate-900 min-h-screen p-8 text-slate-100 min-h-screen…" at bounding box center [252, 275] width 409 height 403
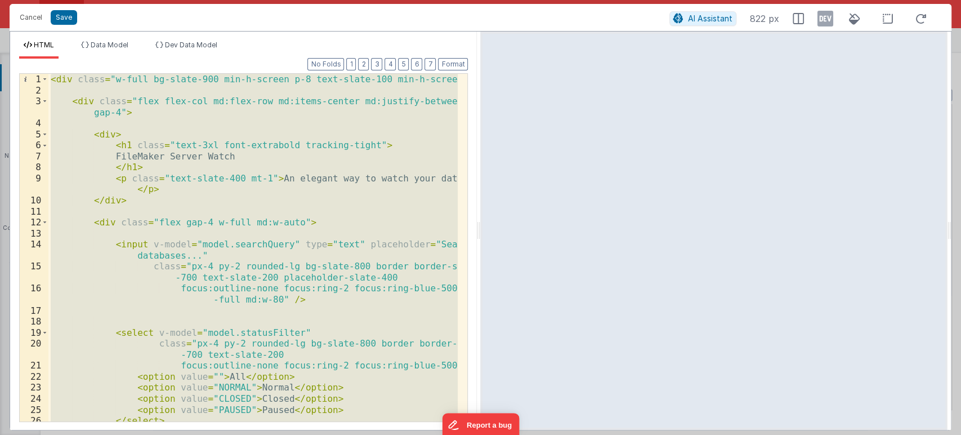
click at [328, 93] on div "< div class = "w-full bg-slate-900 min-h-screen p-8 text-slate-100 min-h-screen…" at bounding box center [252, 247] width 409 height 347
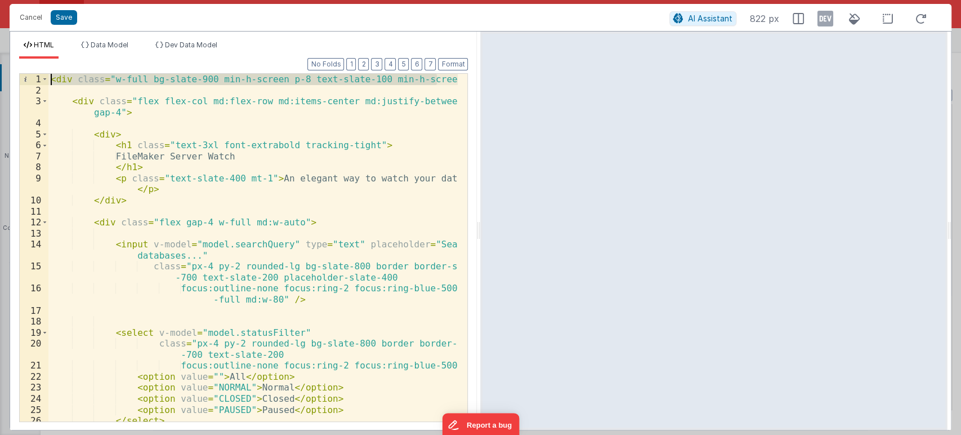
drag, startPoint x: 442, startPoint y: 79, endPoint x: 12, endPoint y: 79, distance: 429.6
click at [12, 79] on div "Format 7 6 5 4 3 2 1 No Folds 1 2 3 4 5 6 7 8 9 10 11 12 13 14 15 16 17 18 19 2…" at bounding box center [243, 244] width 467 height 371
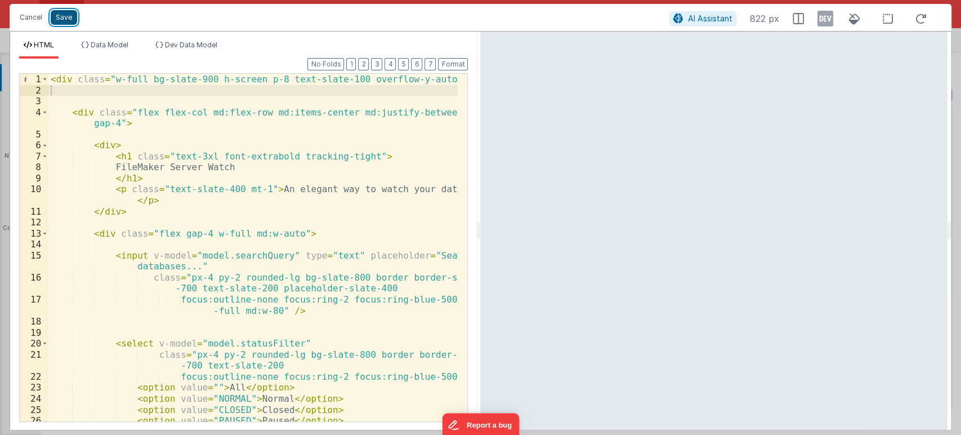
click at [62, 16] on button "Save" at bounding box center [64, 17] width 26 height 15
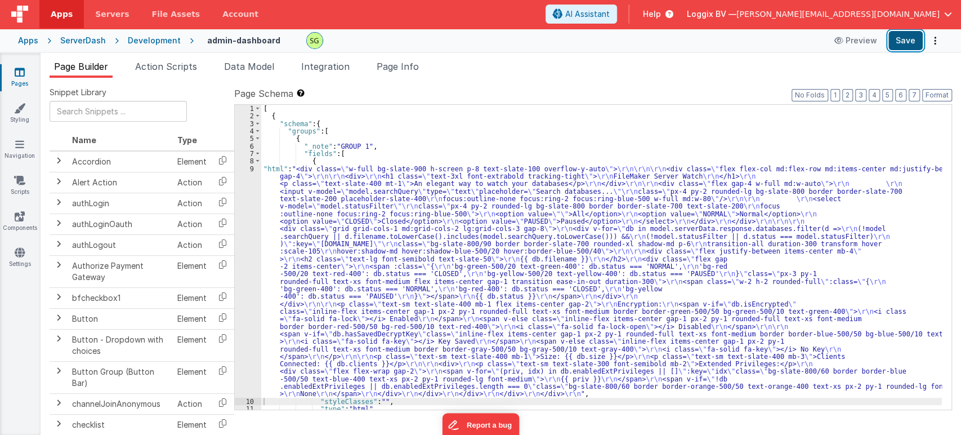
click at [864, 44] on button "Save" at bounding box center [905, 40] width 34 height 19
